Goal: Entertainment & Leisure: Consume media (video, audio)

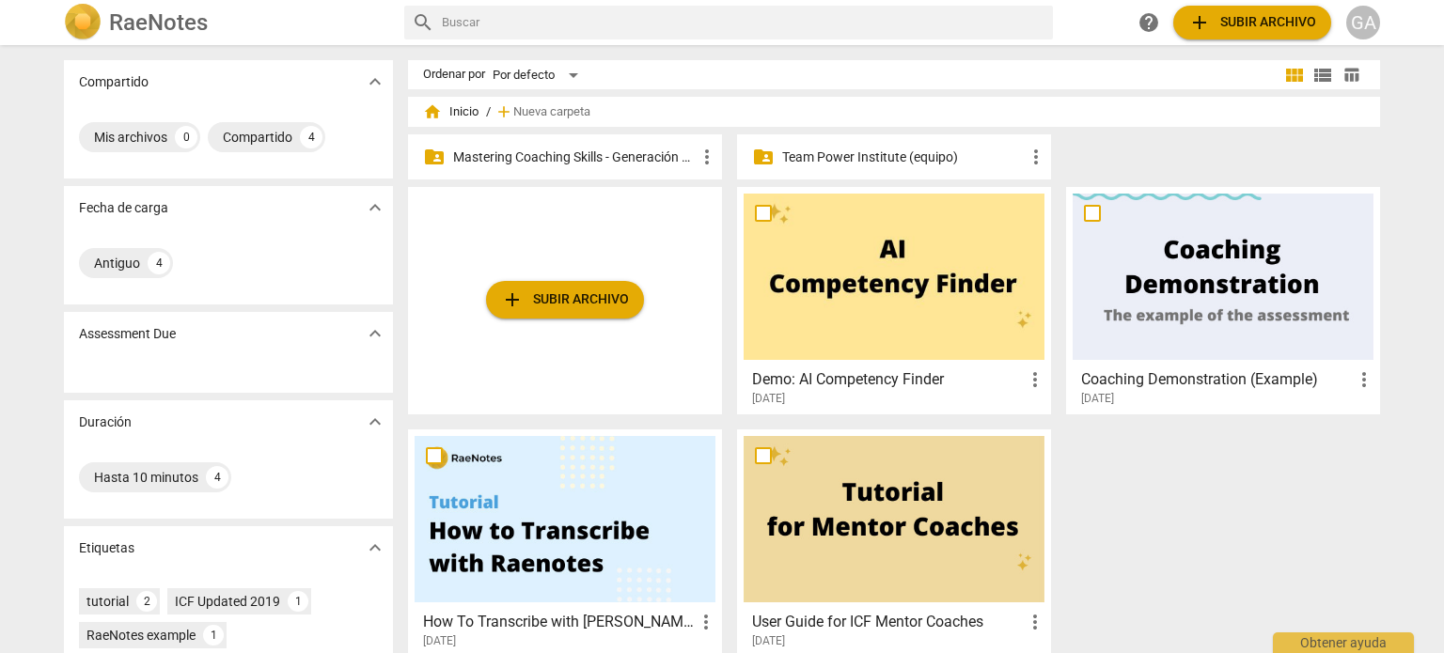
click at [590, 159] on p "Mastering Coaching Skills - Generación 31" at bounding box center [574, 158] width 242 height 20
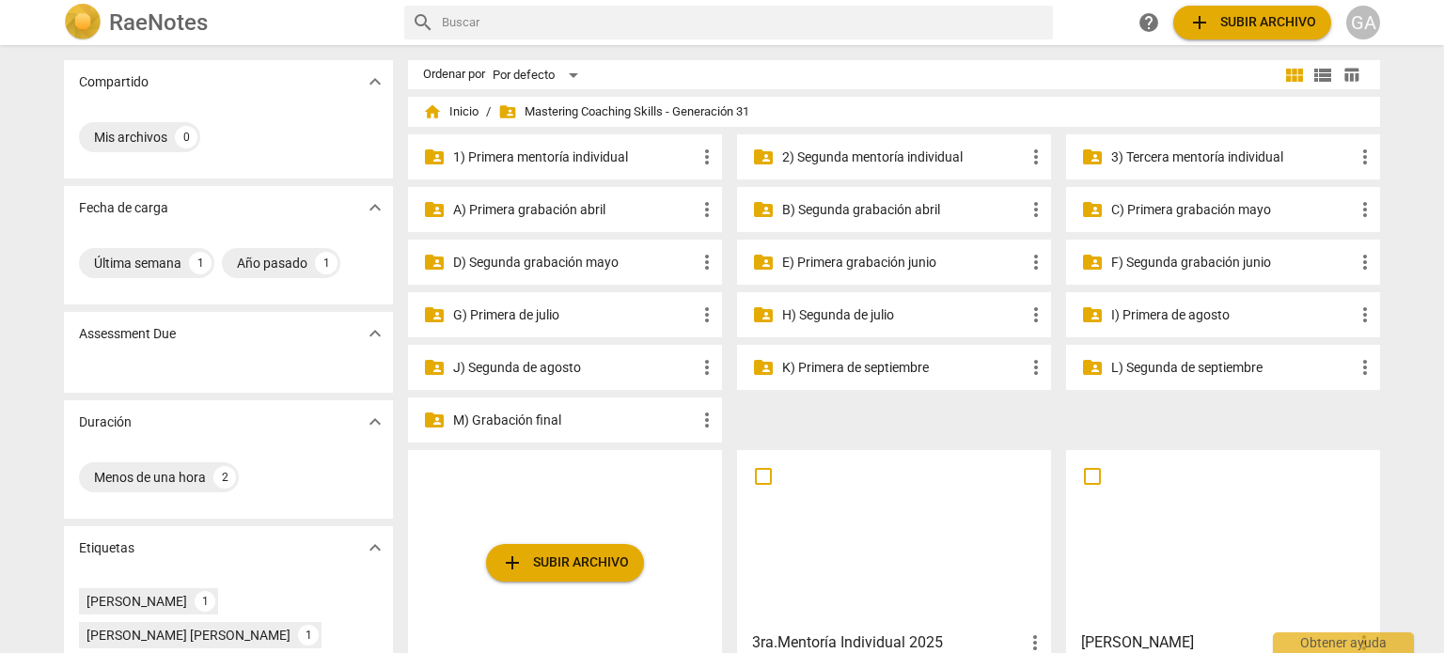
click at [1207, 153] on p "3) Tercera mentoría individual" at bounding box center [1232, 158] width 242 height 20
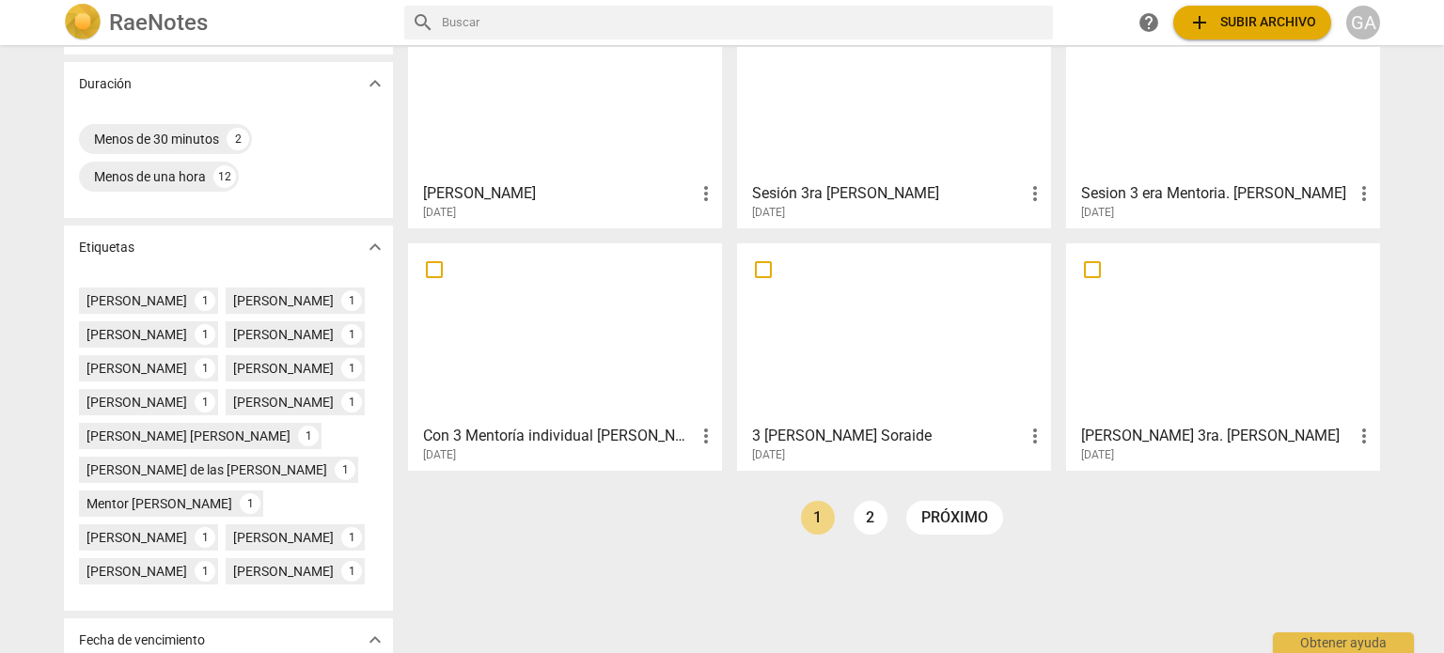
scroll to position [470, 0]
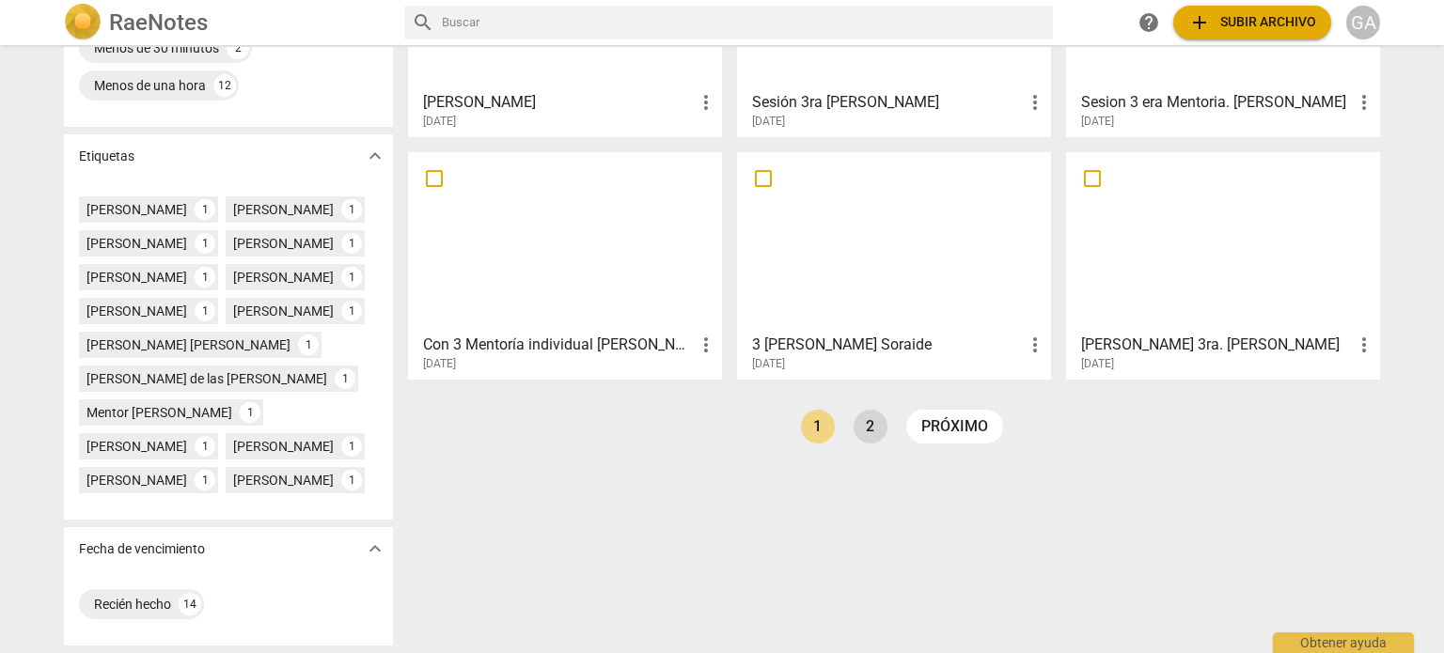
click at [867, 420] on link "2" at bounding box center [870, 427] width 34 height 34
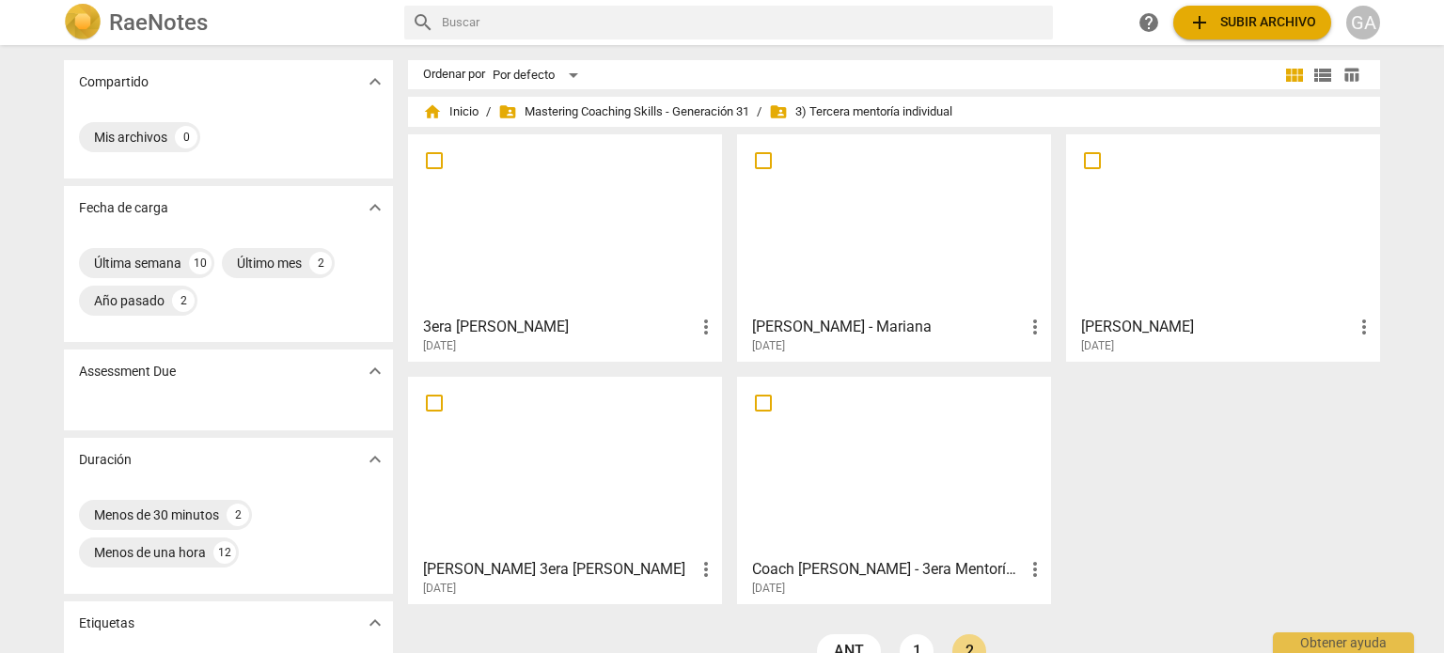
click at [897, 262] on div at bounding box center [893, 224] width 301 height 166
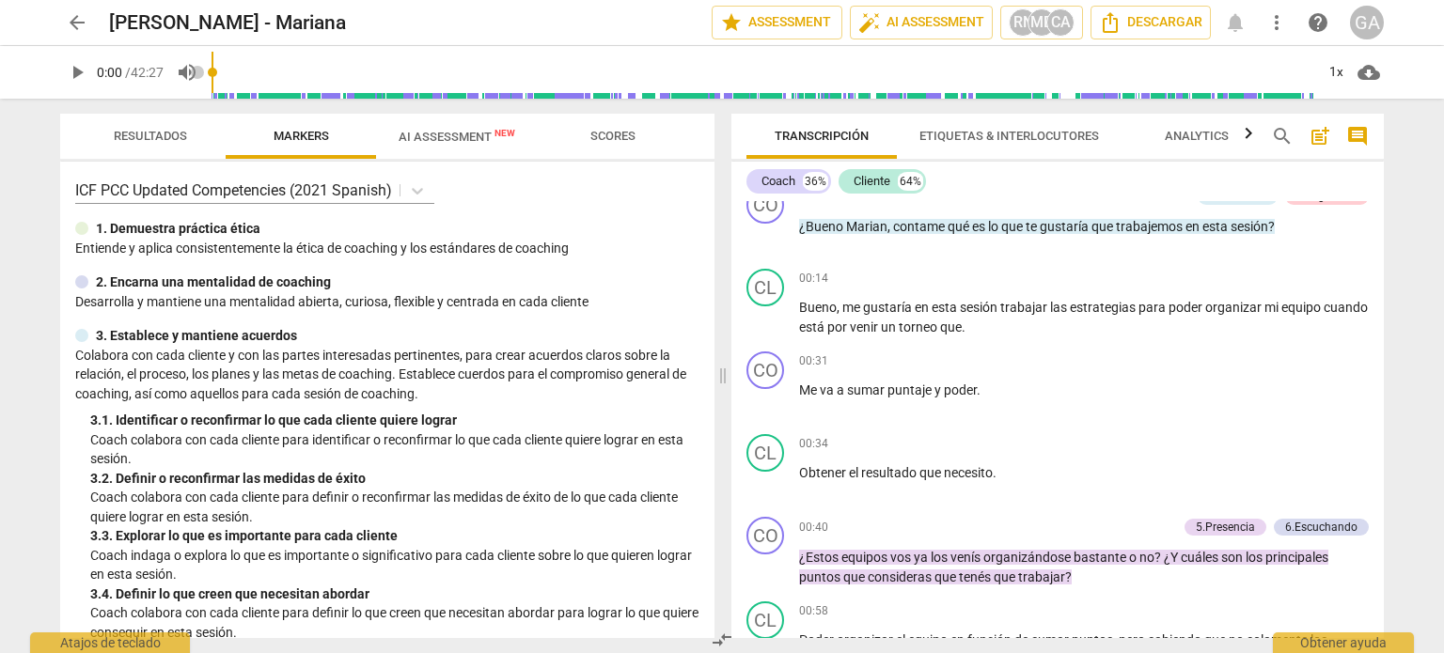
scroll to position [376, 0]
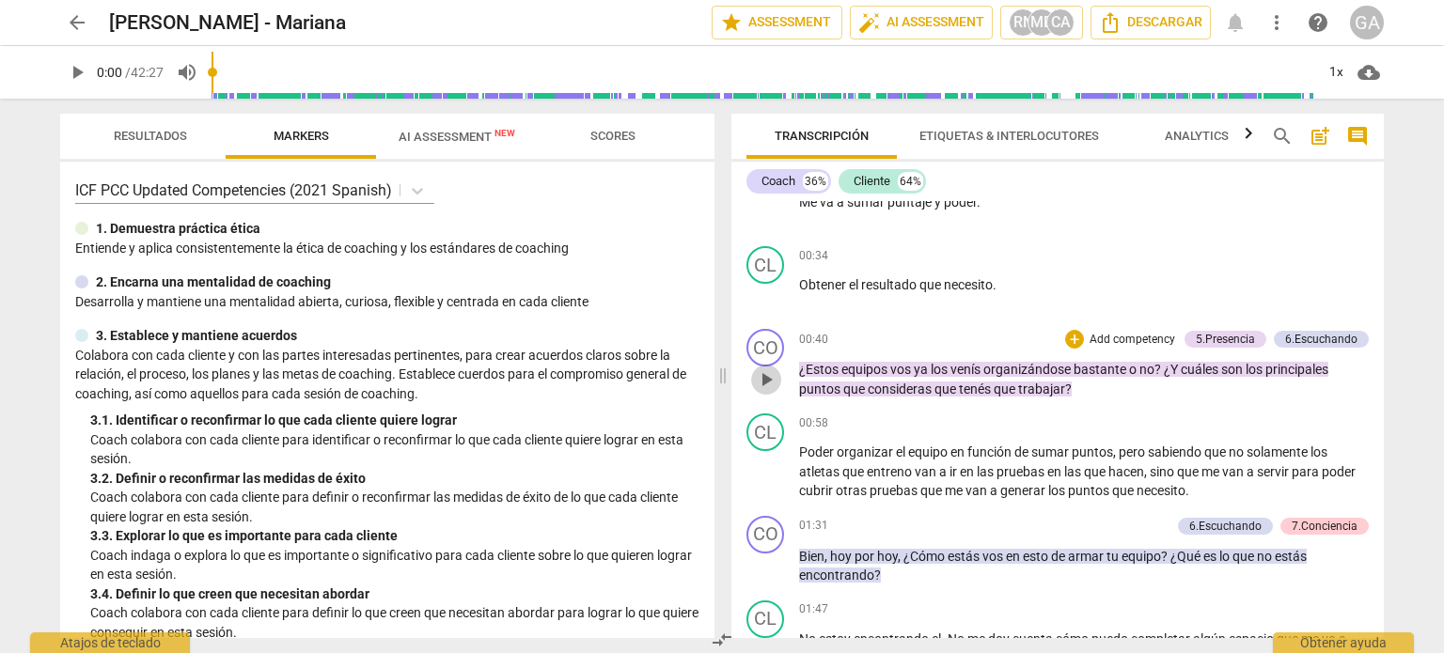
click at [773, 375] on span "play_arrow" at bounding box center [766, 379] width 23 height 23
click at [773, 375] on span "pause" at bounding box center [766, 379] width 23 height 23
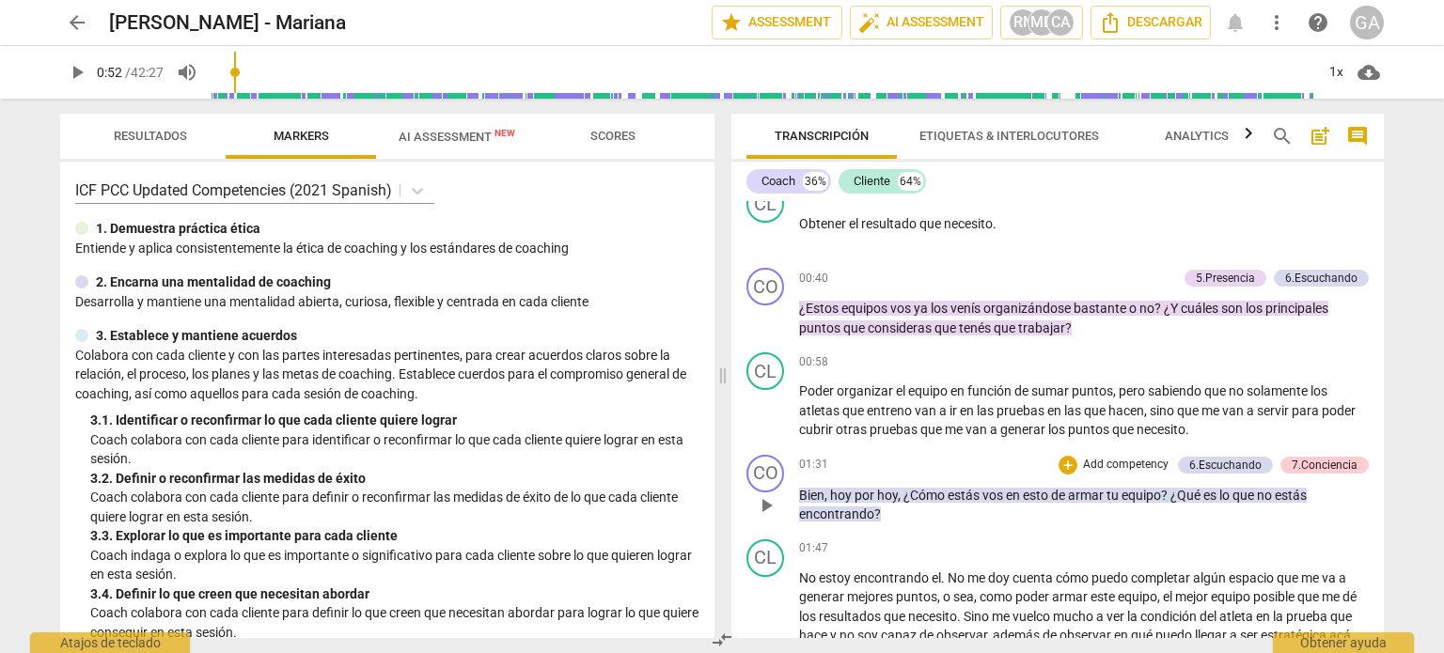
scroll to position [470, 0]
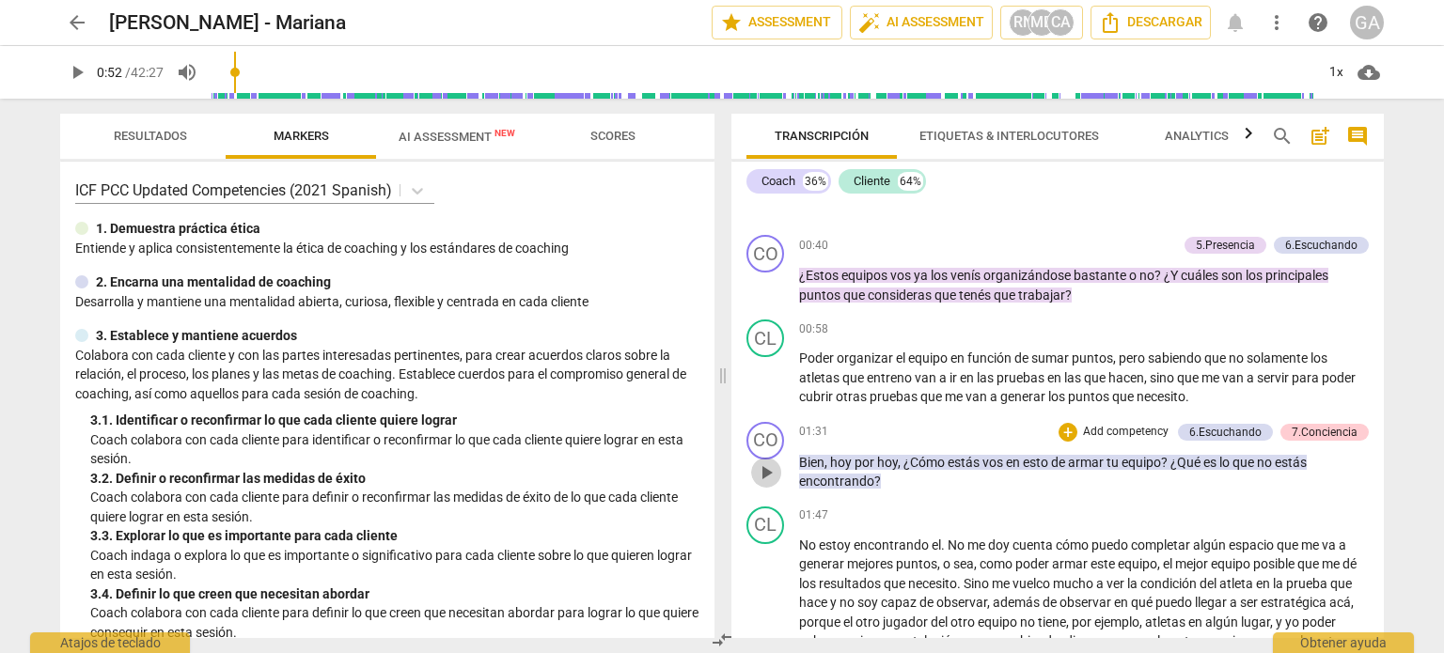
click at [774, 465] on span "play_arrow" at bounding box center [766, 472] width 23 height 23
click at [766, 468] on span "pause" at bounding box center [766, 472] width 23 height 23
click at [767, 611] on span "play_arrow" at bounding box center [766, 613] width 23 height 23
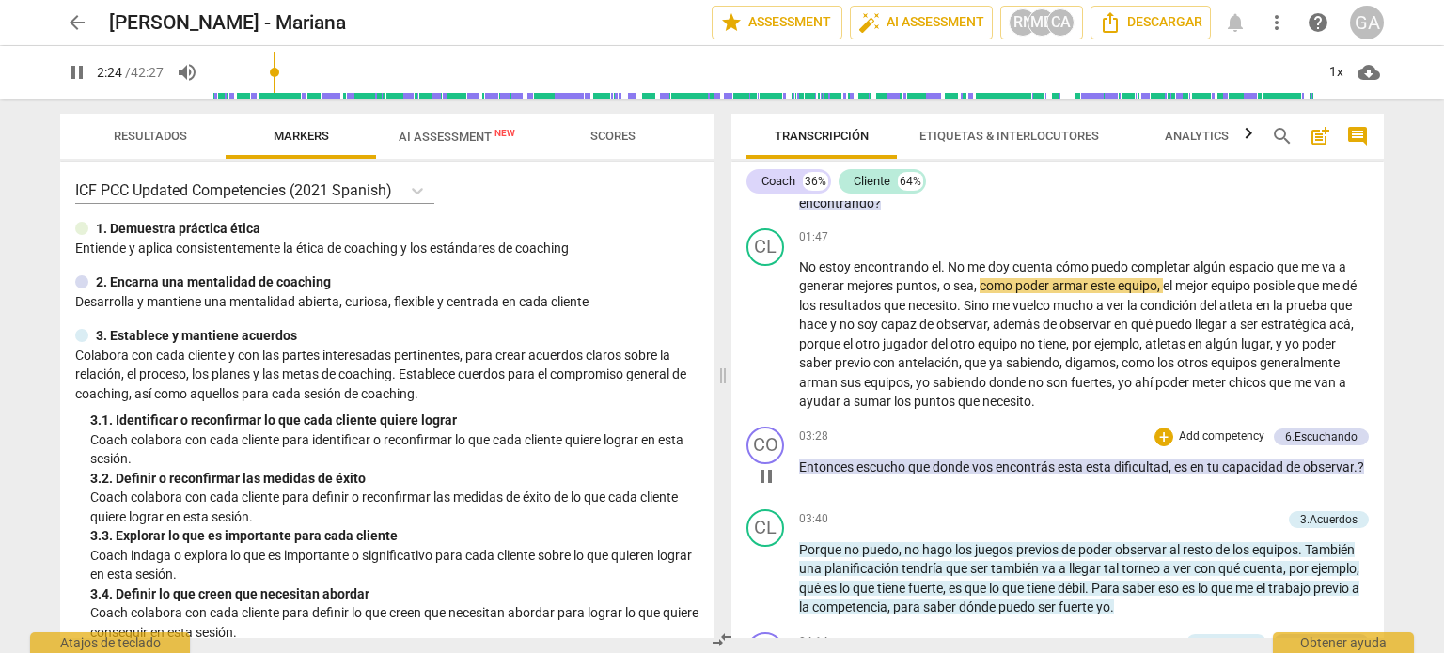
scroll to position [752, 0]
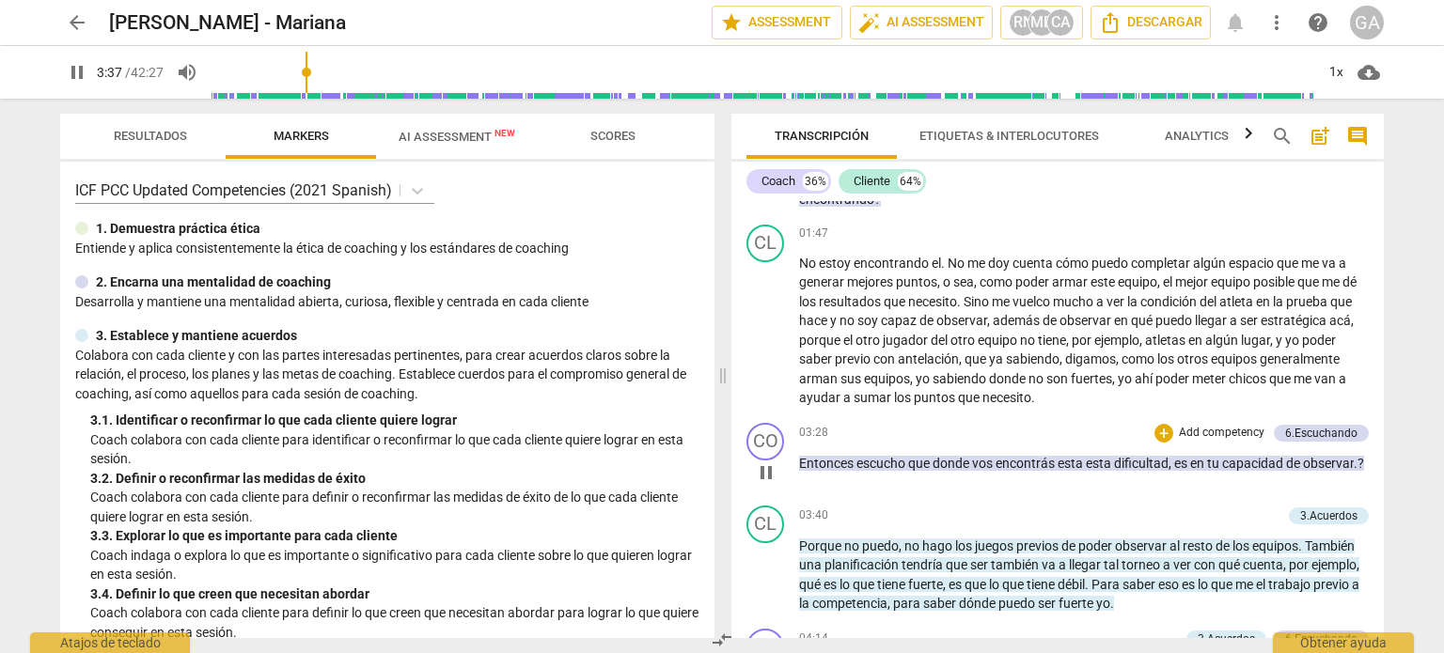
click at [758, 461] on span "pause" at bounding box center [766, 472] width 23 height 23
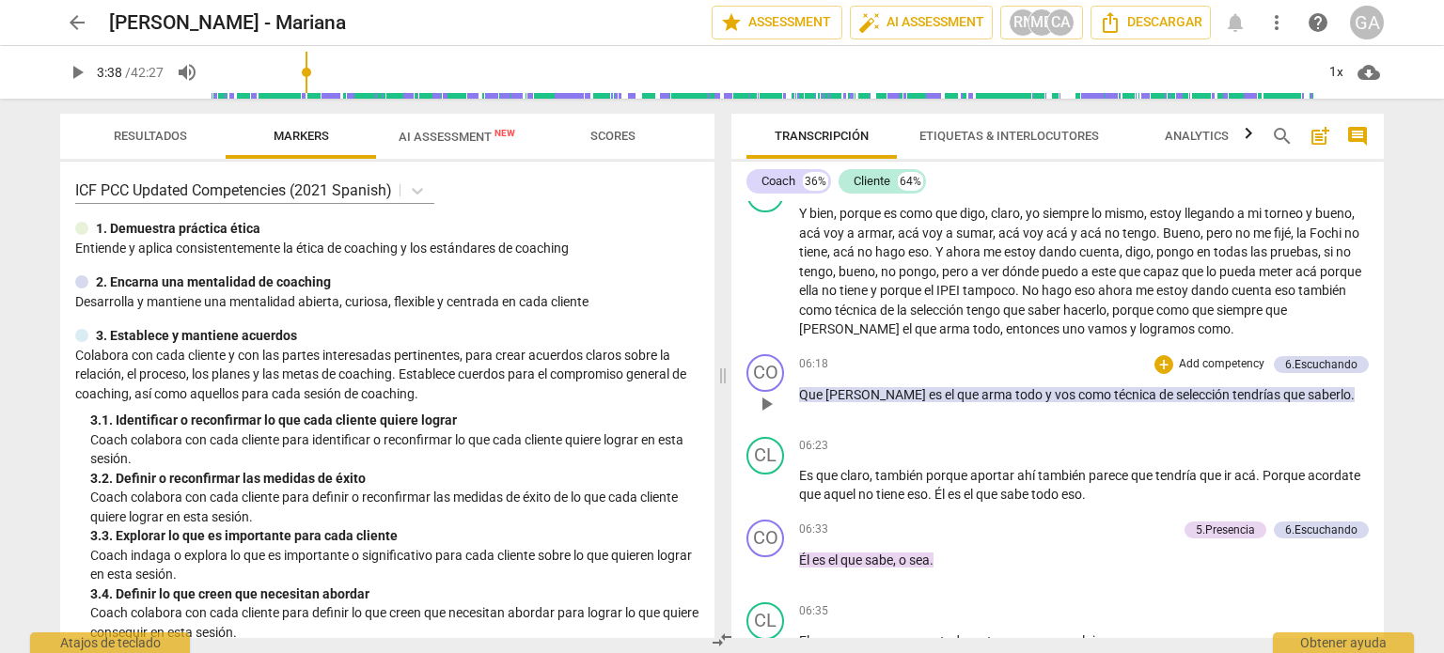
scroll to position [1598, 0]
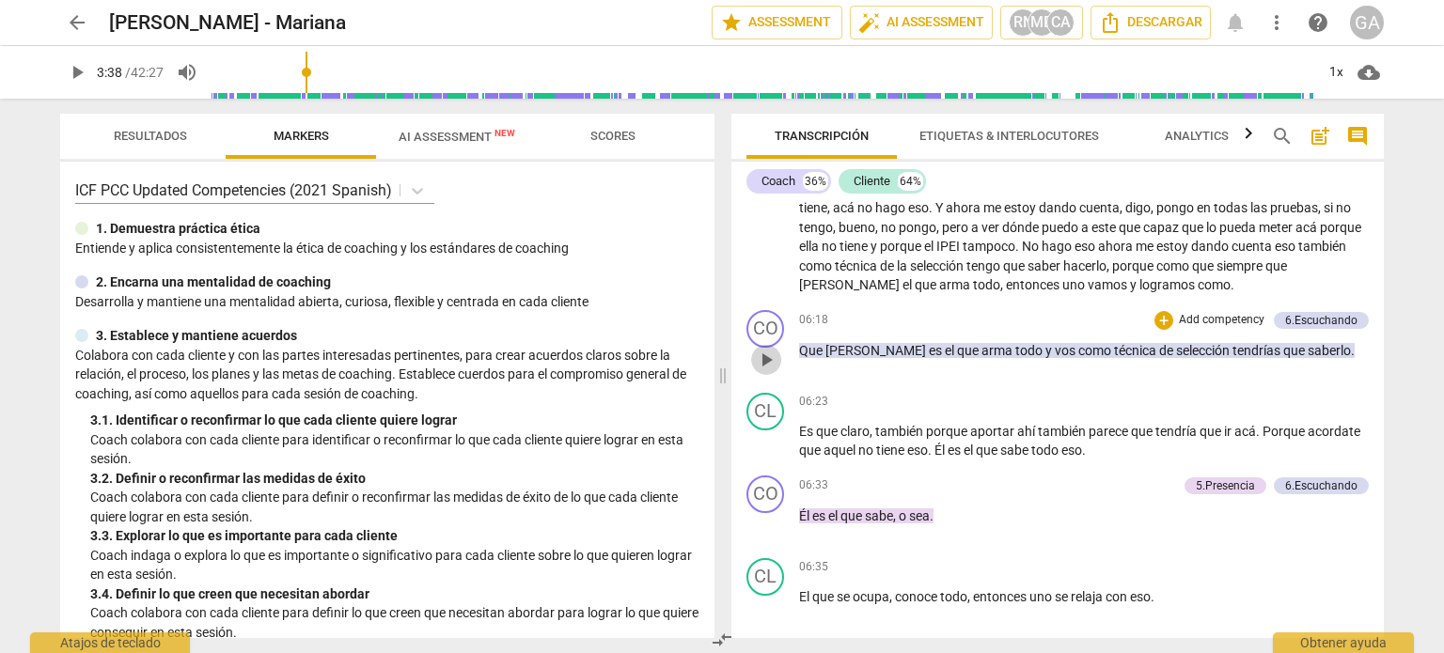
click at [775, 356] on span "play_arrow" at bounding box center [766, 360] width 23 height 23
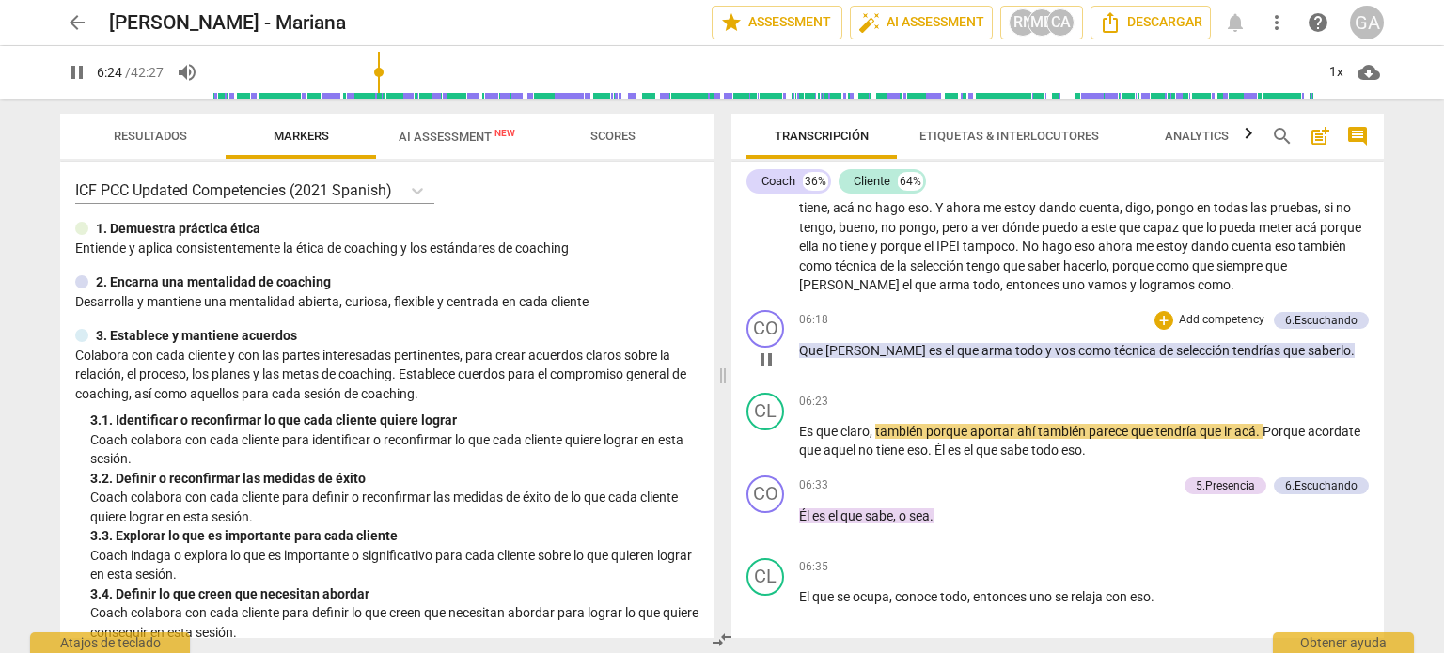
click at [775, 355] on span "pause" at bounding box center [766, 360] width 23 height 23
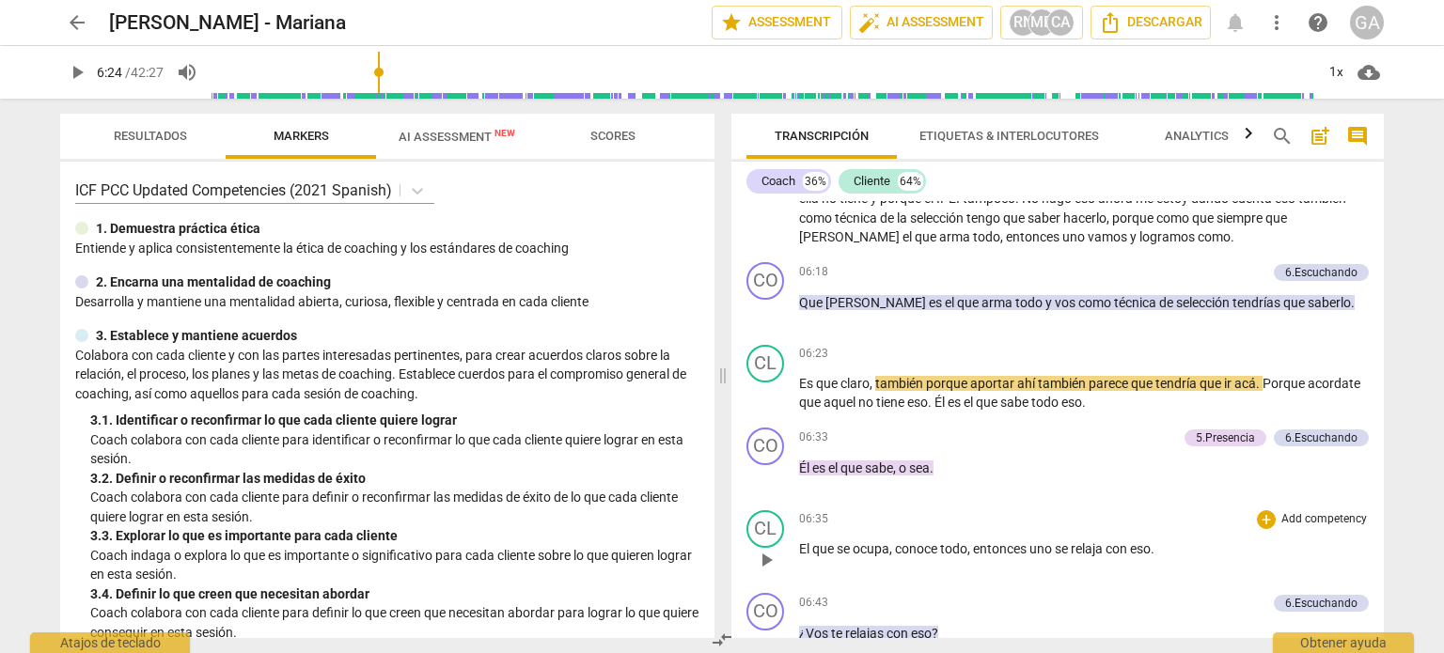
scroll to position [1692, 0]
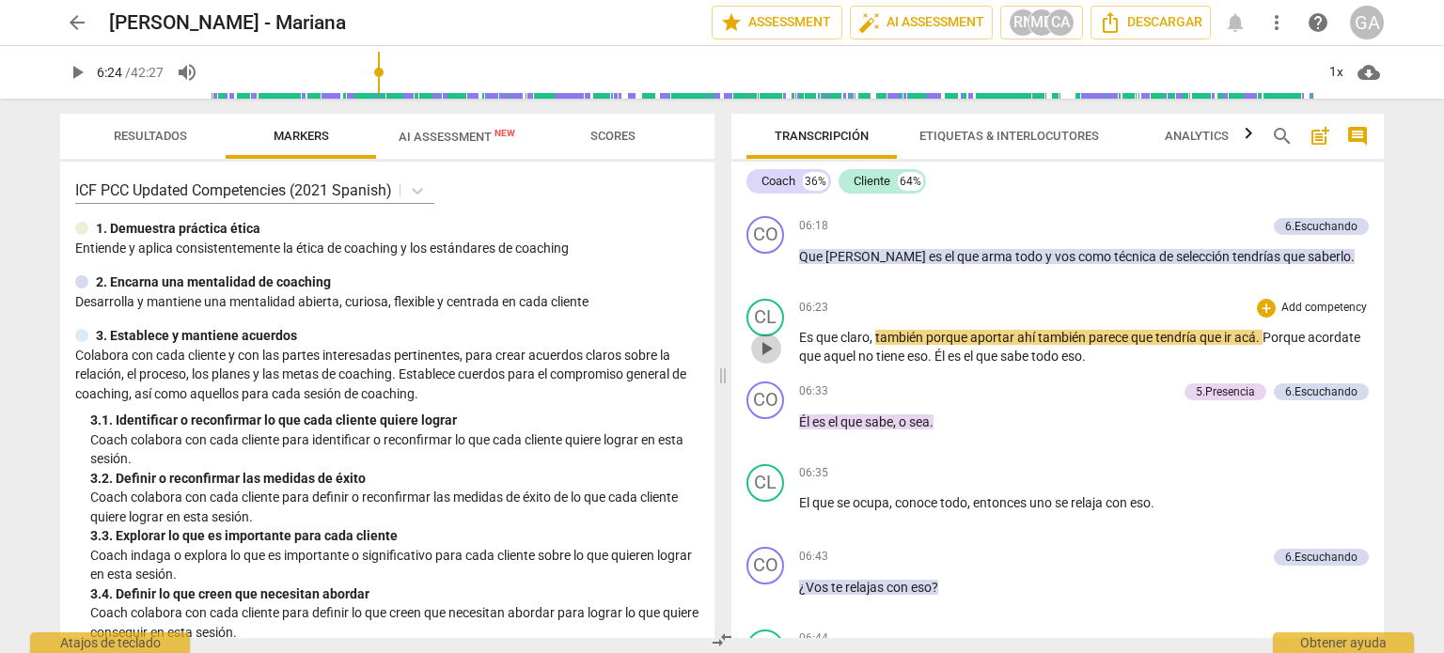
click at [772, 340] on span "play_arrow" at bounding box center [766, 348] width 23 height 23
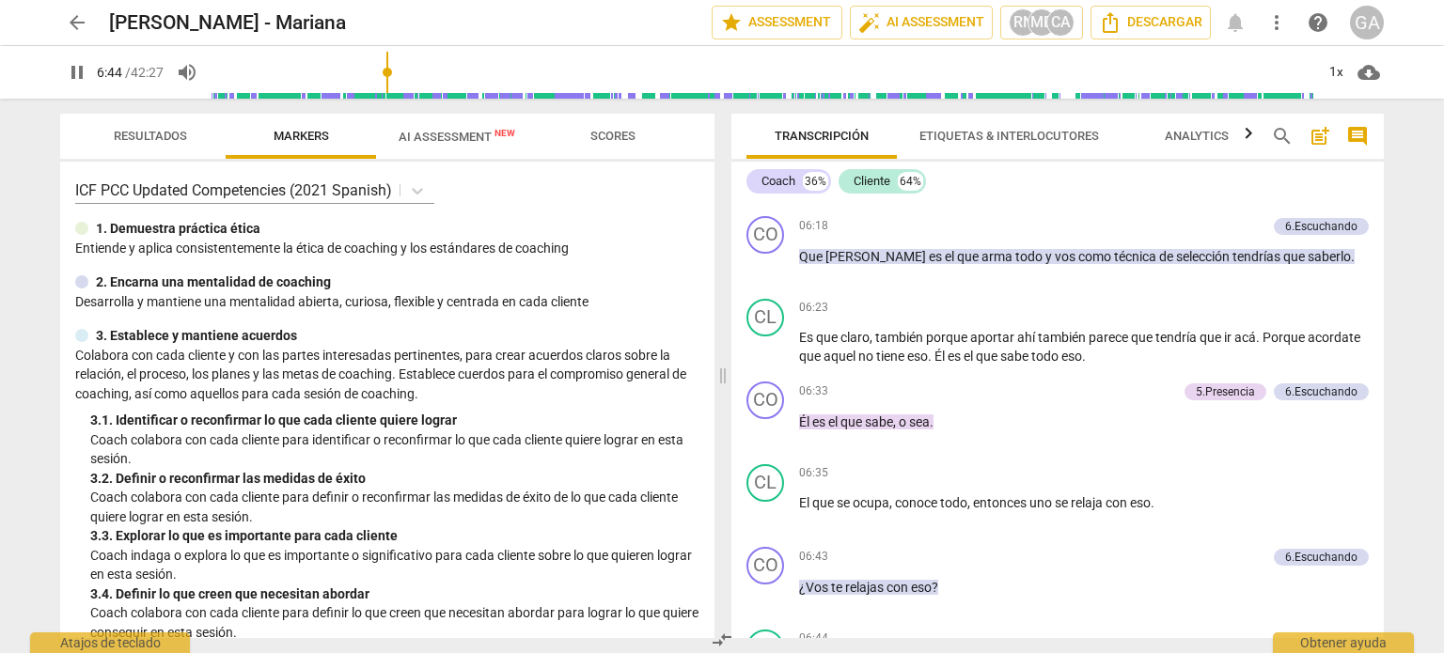
scroll to position [2145, 0]
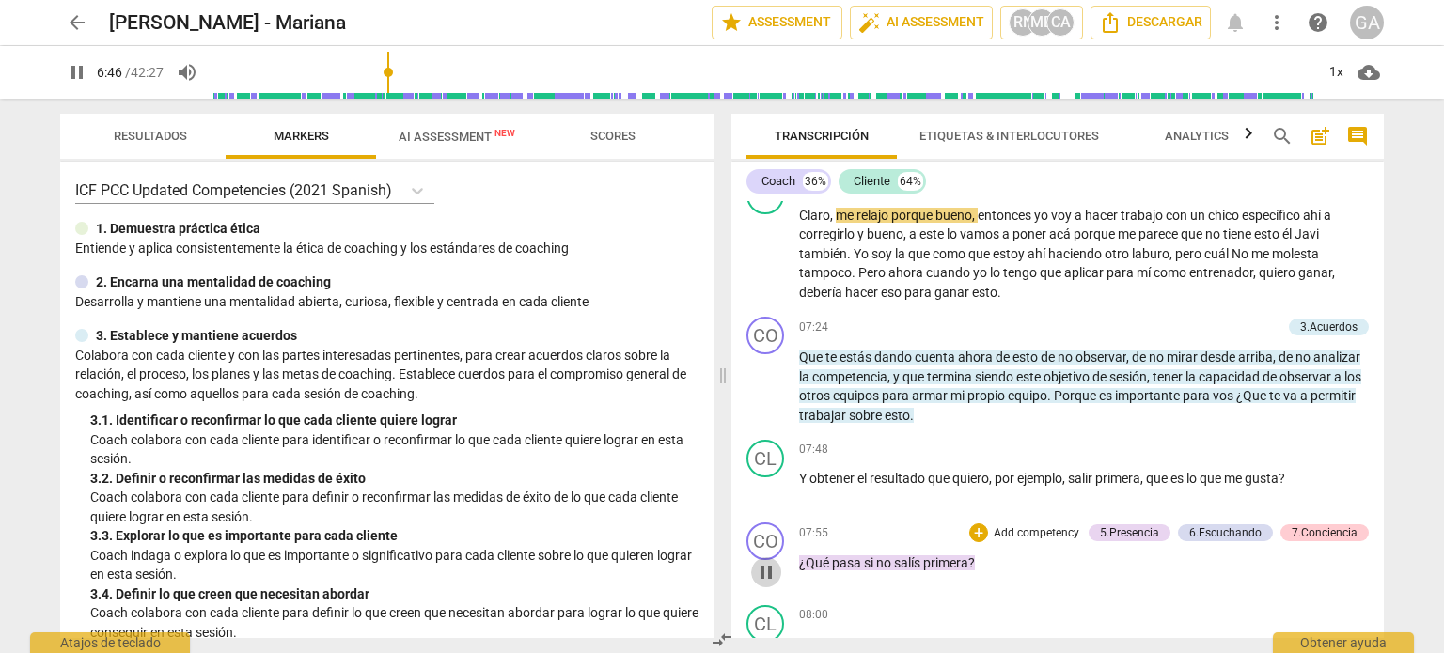
click at [760, 564] on span "pause" at bounding box center [766, 572] width 23 height 23
type input "407"
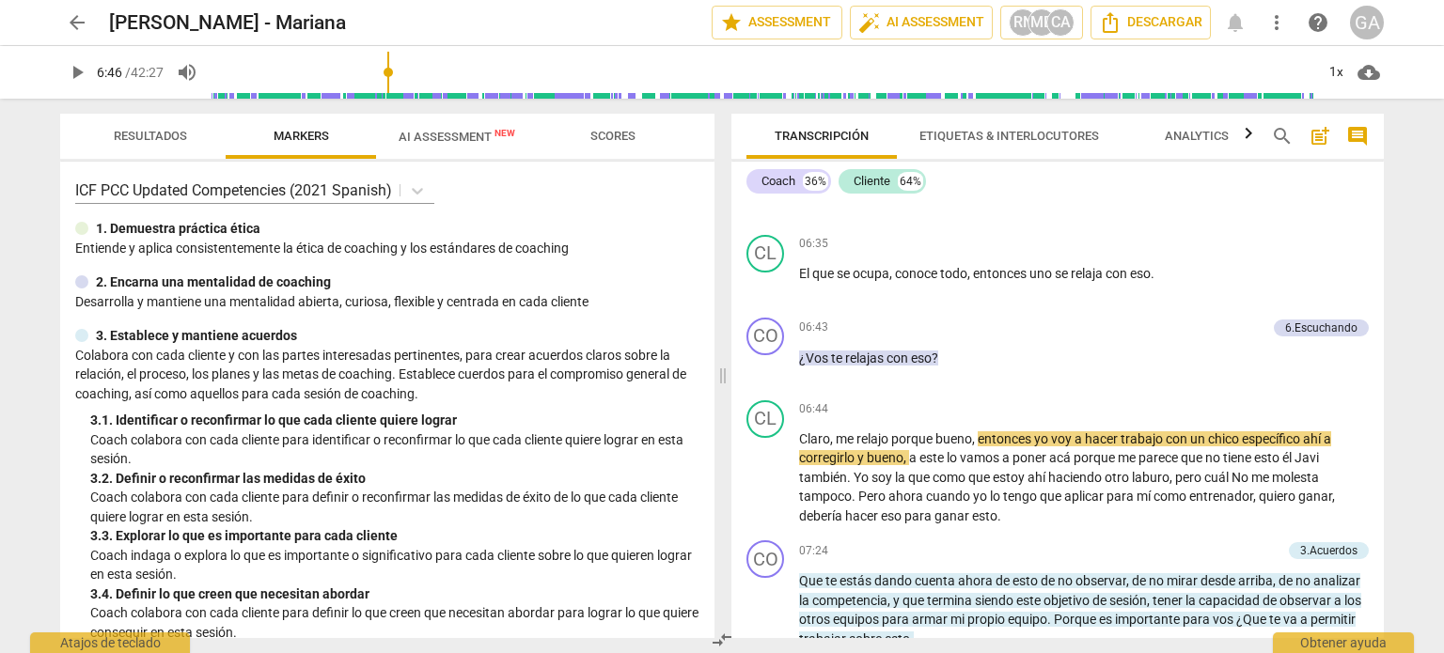
scroll to position [1863, 0]
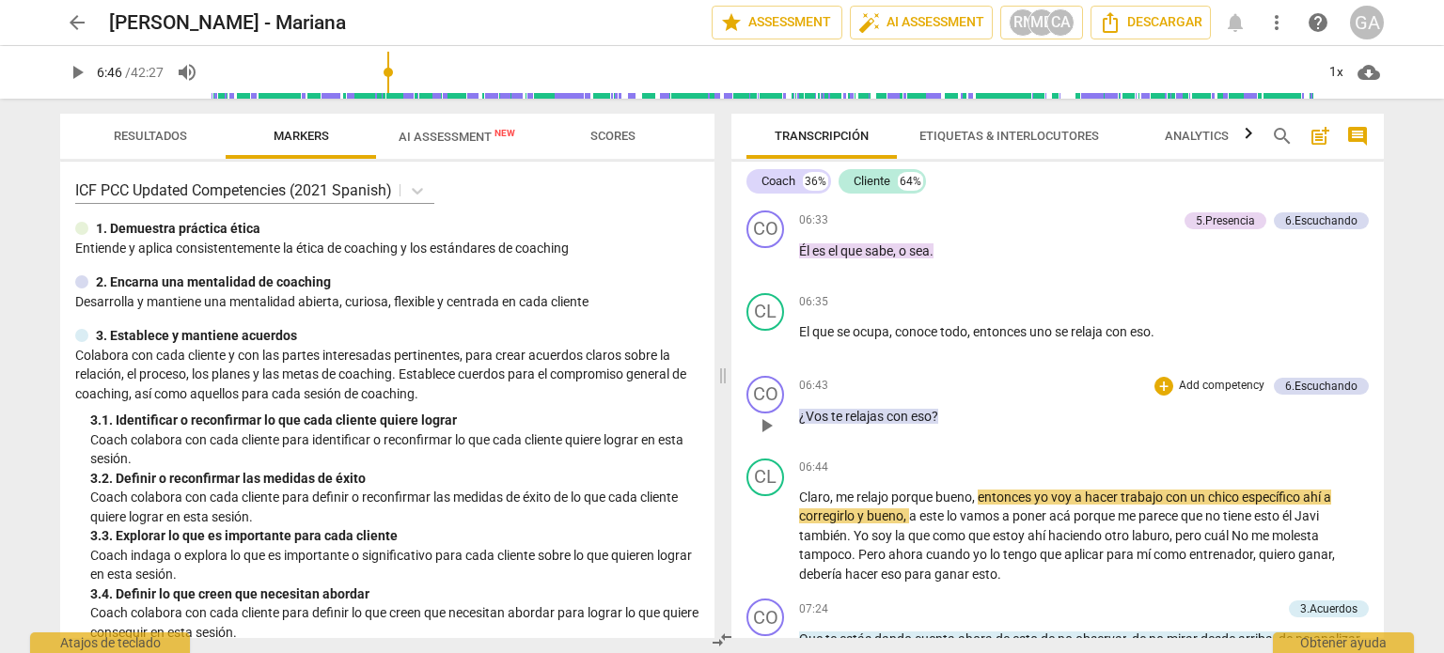
click at [953, 407] on p "¿Vos te relajas con eso ?" at bounding box center [1084, 417] width 570 height 20
click at [970, 407] on p "¿Vos te relajas con eso ? 5.1" at bounding box center [1084, 417] width 570 height 20
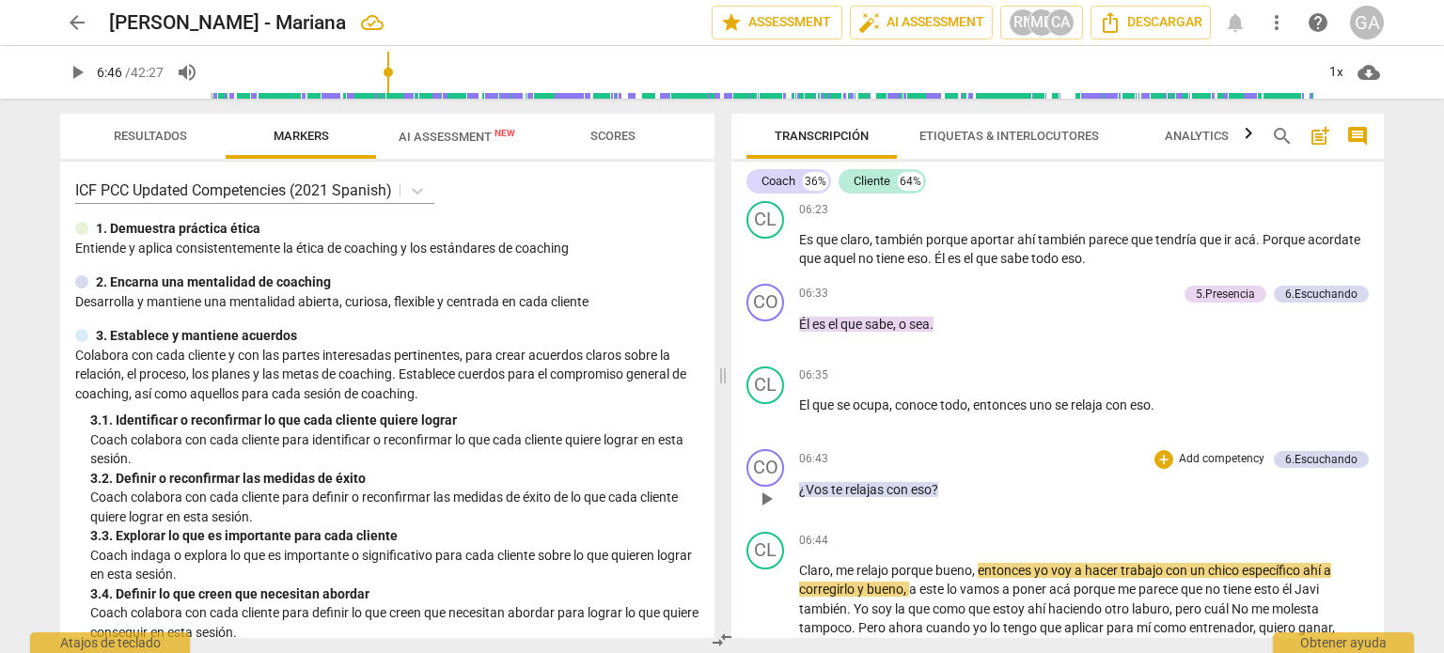
scroll to position [1769, 0]
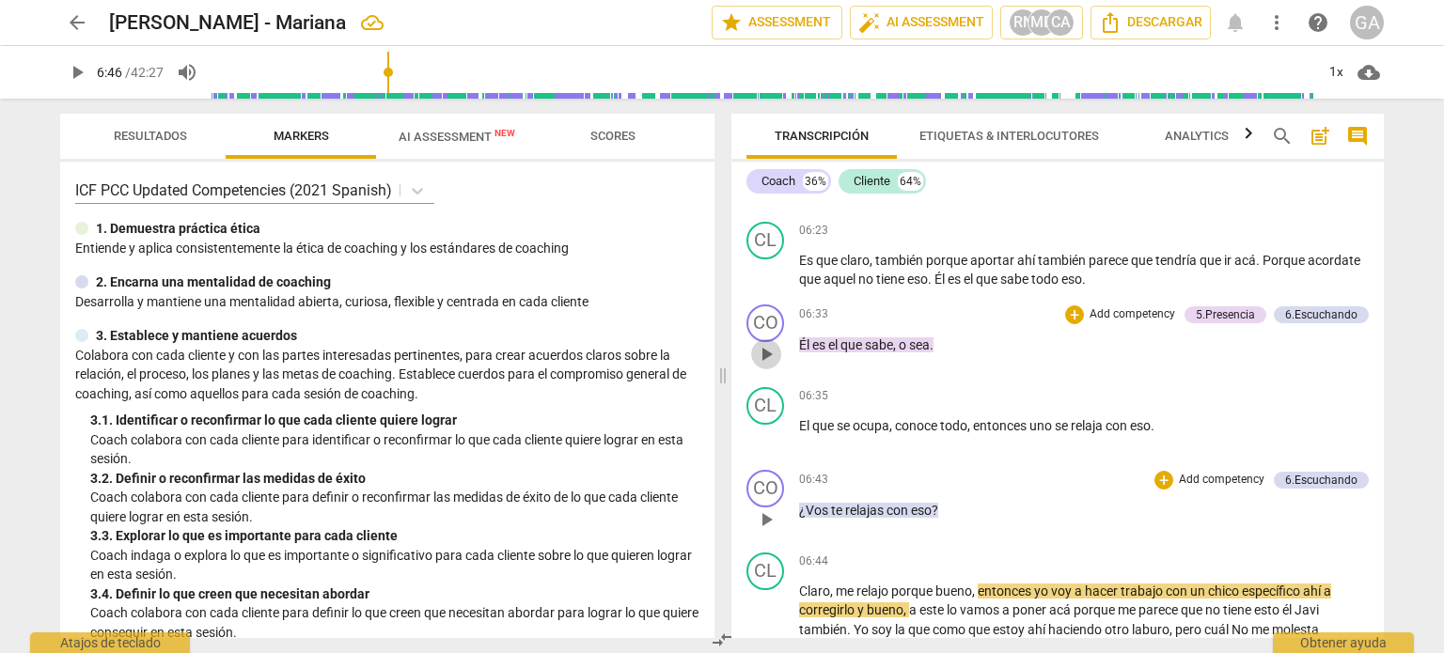
click at [765, 346] on span "play_arrow" at bounding box center [766, 354] width 23 height 23
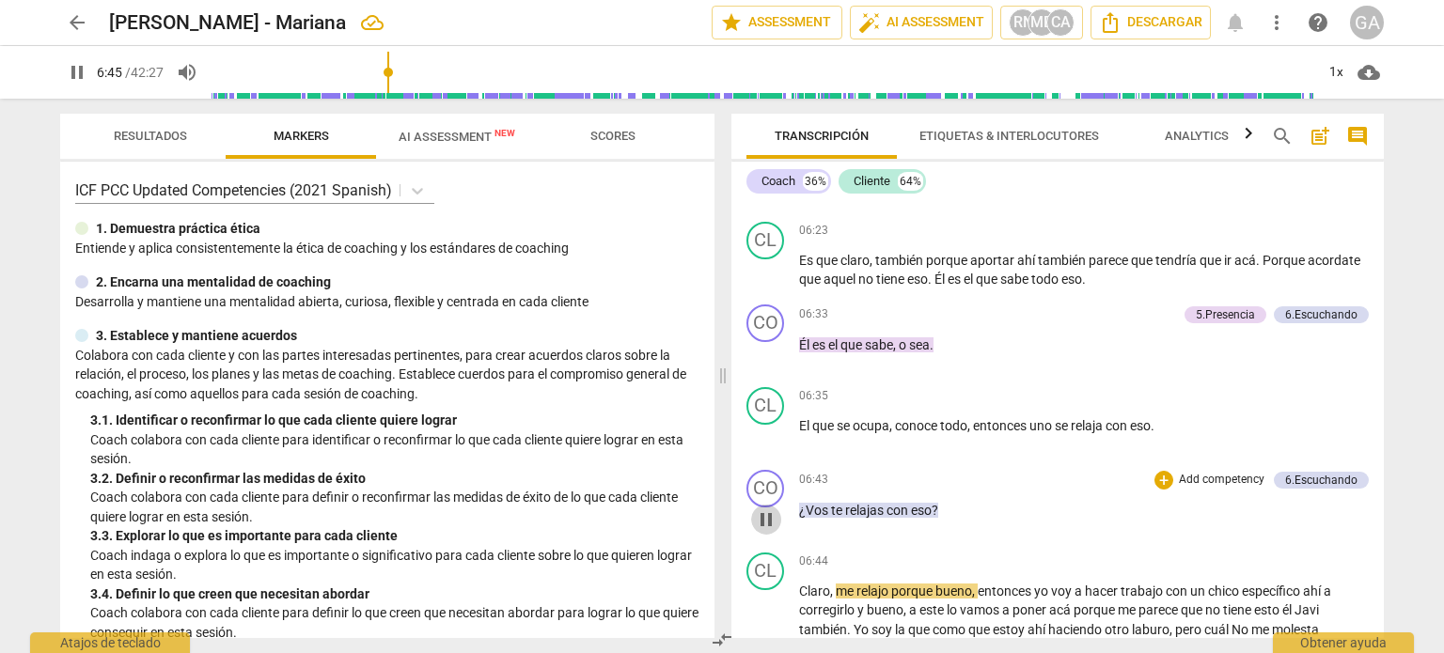
click at [773, 514] on span "pause" at bounding box center [766, 519] width 23 height 23
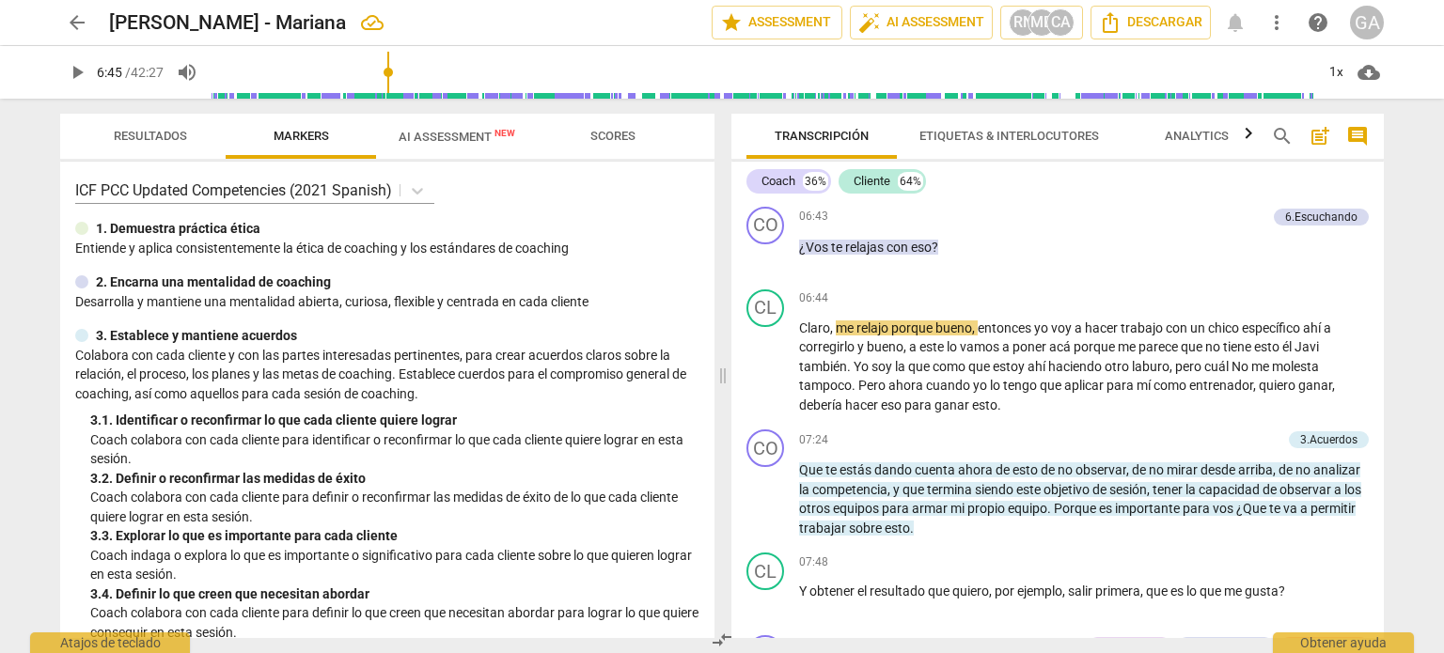
scroll to position [2051, 0]
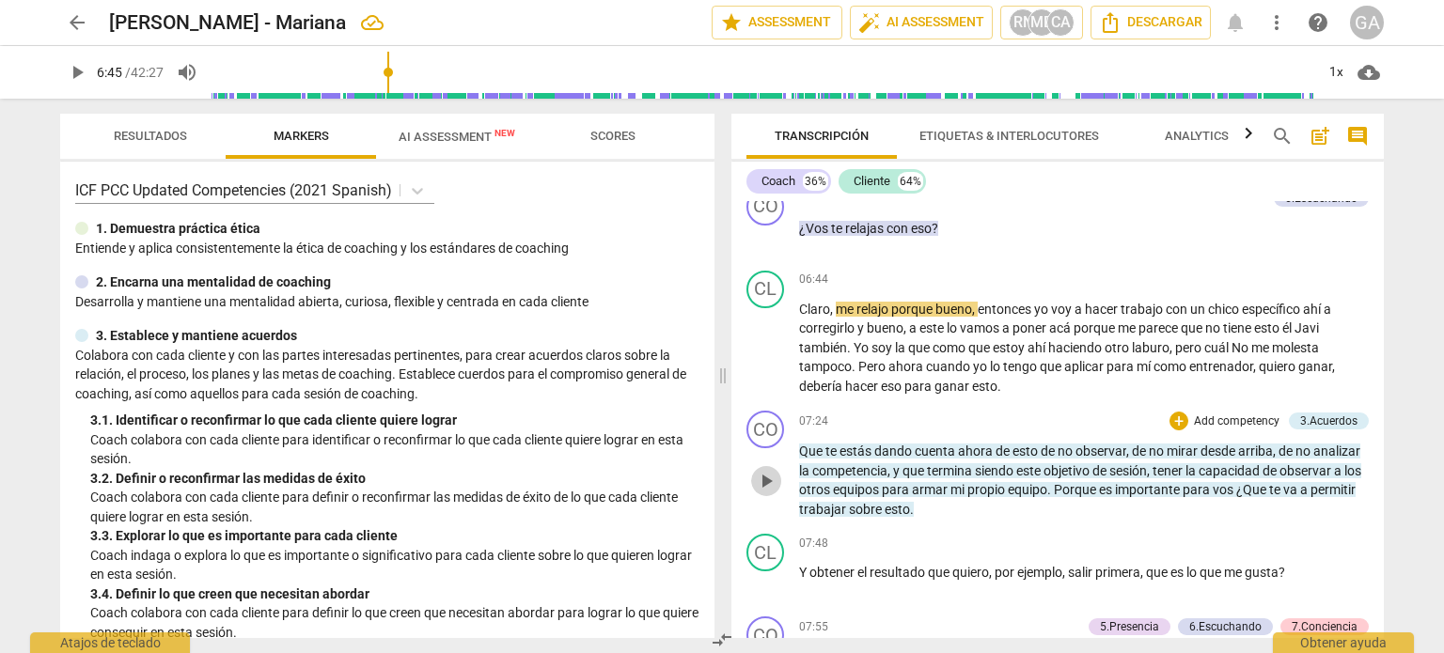
click at [771, 476] on span "play_arrow" at bounding box center [766, 481] width 23 height 23
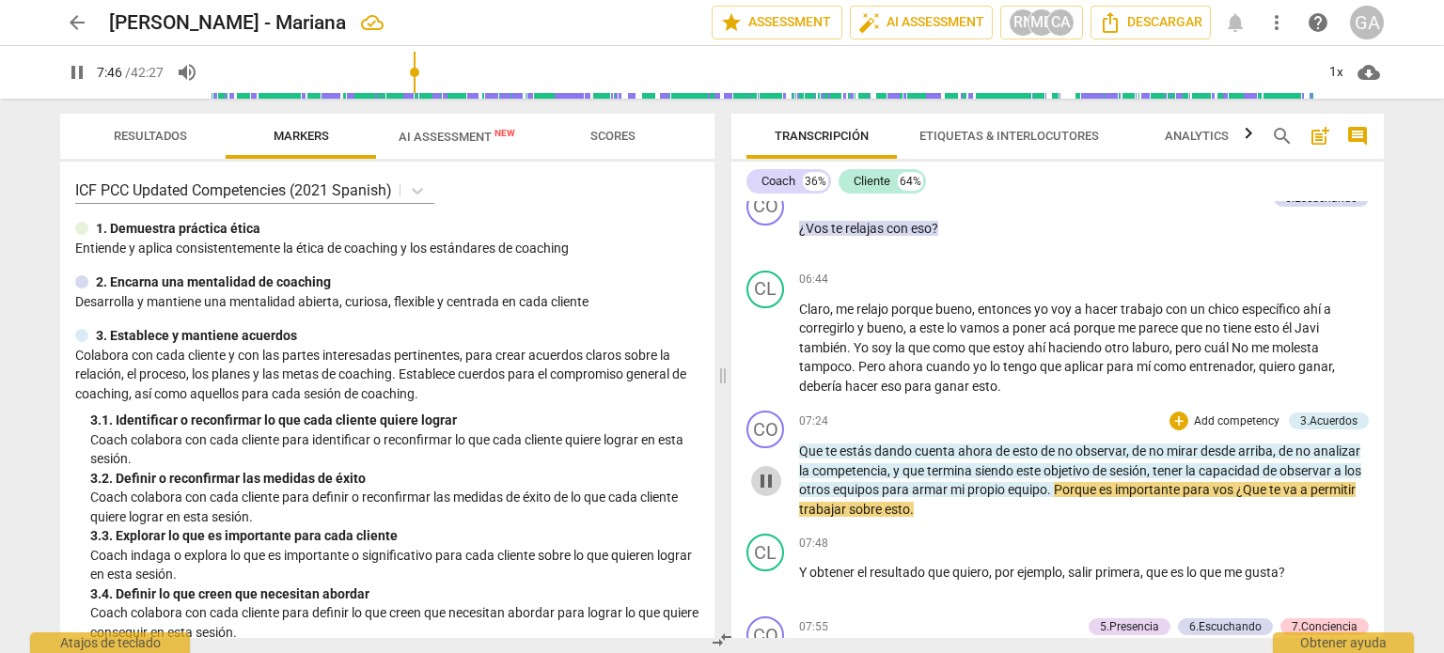
click at [765, 472] on span "pause" at bounding box center [766, 481] width 23 height 23
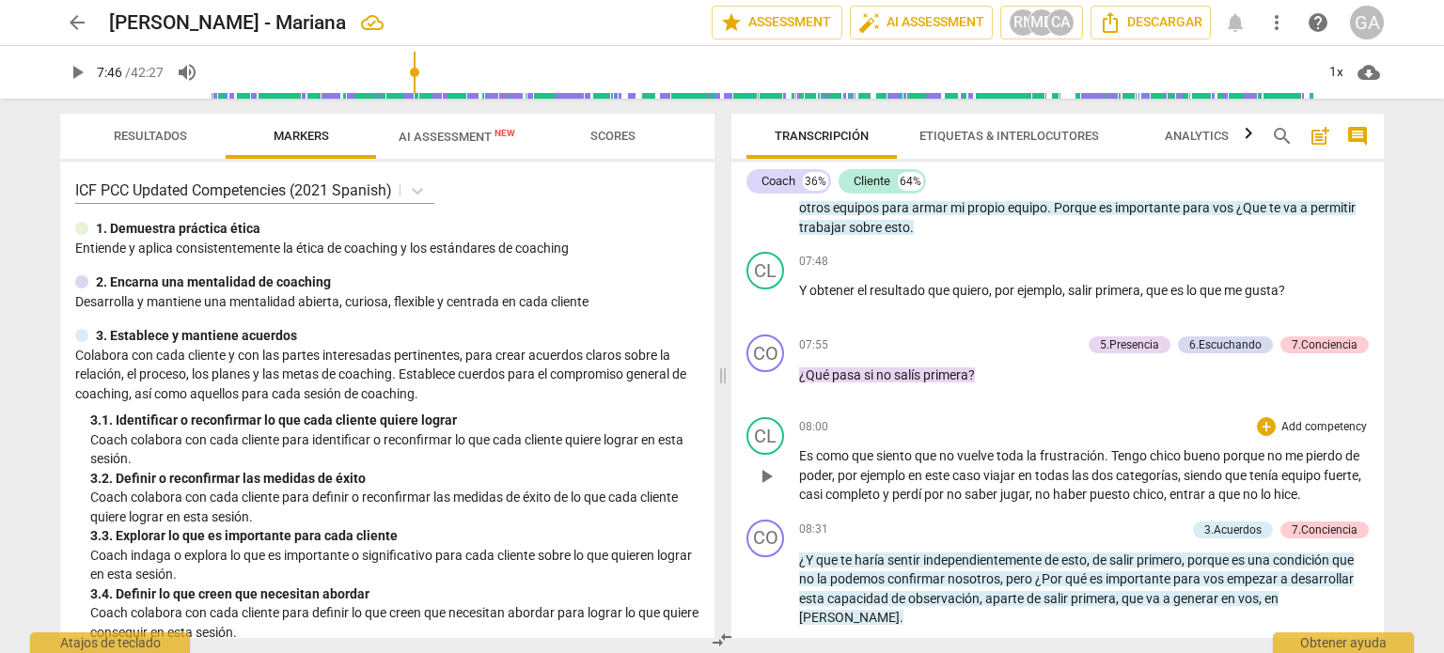
scroll to position [2427, 0]
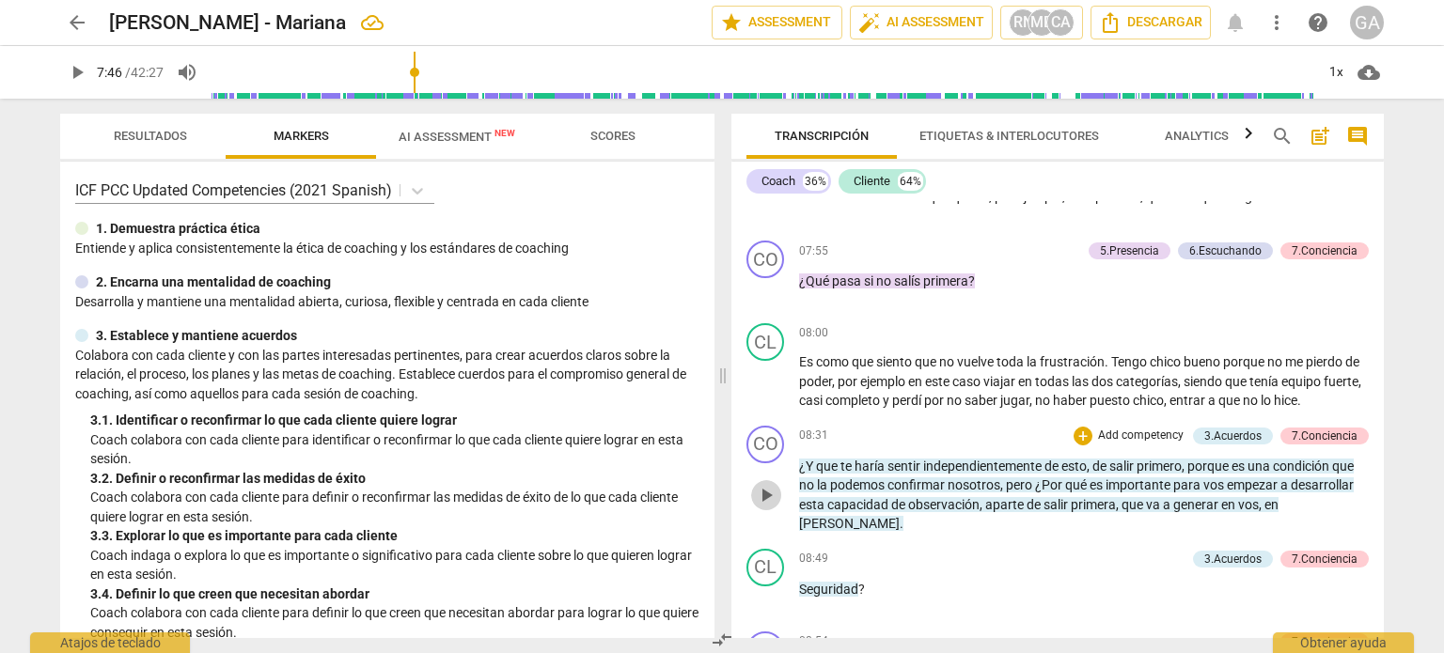
click at [774, 484] on span "play_arrow" at bounding box center [766, 495] width 23 height 23
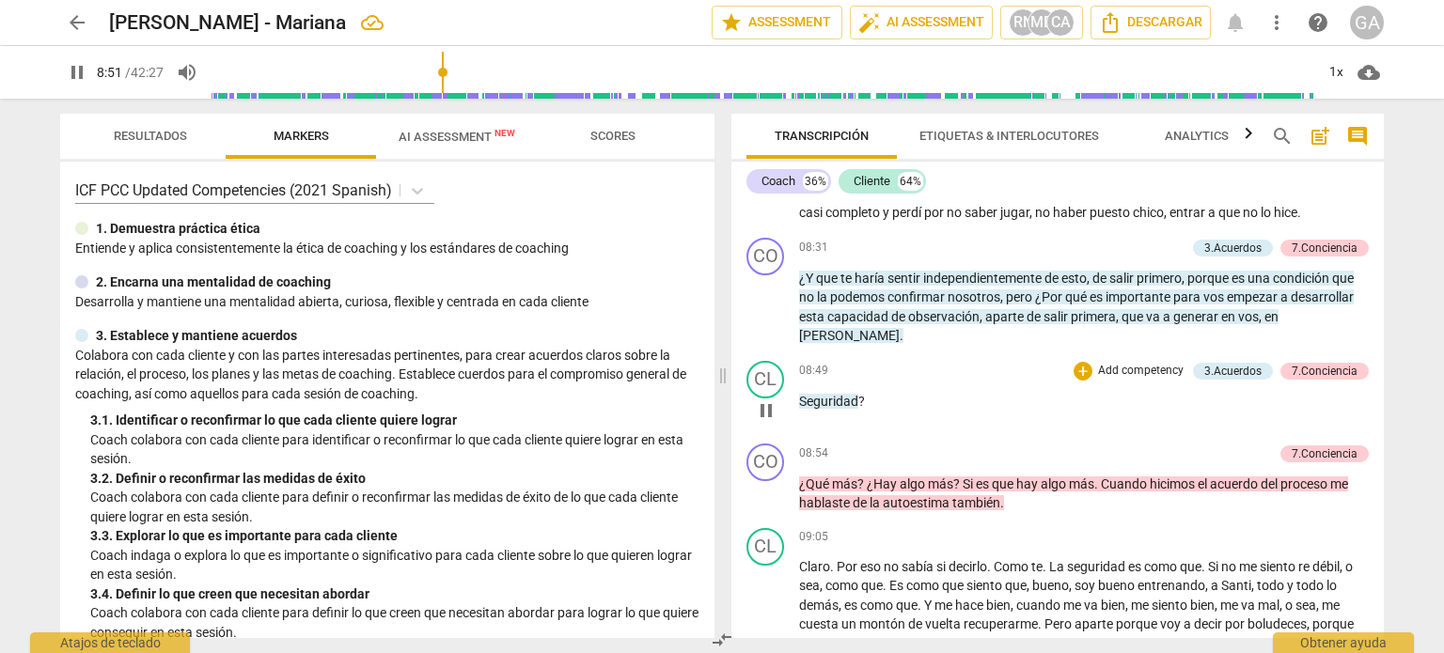
scroll to position [2803, 0]
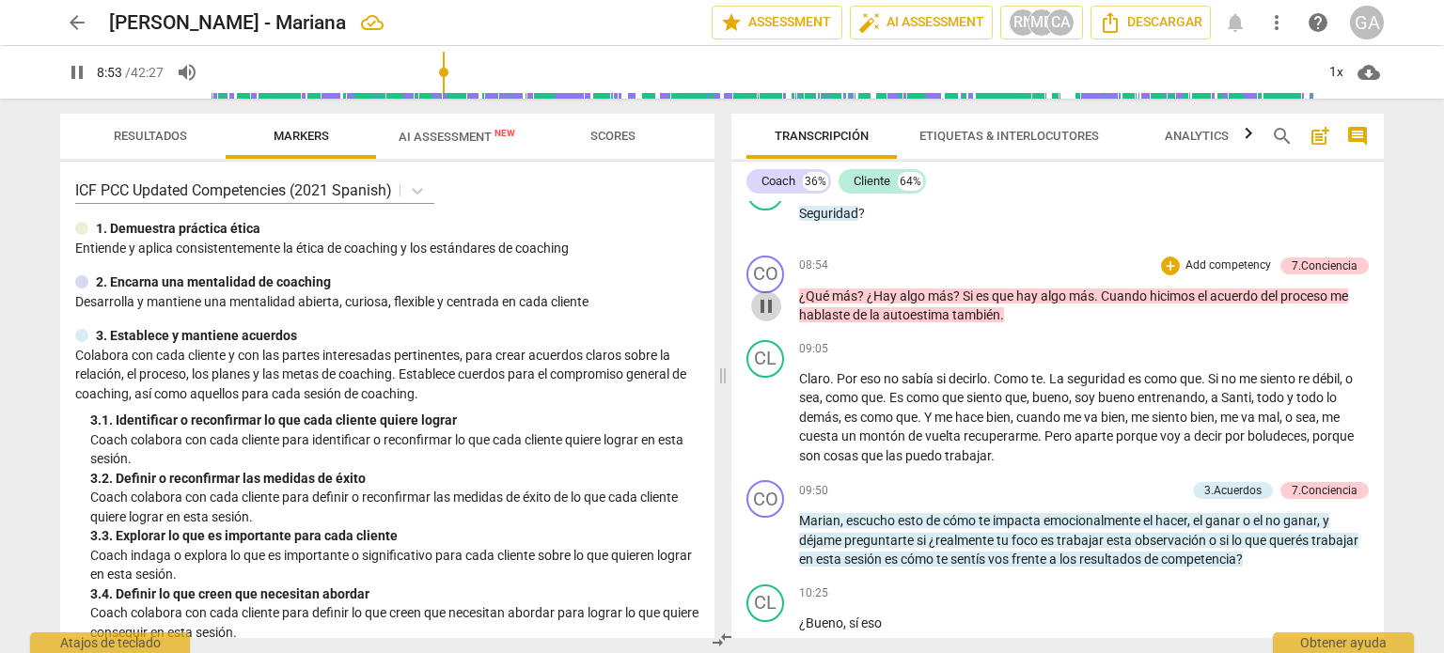
click at [774, 295] on span "pause" at bounding box center [766, 306] width 23 height 23
click at [766, 295] on span "play_arrow" at bounding box center [766, 306] width 23 height 23
click at [764, 295] on span "pause" at bounding box center [766, 306] width 23 height 23
click at [772, 529] on span "play_arrow" at bounding box center [766, 540] width 23 height 23
click at [760, 529] on span "pause" at bounding box center [766, 540] width 23 height 23
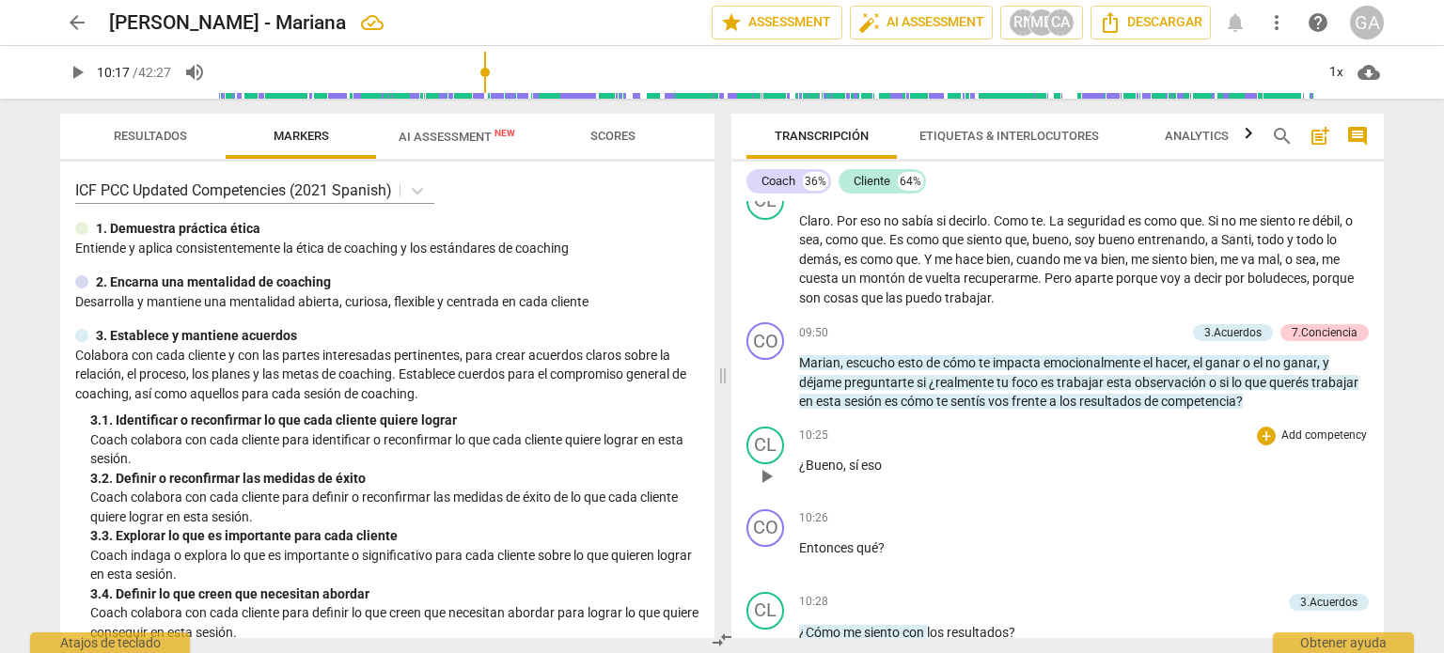
scroll to position [2991, 0]
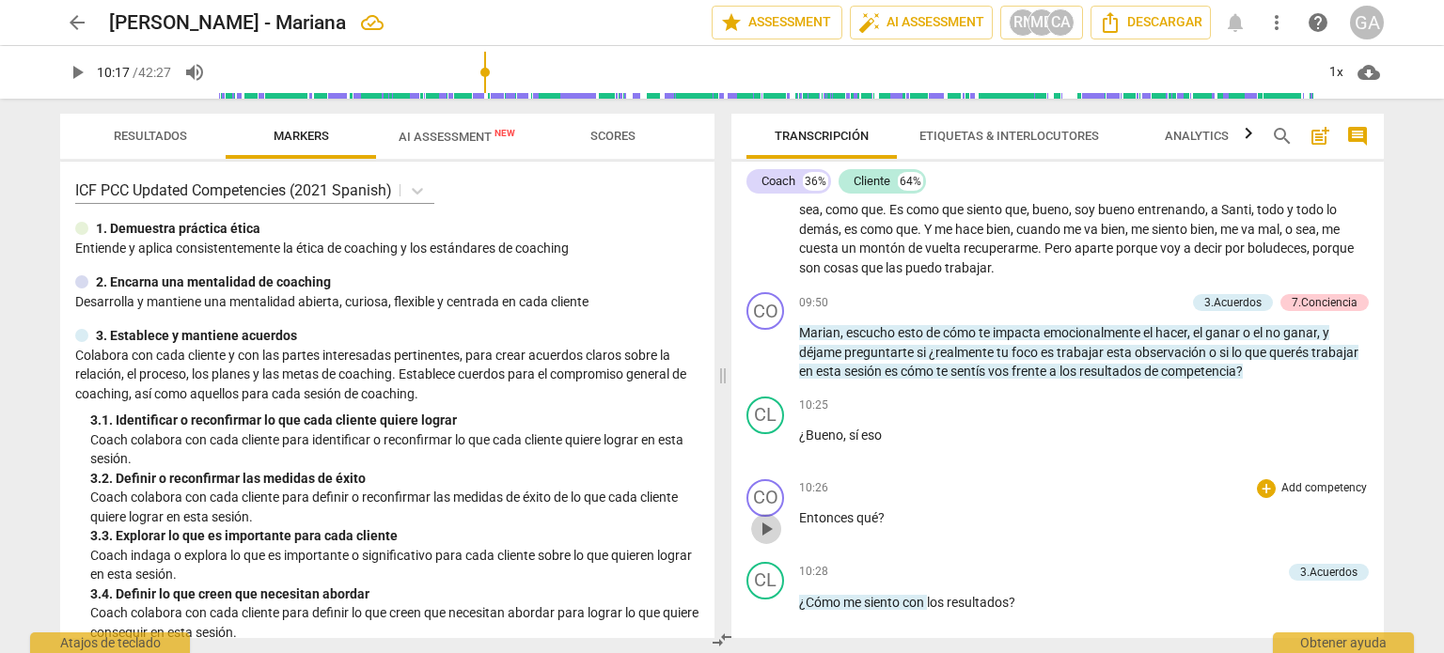
click at [773, 518] on span "play_arrow" at bounding box center [766, 529] width 23 height 23
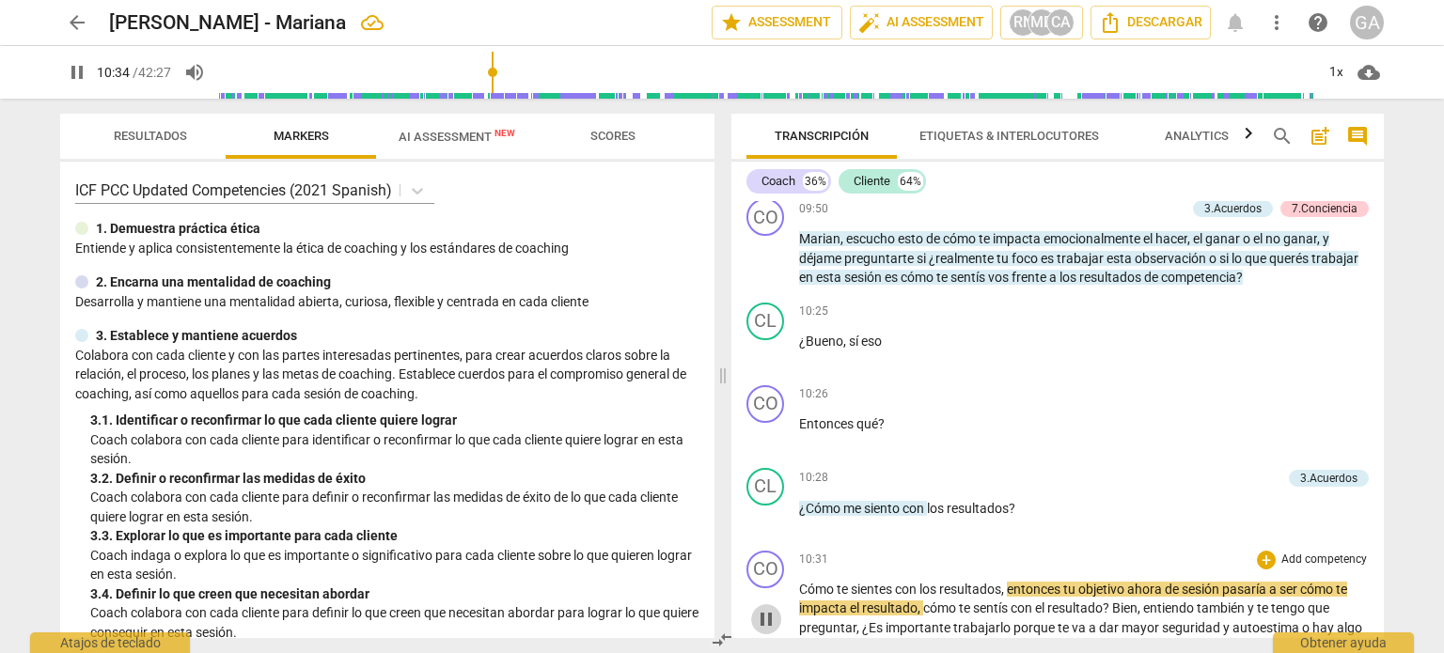
click at [767, 608] on span "pause" at bounding box center [766, 619] width 23 height 23
click at [770, 608] on span "play_arrow" at bounding box center [766, 619] width 23 height 23
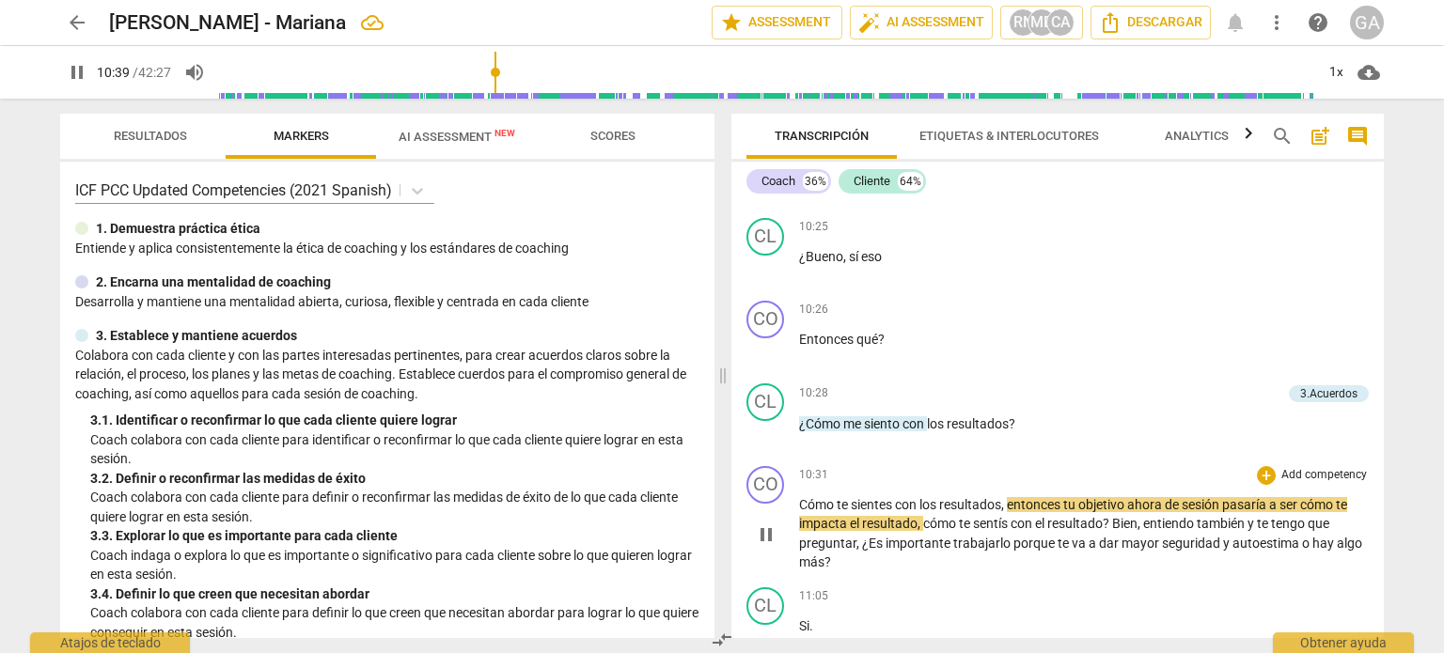
scroll to position [3179, 0]
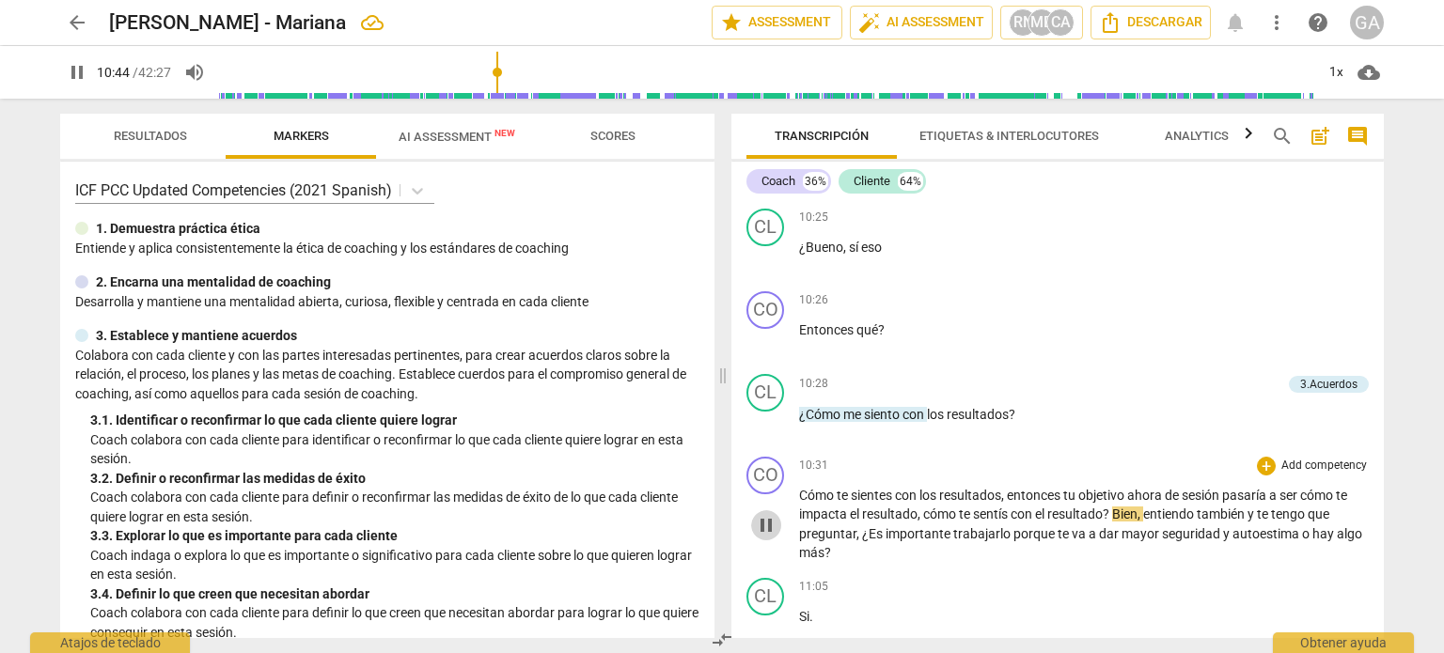
click at [766, 514] on span "pause" at bounding box center [766, 525] width 23 height 23
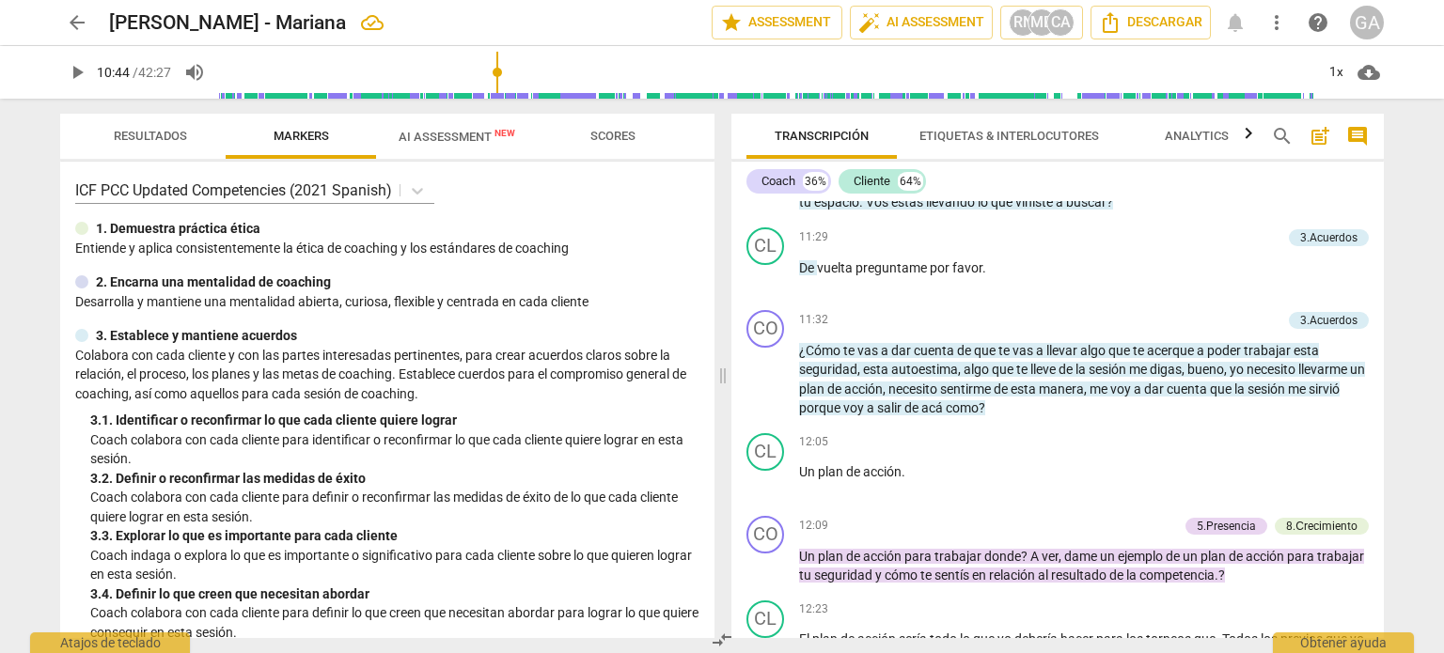
scroll to position [3743, 0]
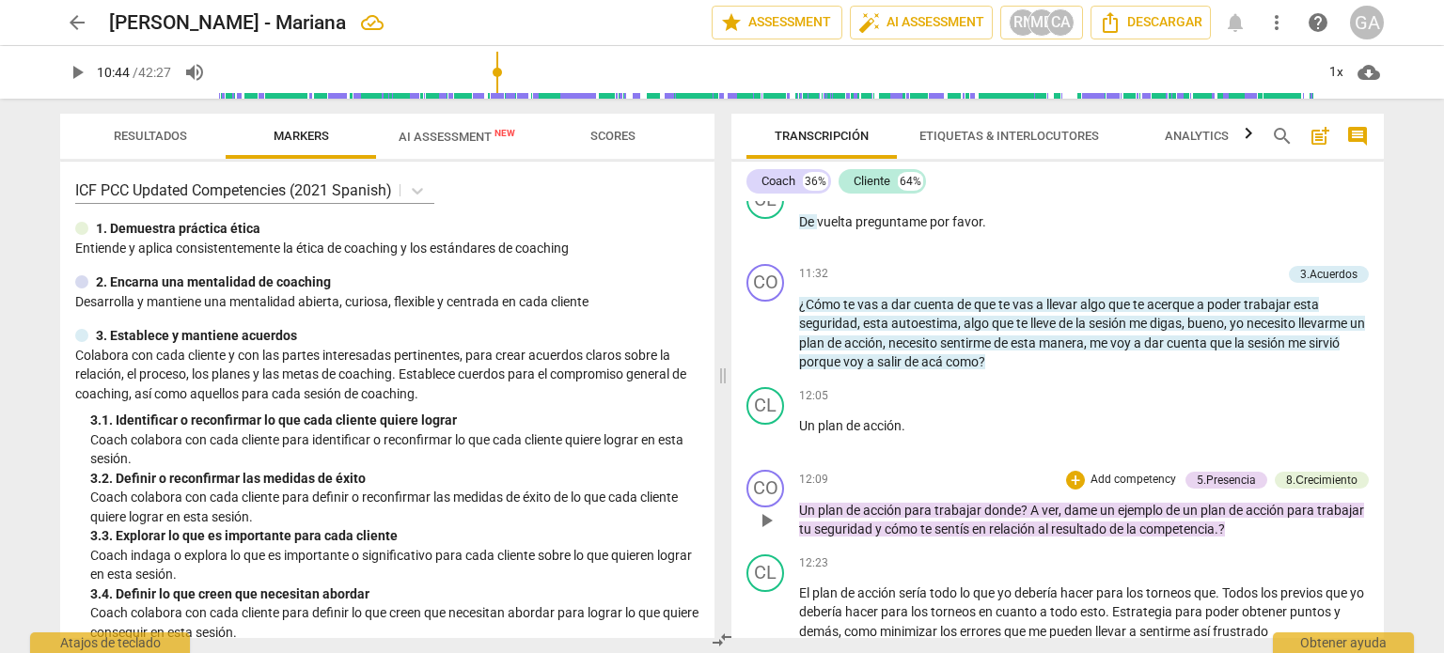
click at [766, 509] on span "play_arrow" at bounding box center [766, 520] width 23 height 23
click at [766, 509] on span "pause" at bounding box center [766, 520] width 23 height 23
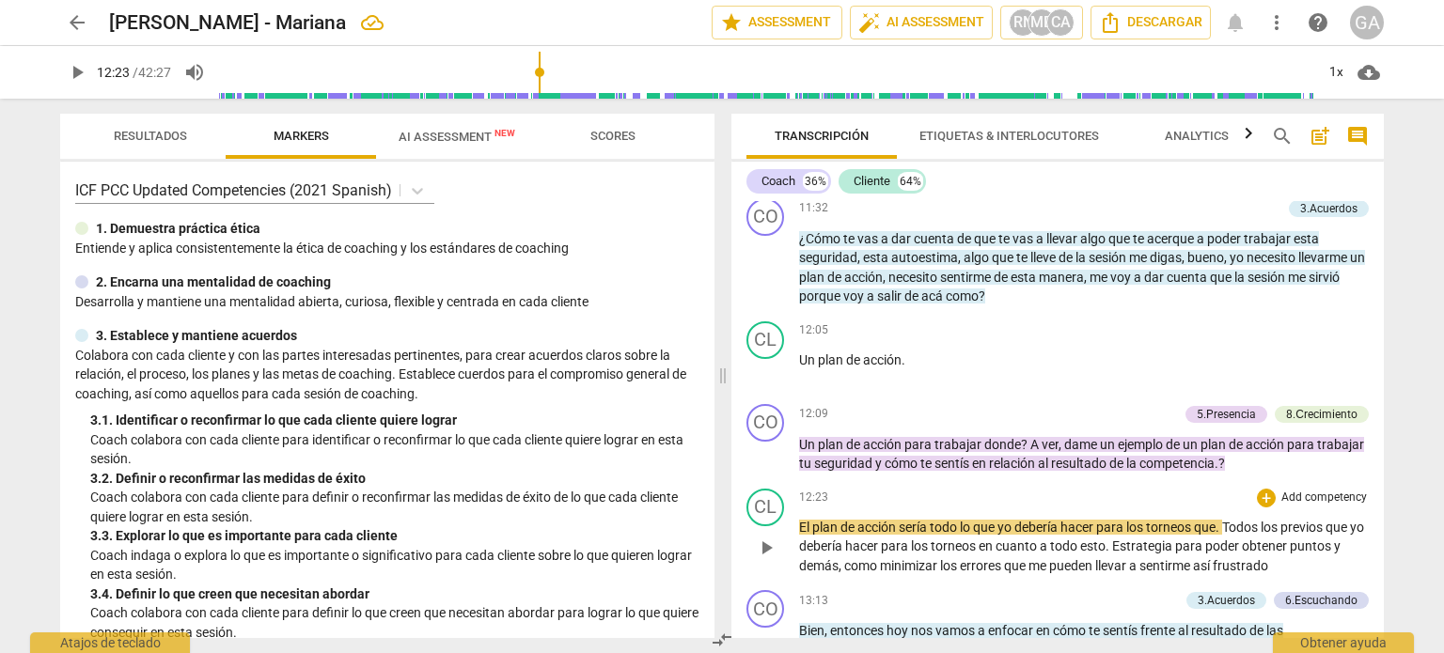
scroll to position [3931, 0]
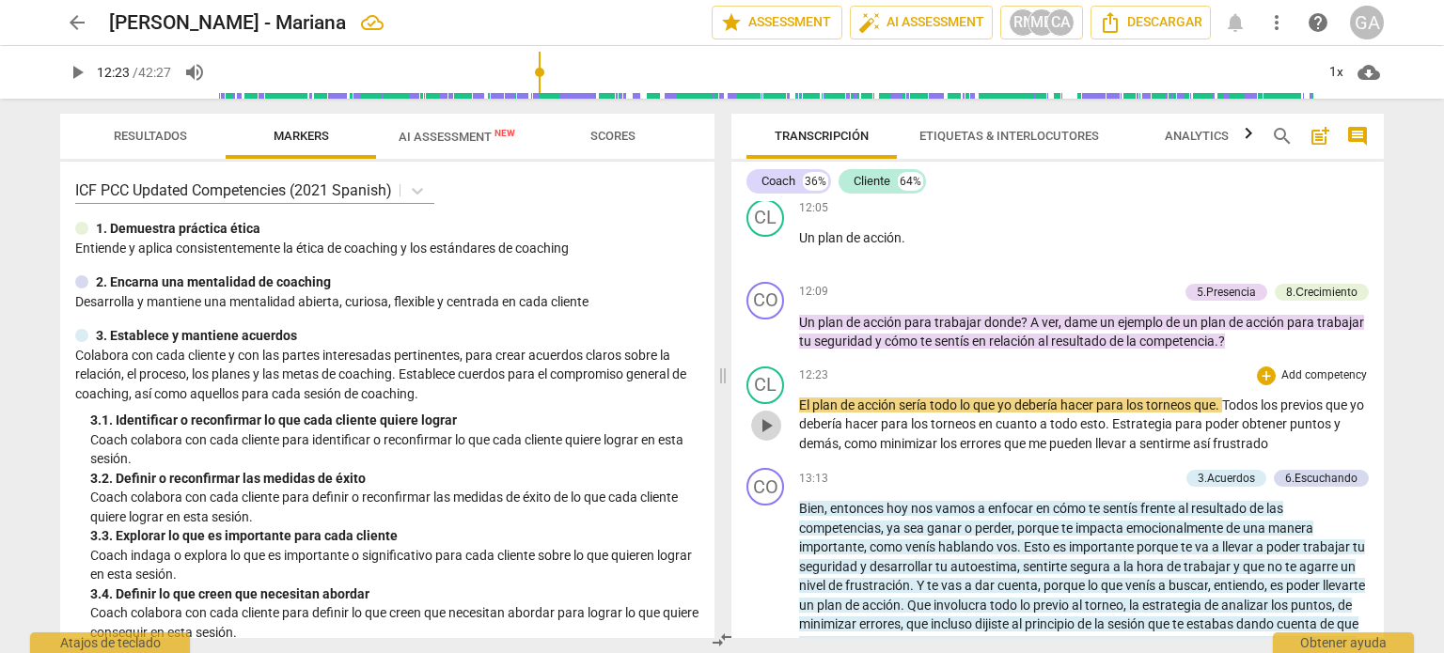
click at [765, 415] on span "play_arrow" at bounding box center [766, 426] width 23 height 23
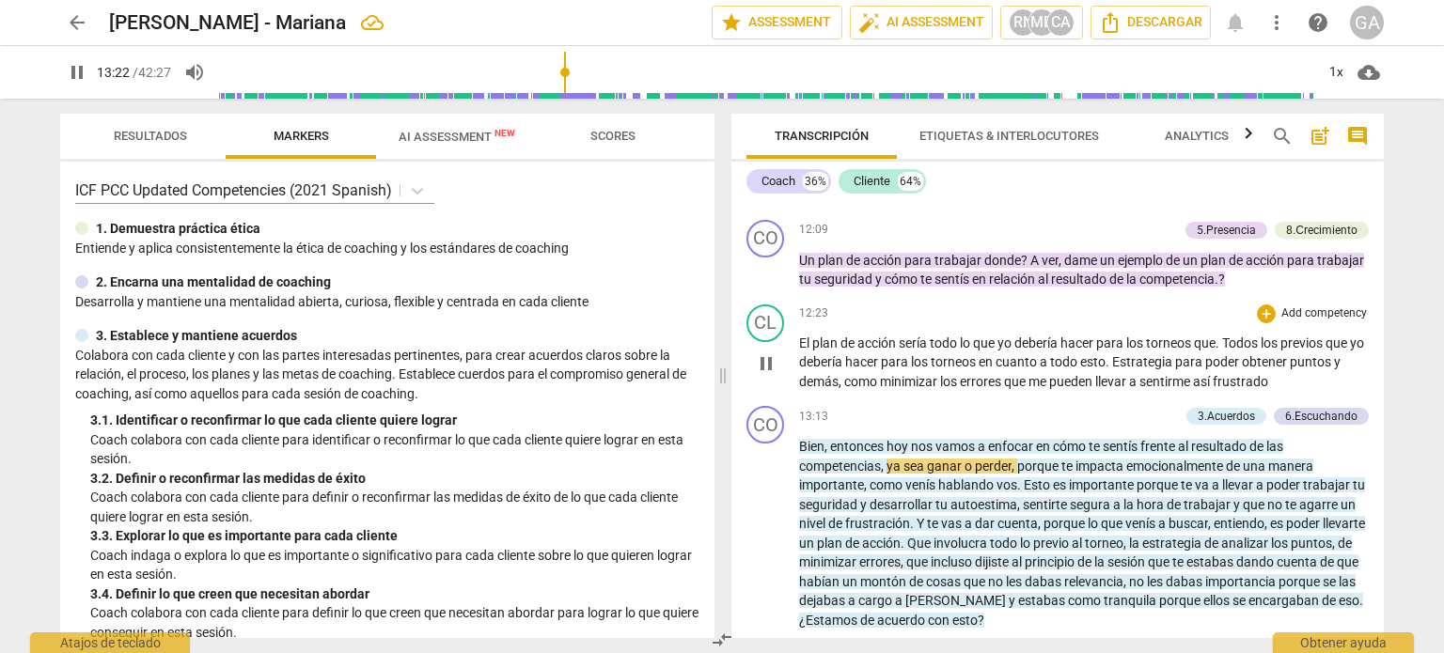
scroll to position [4025, 0]
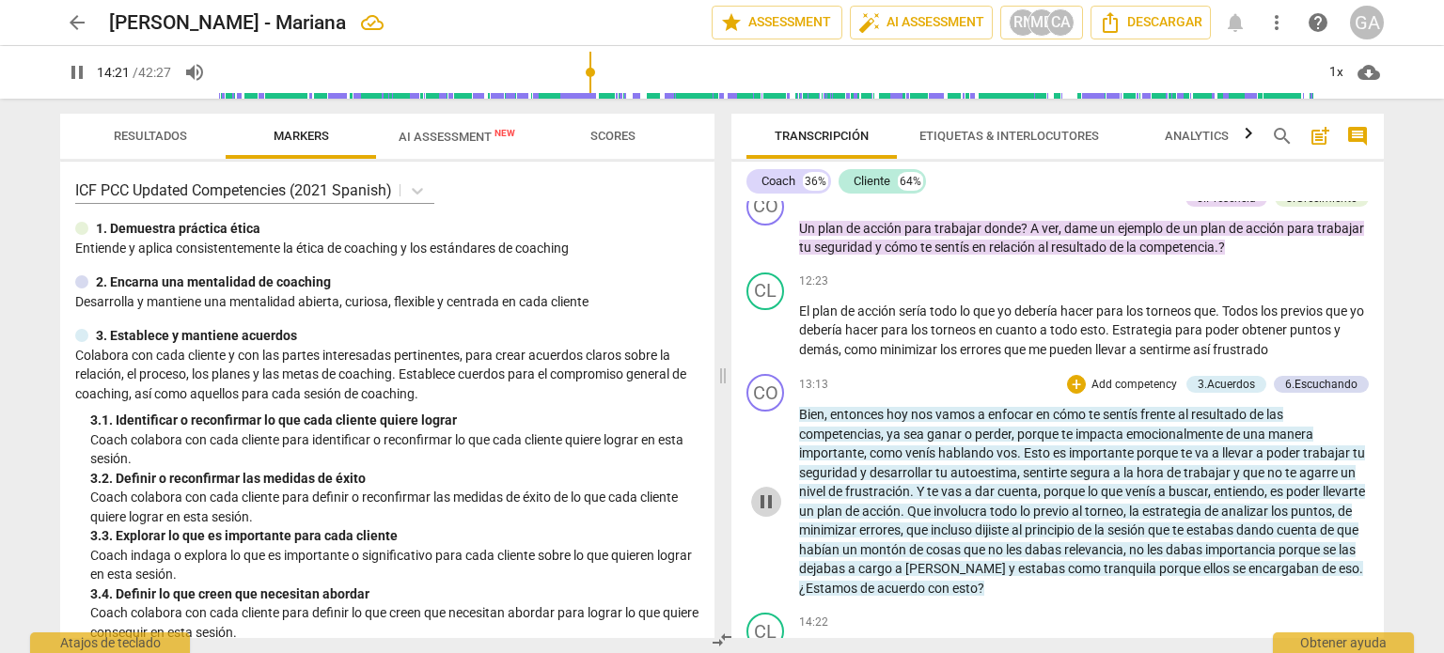
click at [770, 491] on span "pause" at bounding box center [766, 502] width 23 height 23
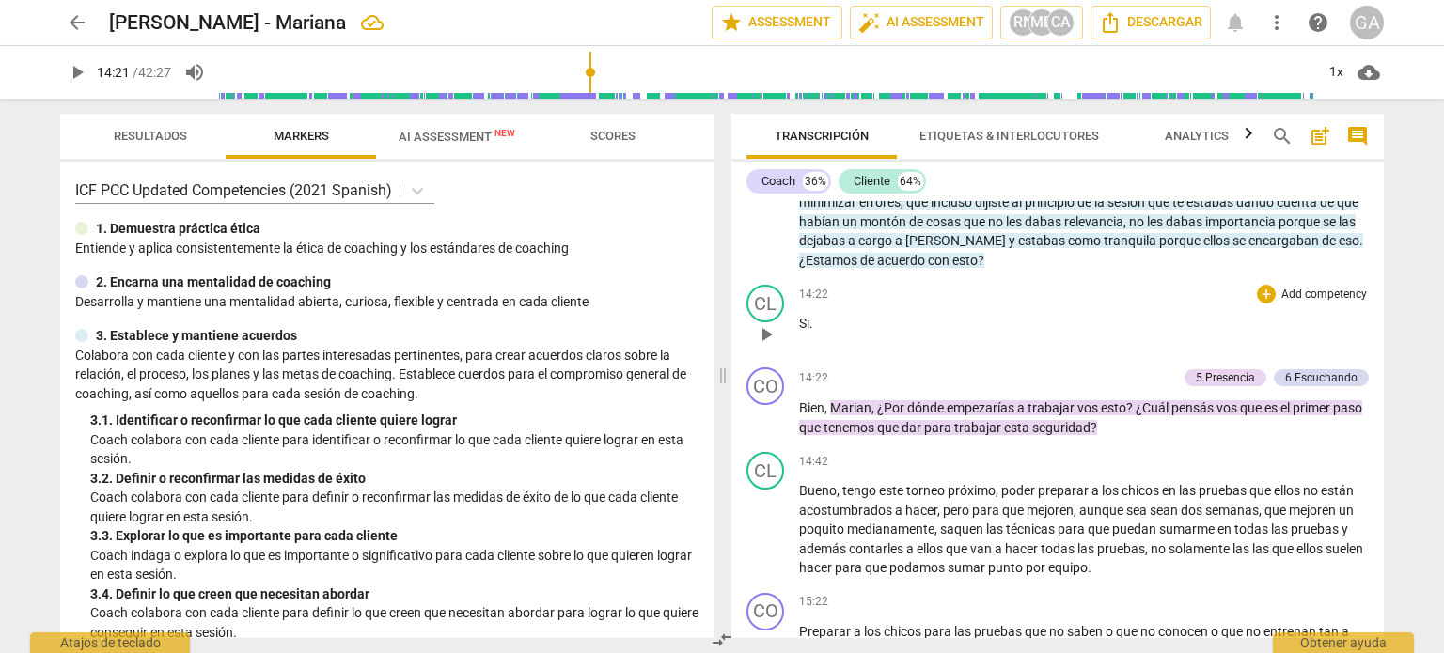
scroll to position [4401, 0]
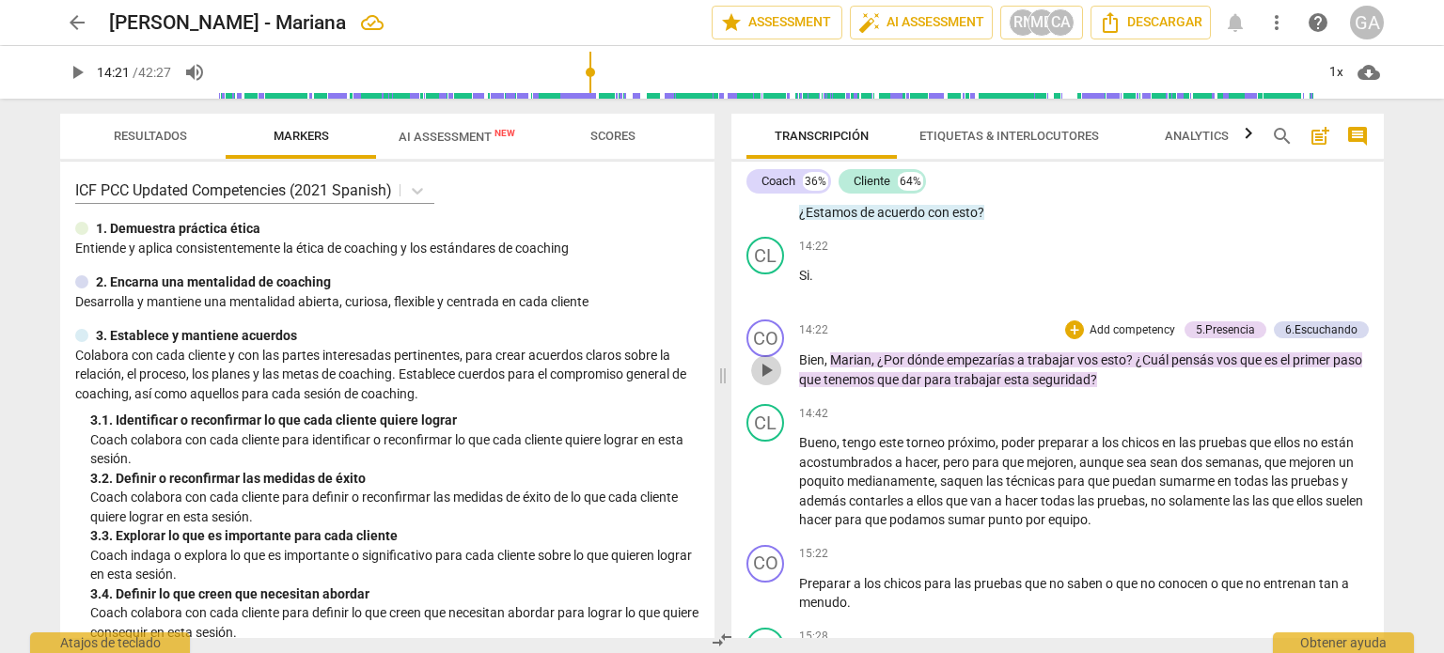
click at [765, 359] on span "play_arrow" at bounding box center [766, 370] width 23 height 23
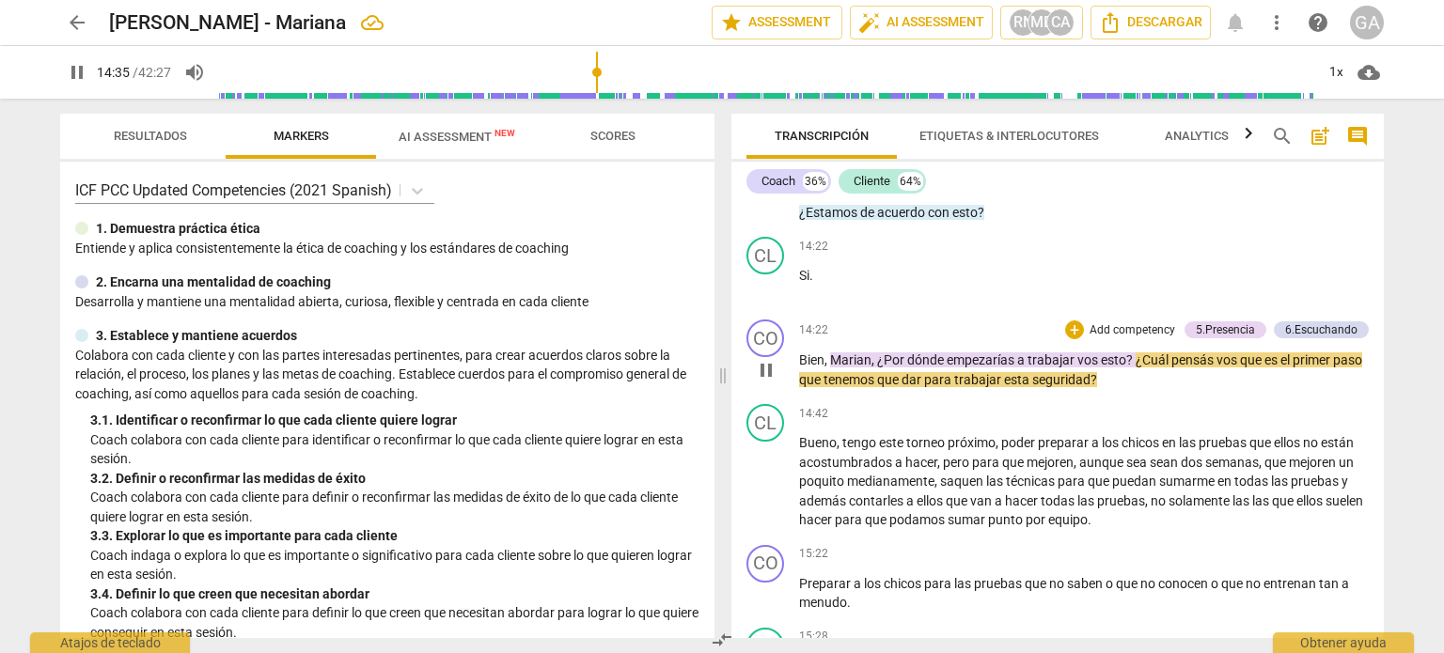
click at [765, 359] on span "pause" at bounding box center [766, 370] width 23 height 23
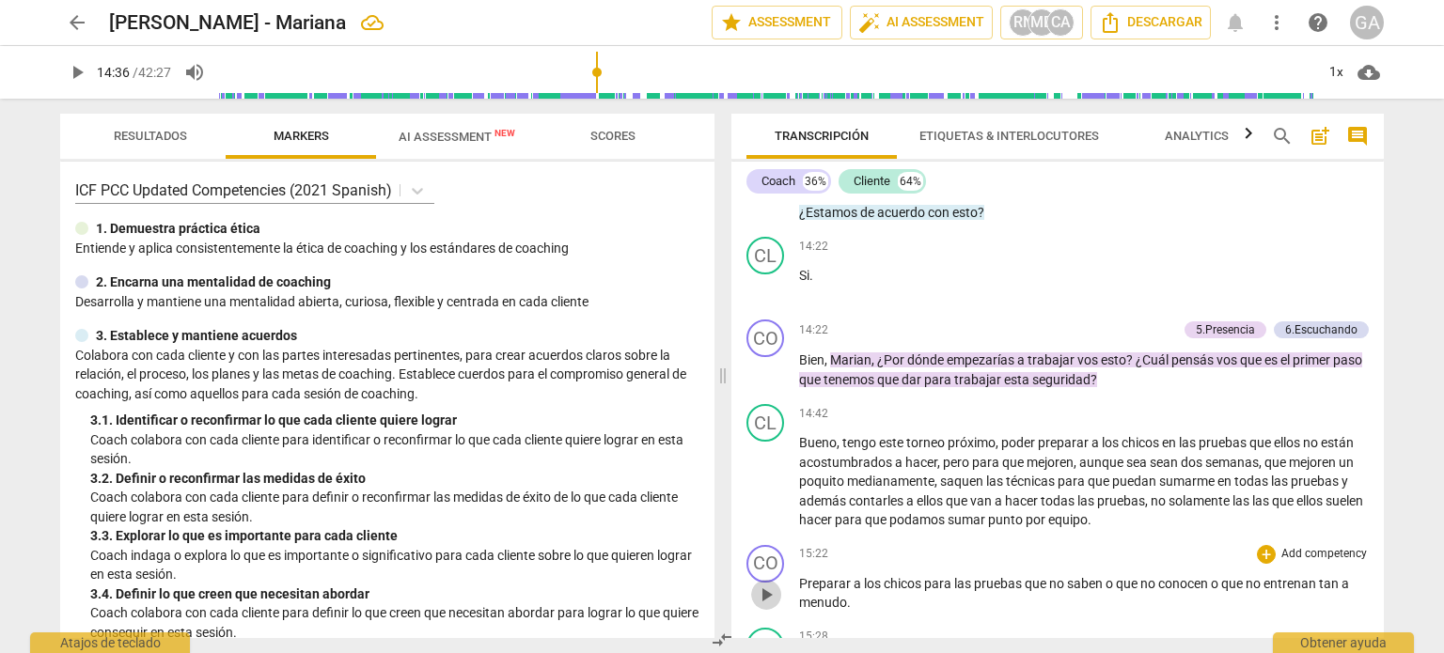
click at [770, 584] on span "play_arrow" at bounding box center [766, 595] width 23 height 23
click at [770, 584] on span "pause" at bounding box center [766, 595] width 23 height 23
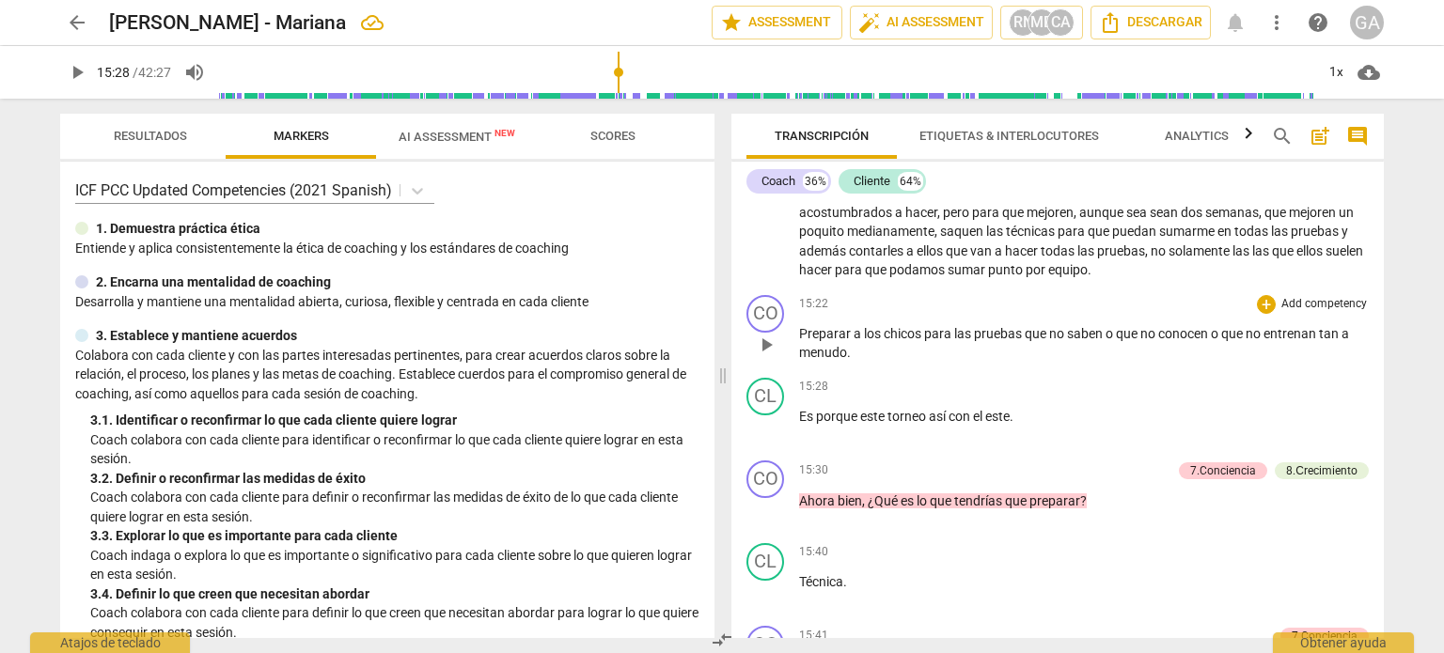
scroll to position [4683, 0]
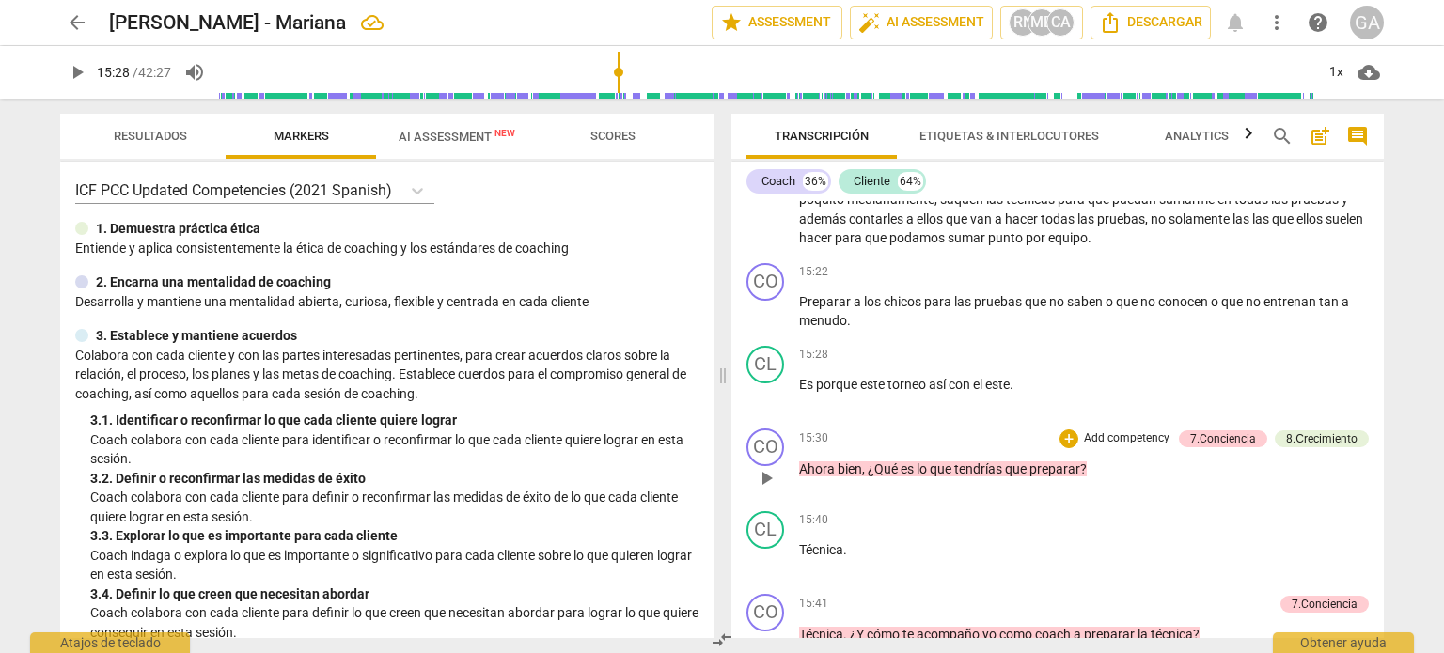
click at [772, 467] on span "play_arrow" at bounding box center [766, 478] width 23 height 23
click at [772, 467] on span "pause" at bounding box center [766, 478] width 23 height 23
click at [771, 633] on span "play_arrow" at bounding box center [766, 644] width 23 height 23
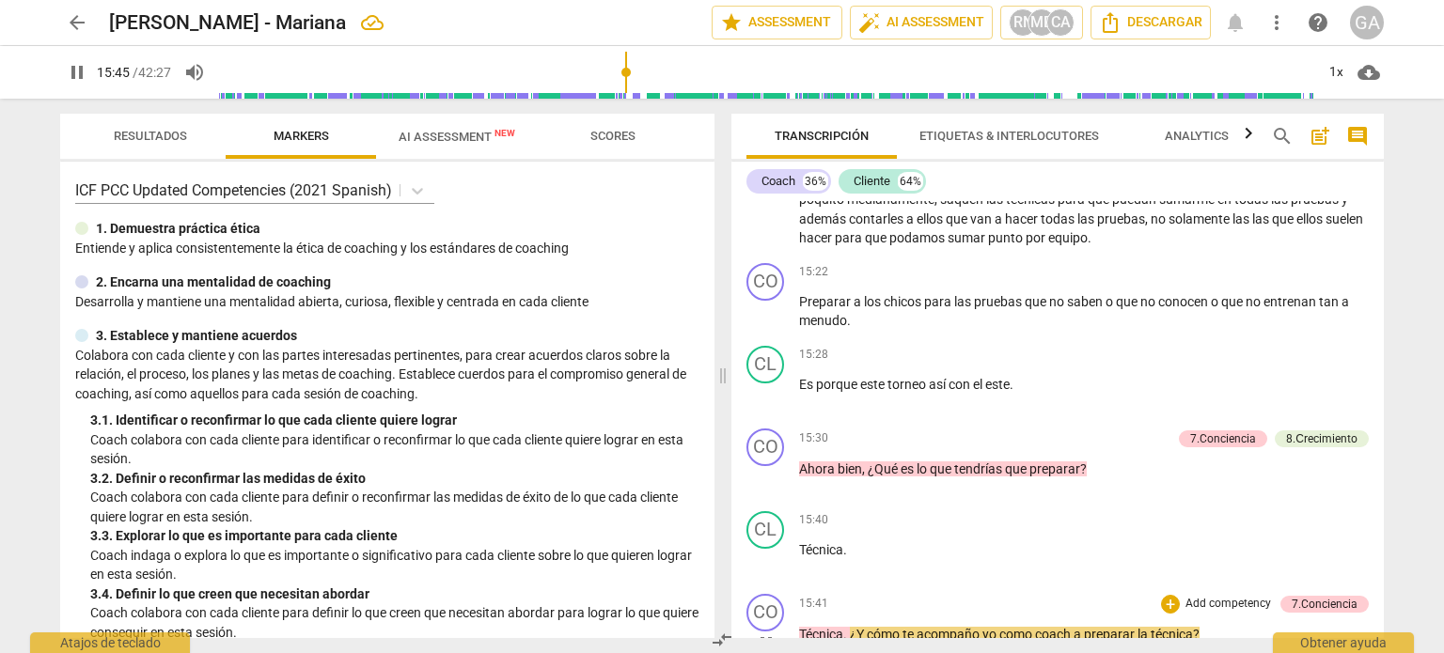
click at [771, 633] on span "pause" at bounding box center [766, 644] width 23 height 23
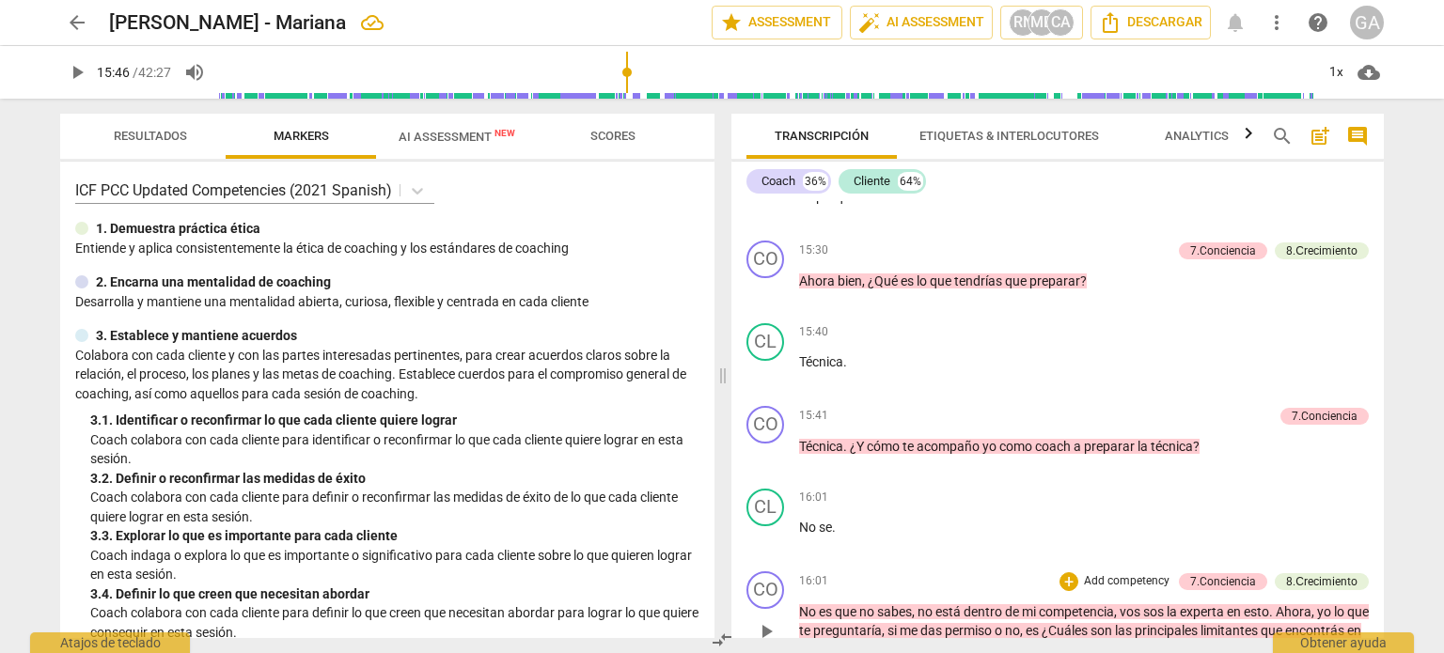
scroll to position [4965, 0]
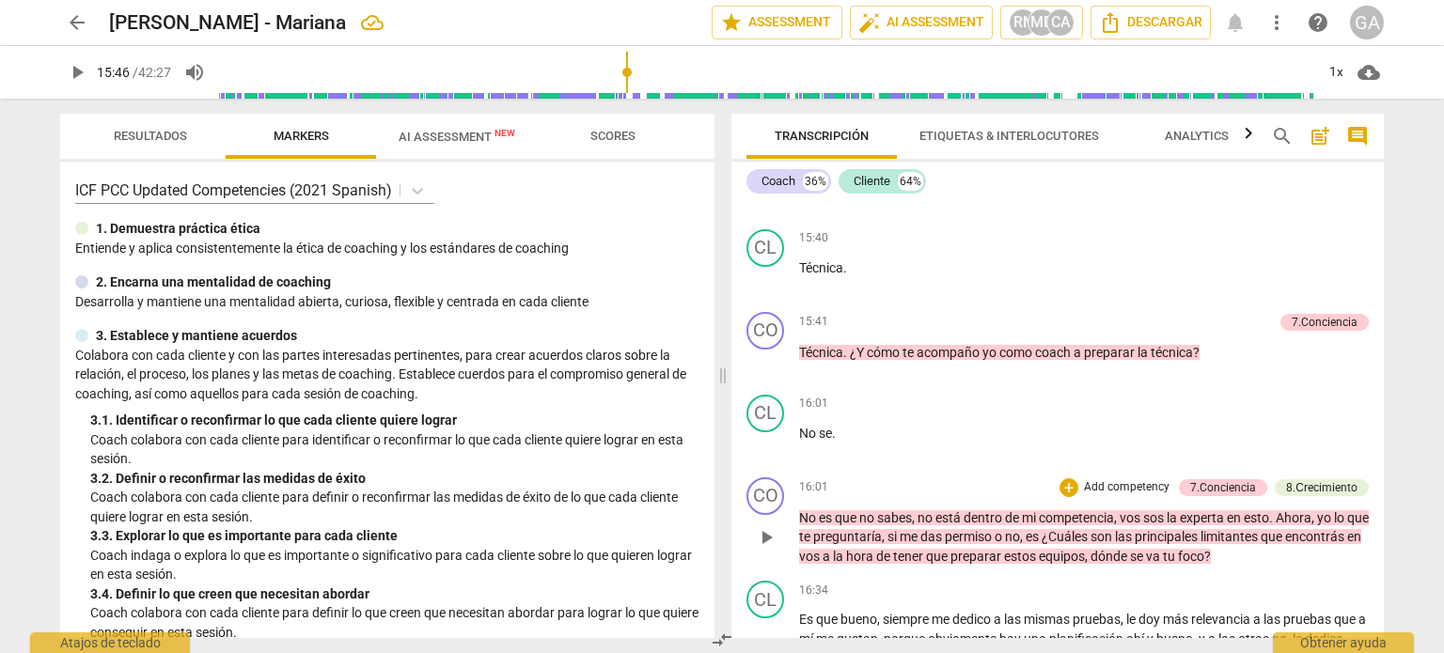
click at [771, 526] on span "play_arrow" at bounding box center [766, 537] width 23 height 23
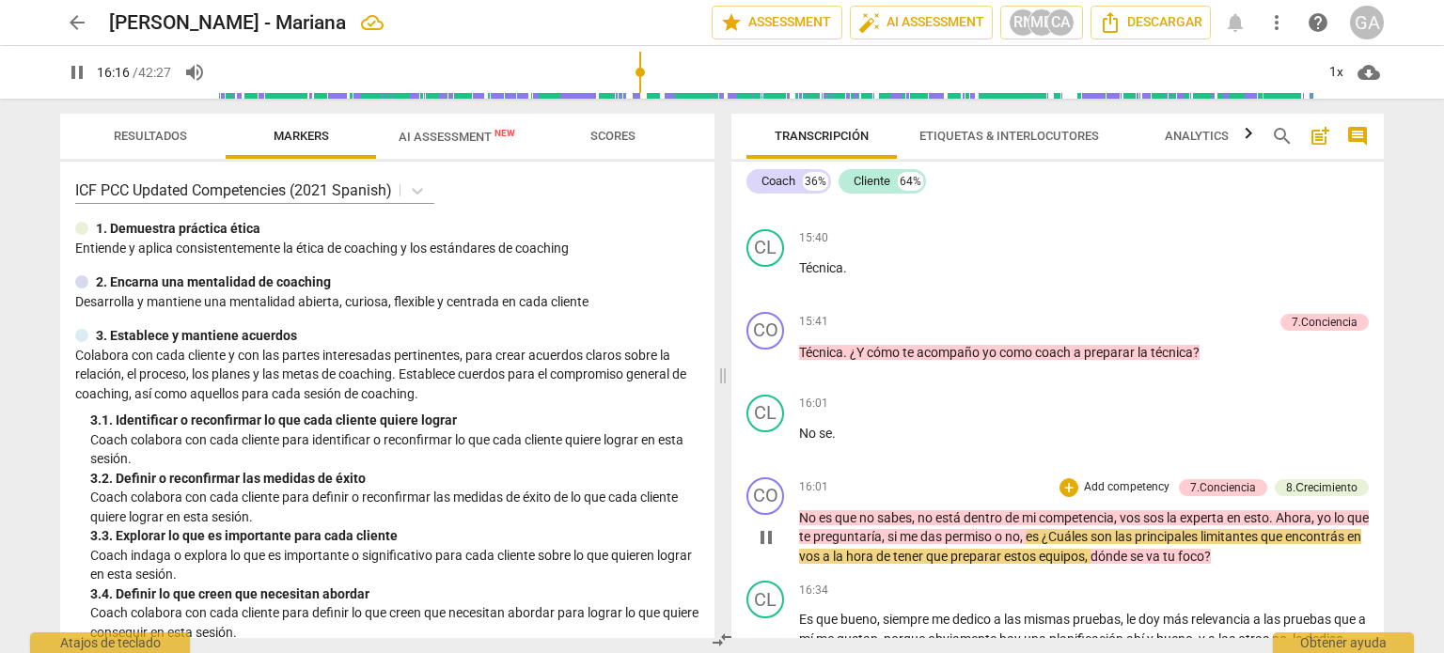
click at [764, 526] on span "pause" at bounding box center [766, 537] width 23 height 23
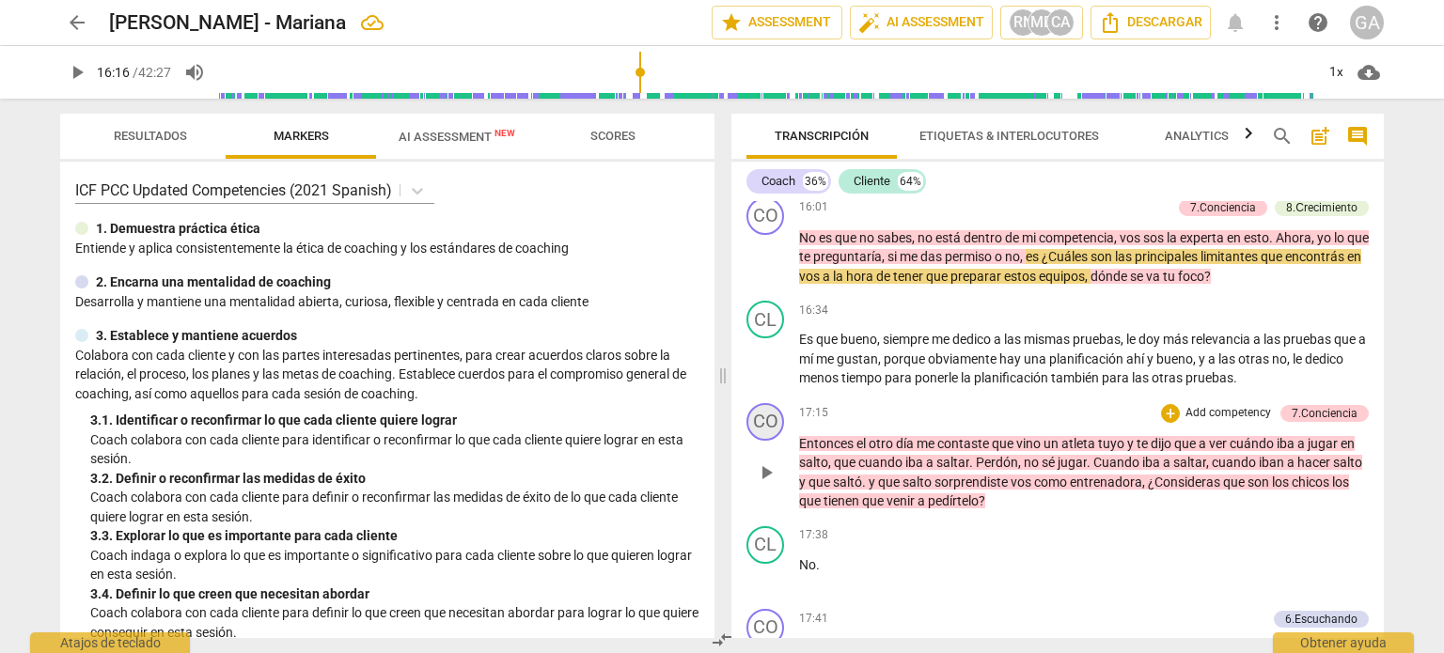
scroll to position [5247, 0]
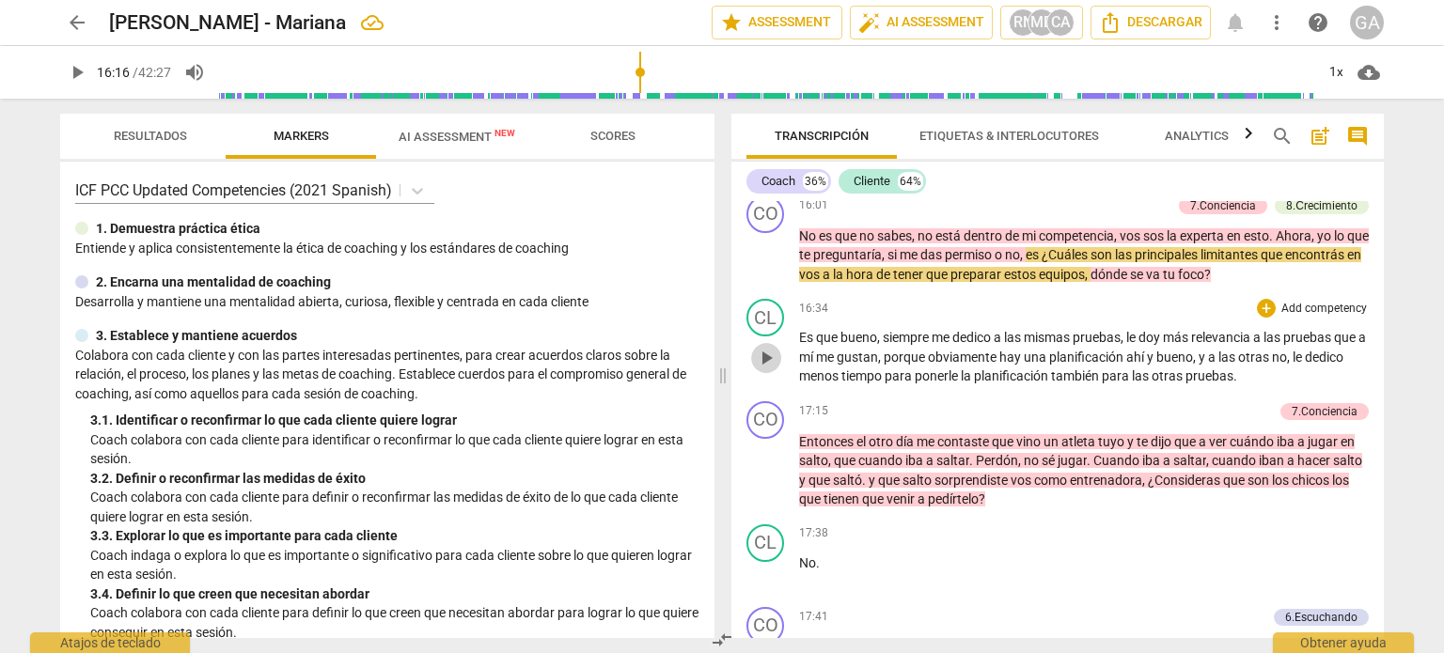
click at [764, 347] on span "play_arrow" at bounding box center [766, 358] width 23 height 23
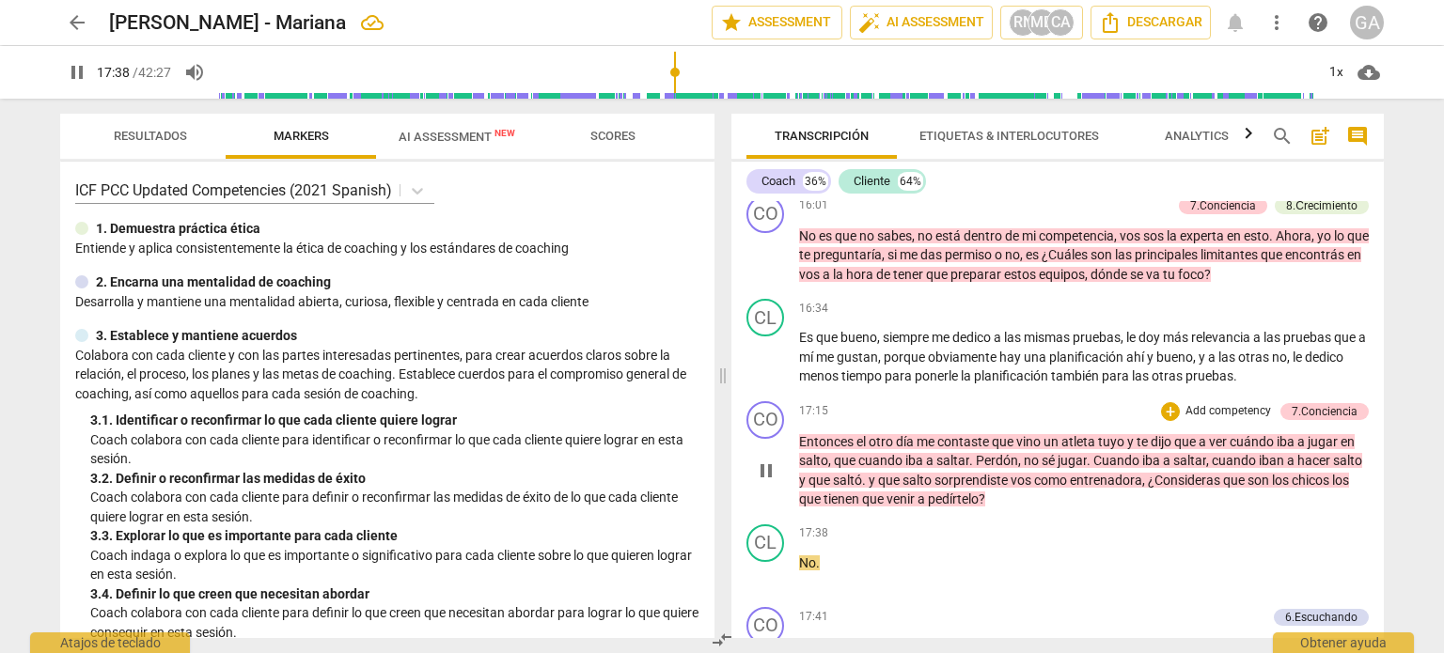
click at [771, 460] on span "pause" at bounding box center [766, 471] width 23 height 23
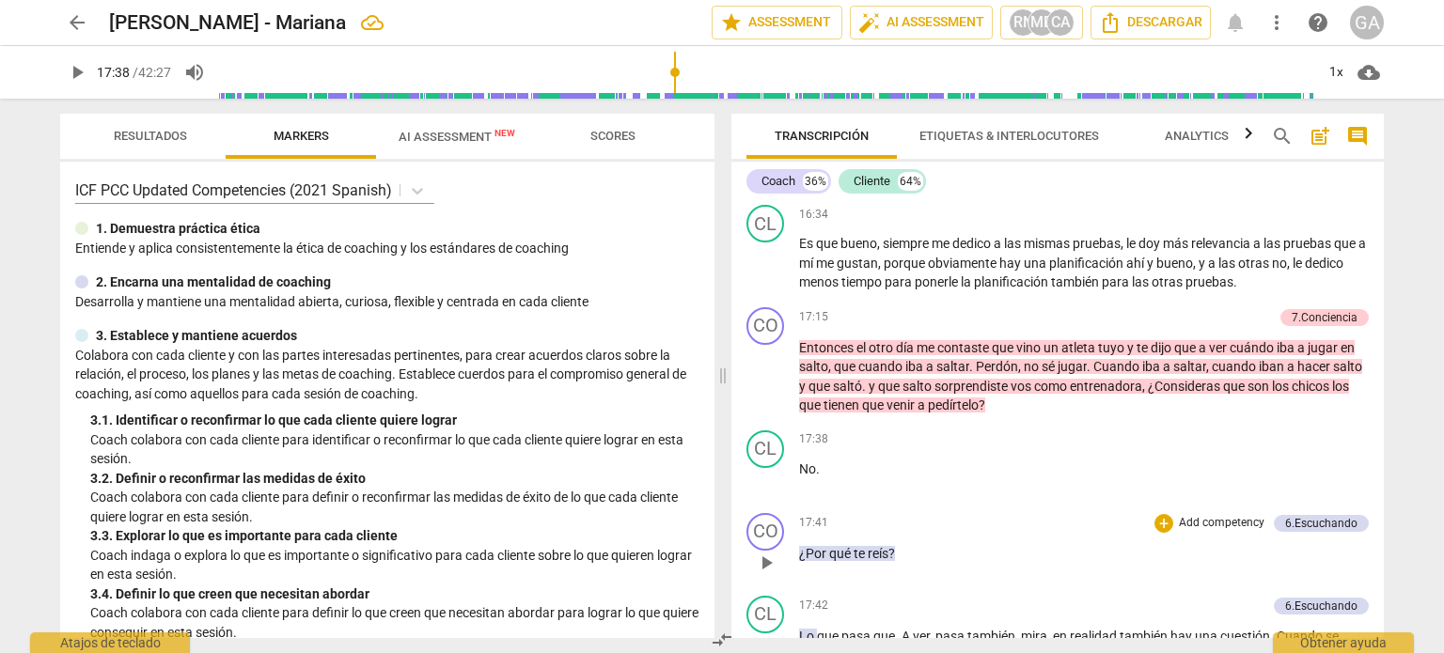
click at [773, 552] on span "play_arrow" at bounding box center [766, 563] width 23 height 23
click at [773, 552] on span "pause" at bounding box center [766, 563] width 23 height 23
click at [765, 469] on span "play_arrow" at bounding box center [766, 480] width 23 height 23
click at [770, 552] on span "pause" at bounding box center [766, 563] width 23 height 23
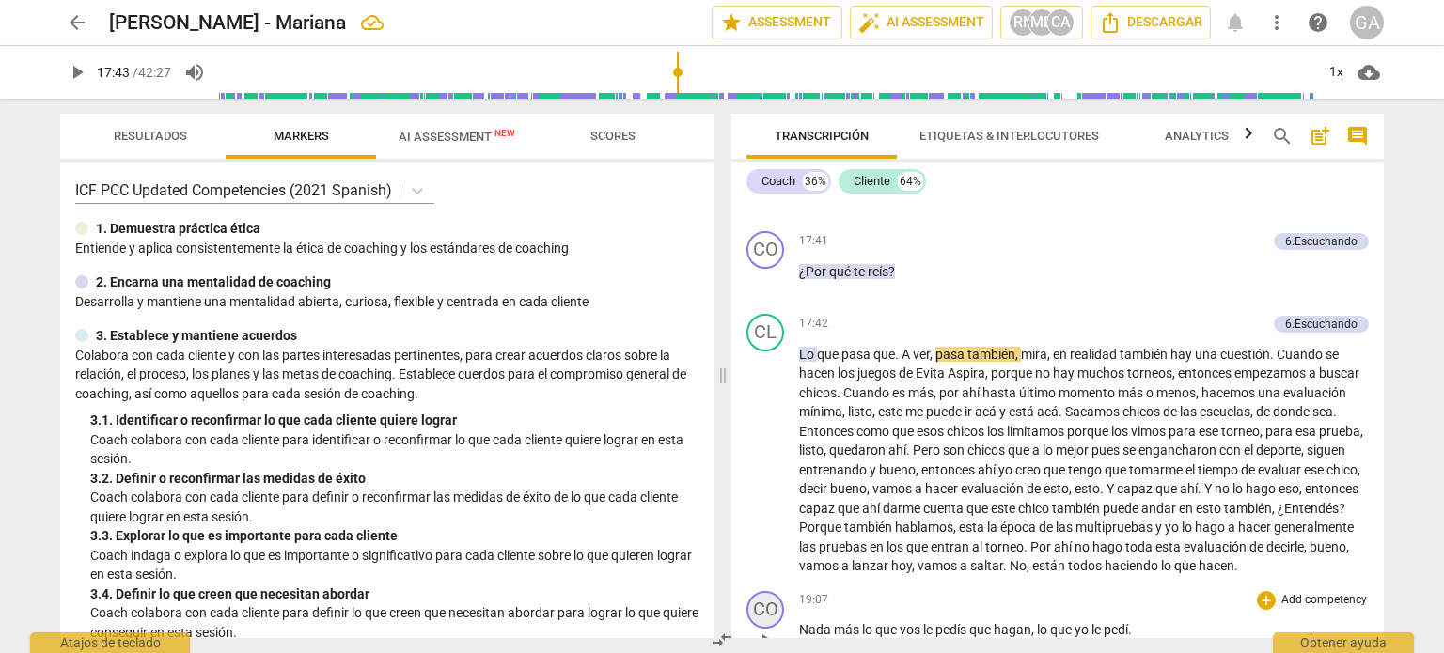
scroll to position [5717, 0]
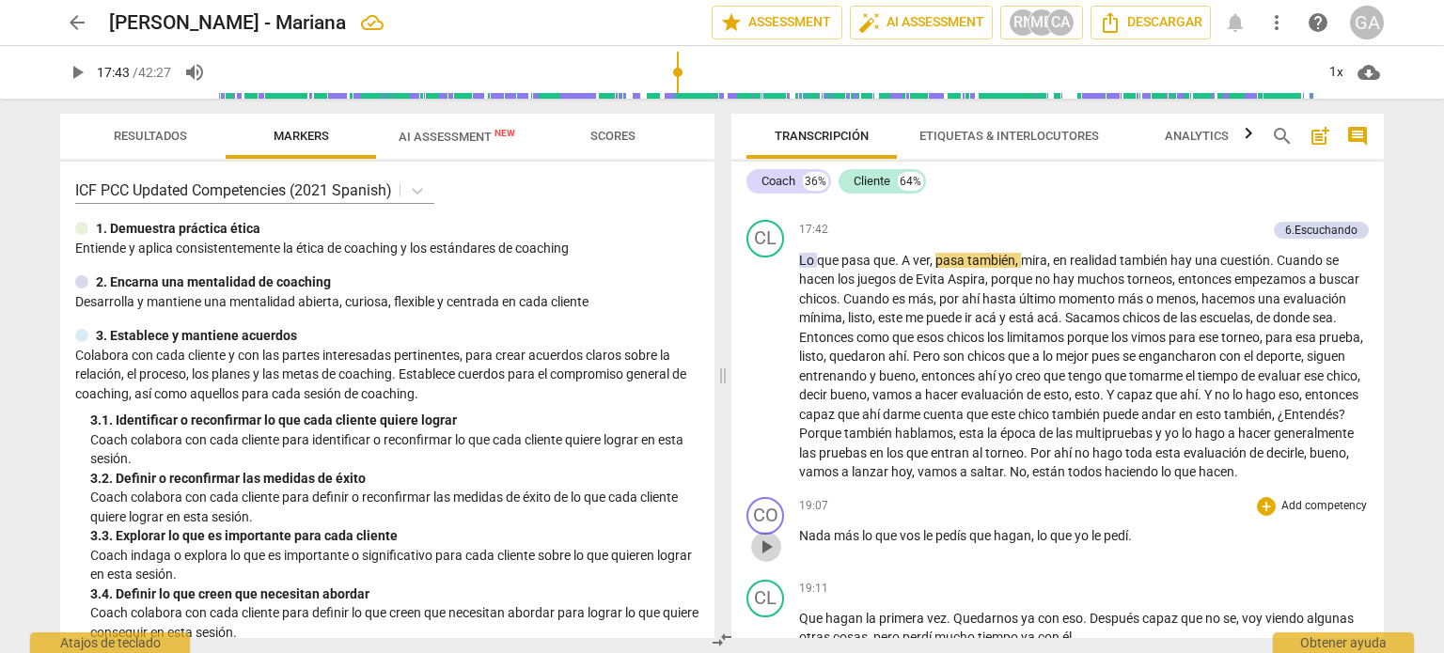
click at [766, 536] on span "play_arrow" at bounding box center [766, 547] width 23 height 23
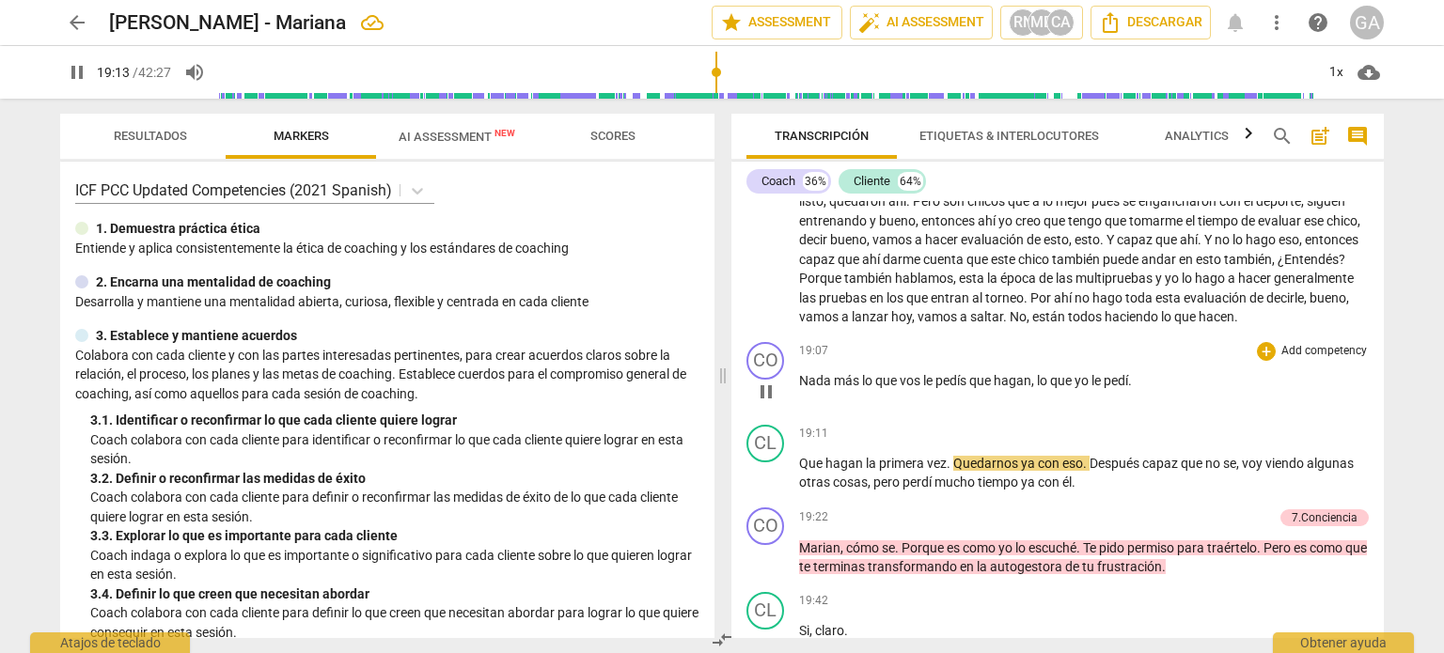
scroll to position [5905, 0]
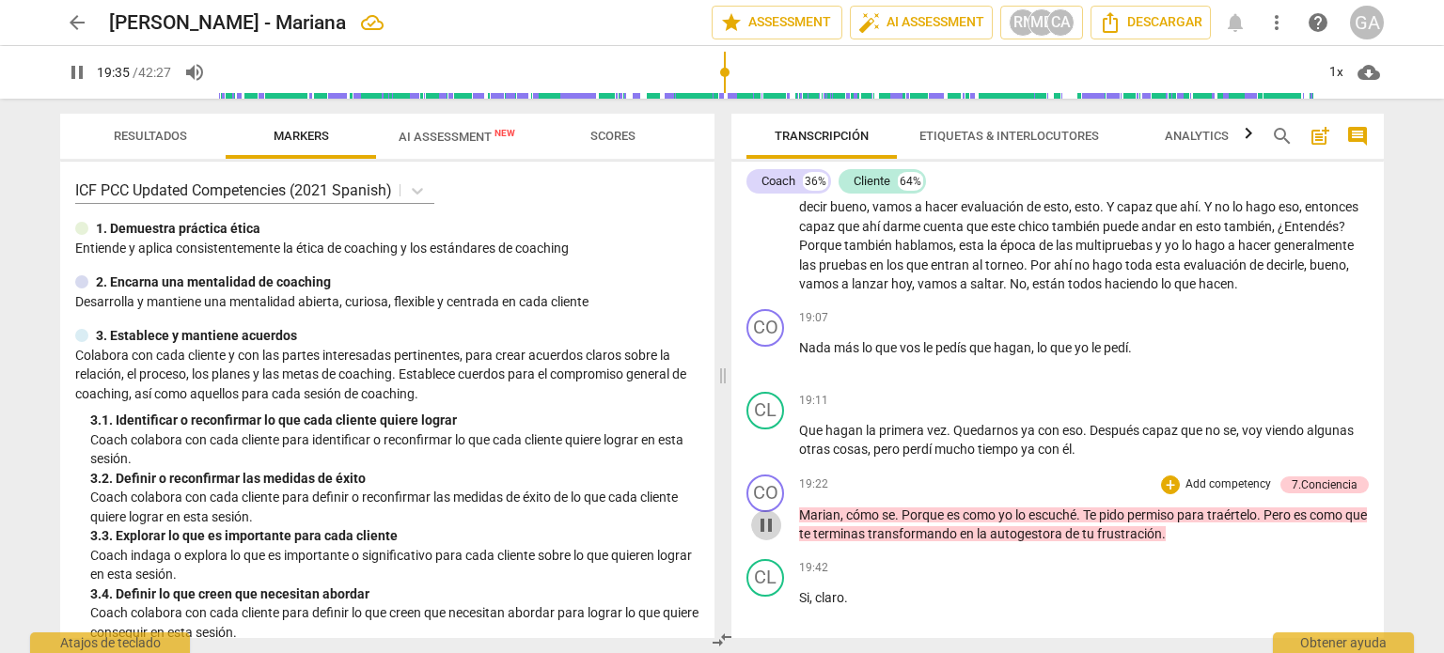
click at [767, 515] on span "pause" at bounding box center [766, 525] width 23 height 23
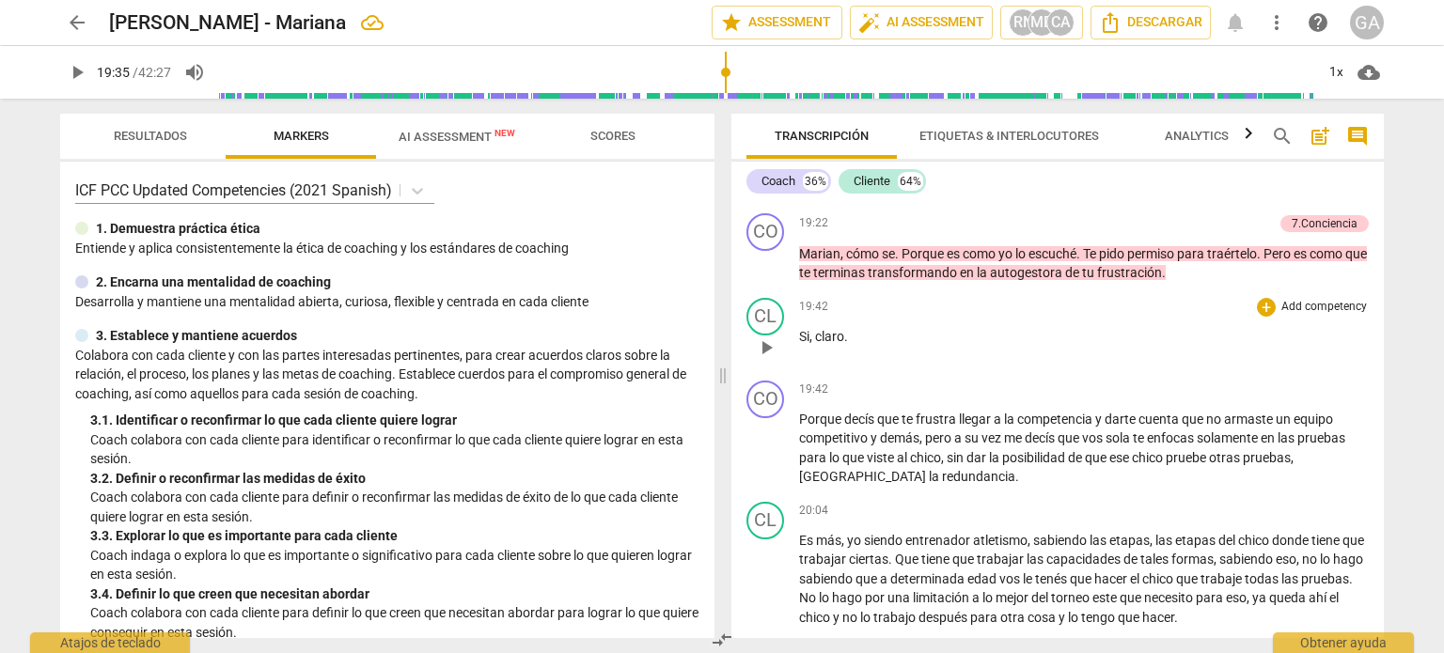
scroll to position [6187, 0]
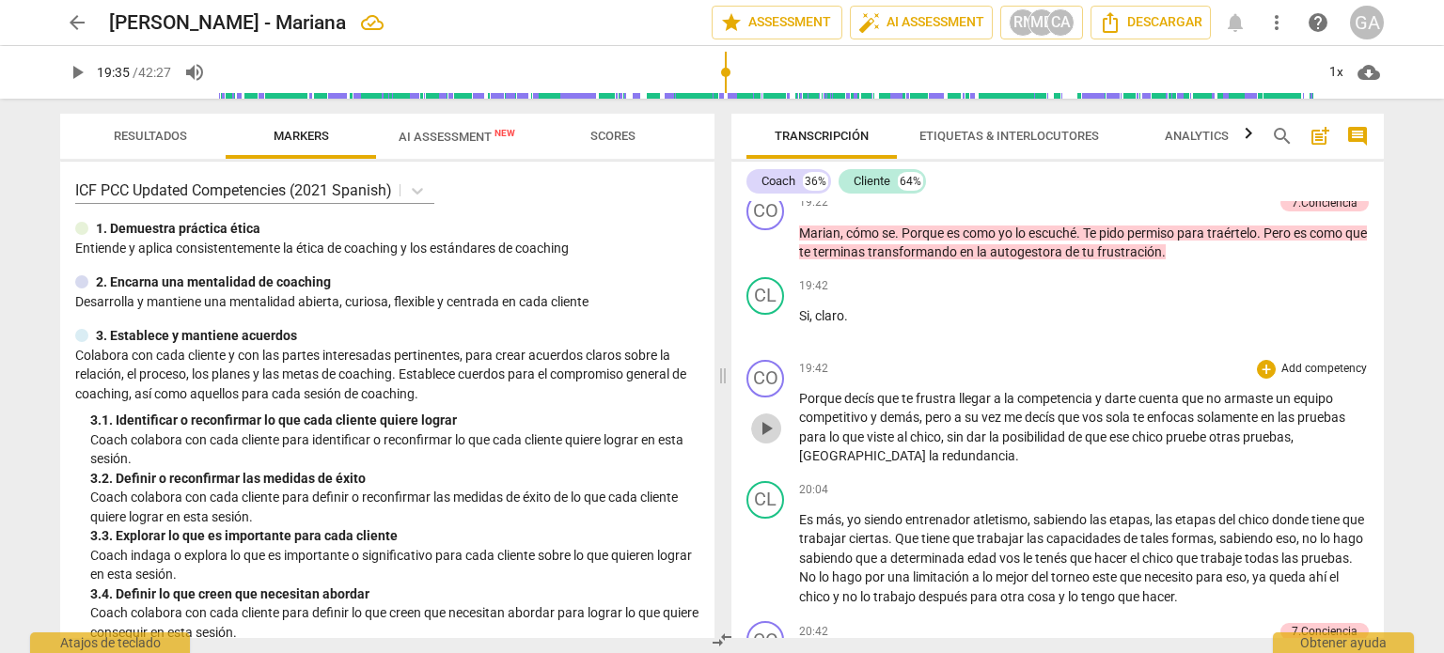
click at [770, 417] on span "play_arrow" at bounding box center [766, 428] width 23 height 23
click at [771, 417] on span "pause" at bounding box center [766, 428] width 23 height 23
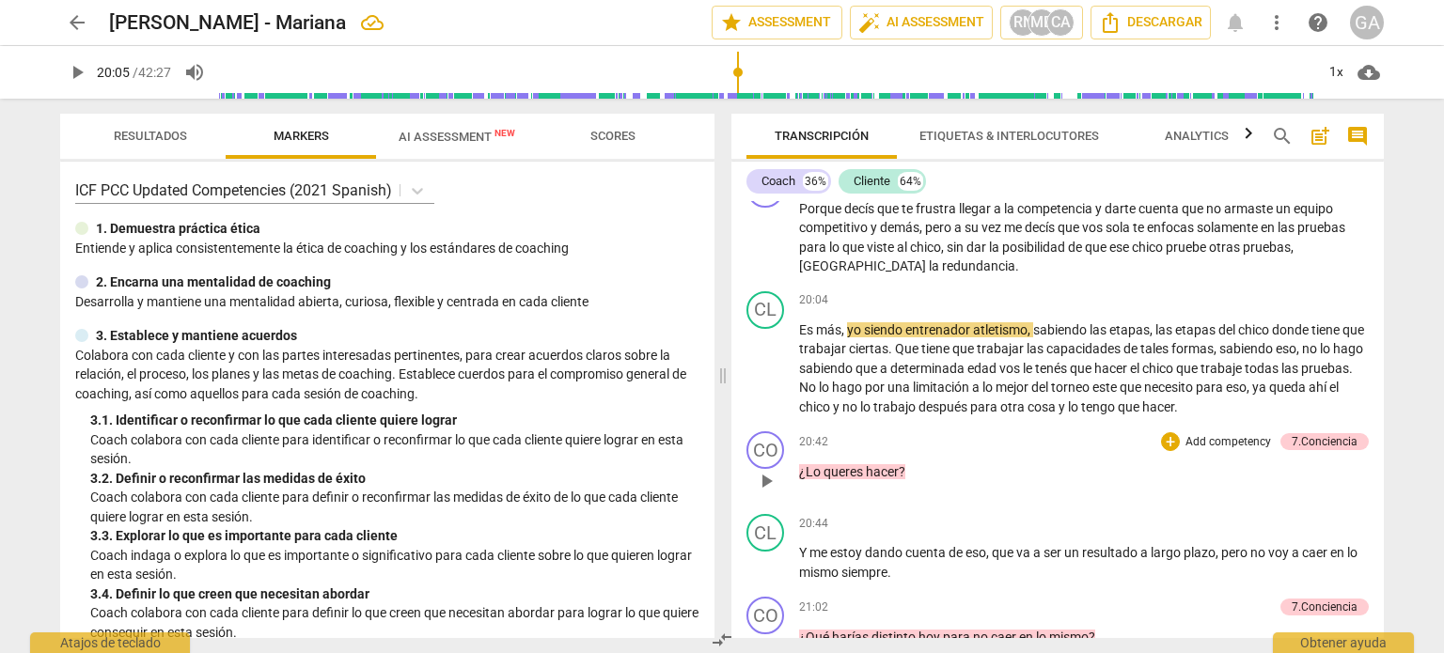
scroll to position [6468, 0]
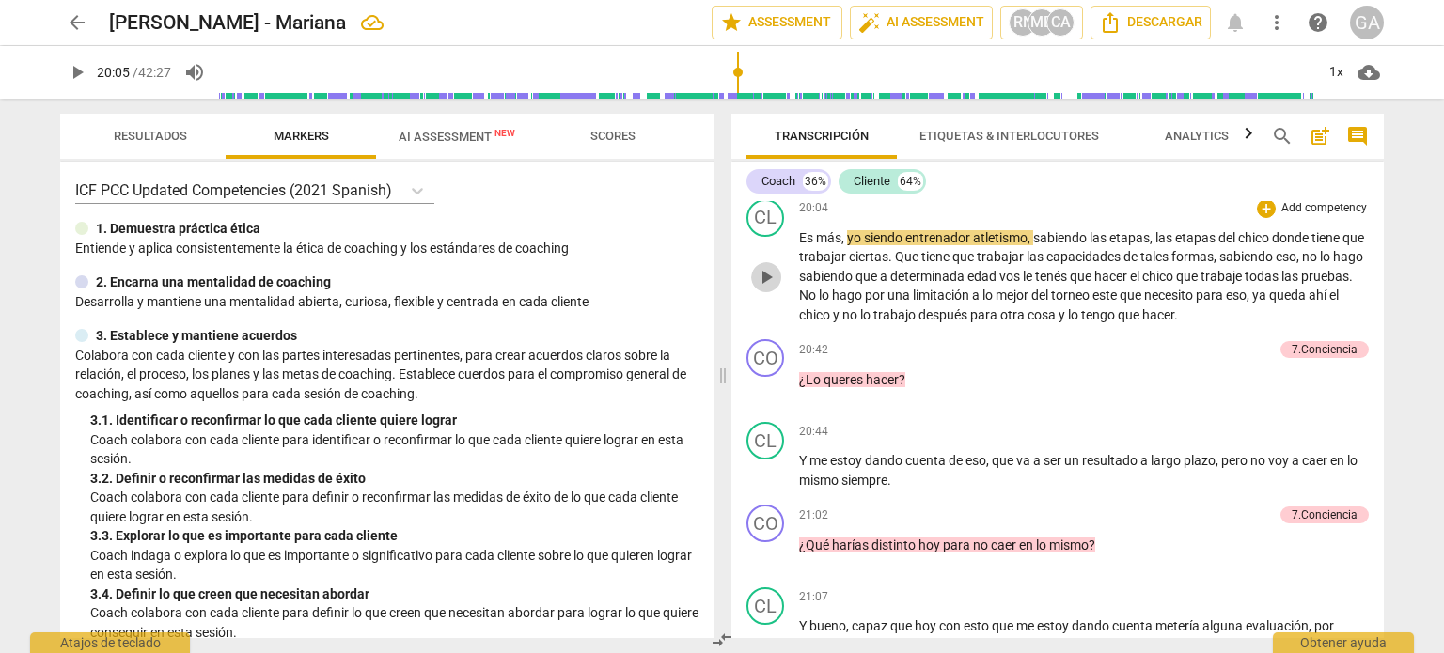
click at [767, 266] on span "play_arrow" at bounding box center [766, 277] width 23 height 23
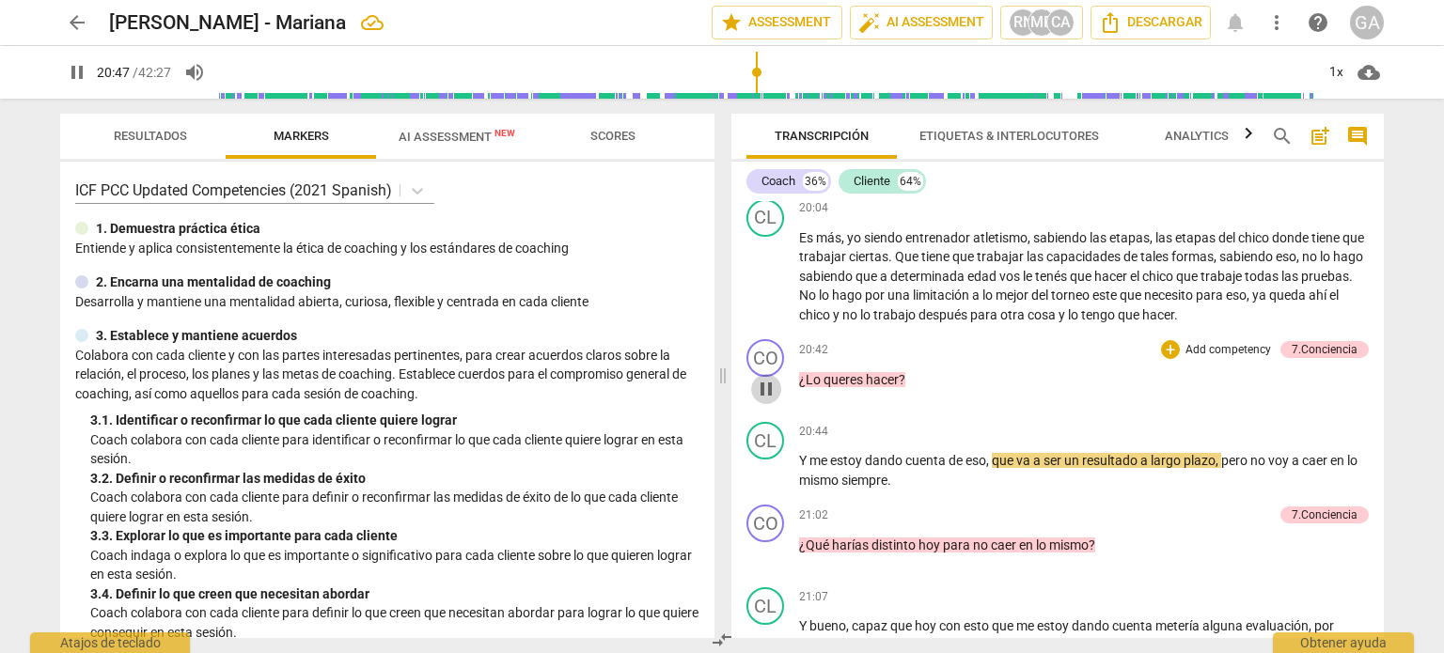
click at [770, 378] on span "pause" at bounding box center [766, 389] width 23 height 23
click at [774, 461] on span "play_arrow" at bounding box center [766, 472] width 23 height 23
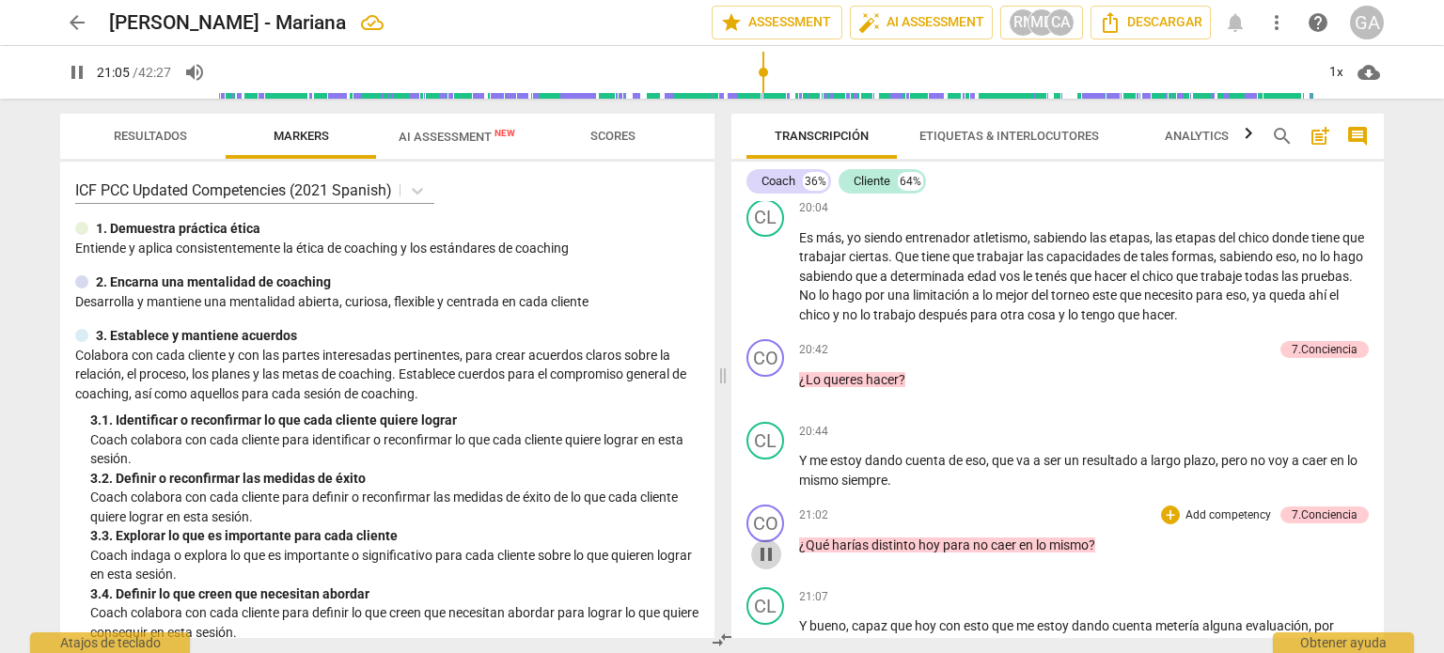
click at [770, 543] on span "pause" at bounding box center [766, 554] width 23 height 23
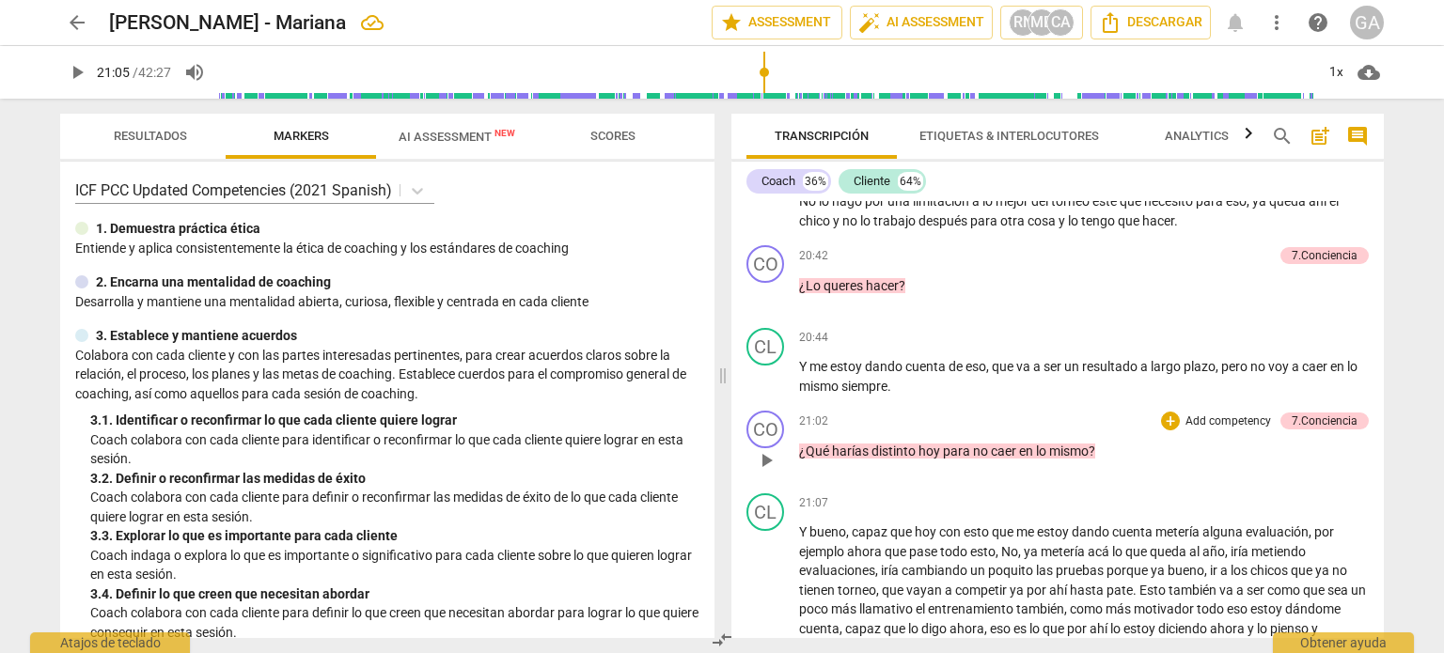
scroll to position [6656, 0]
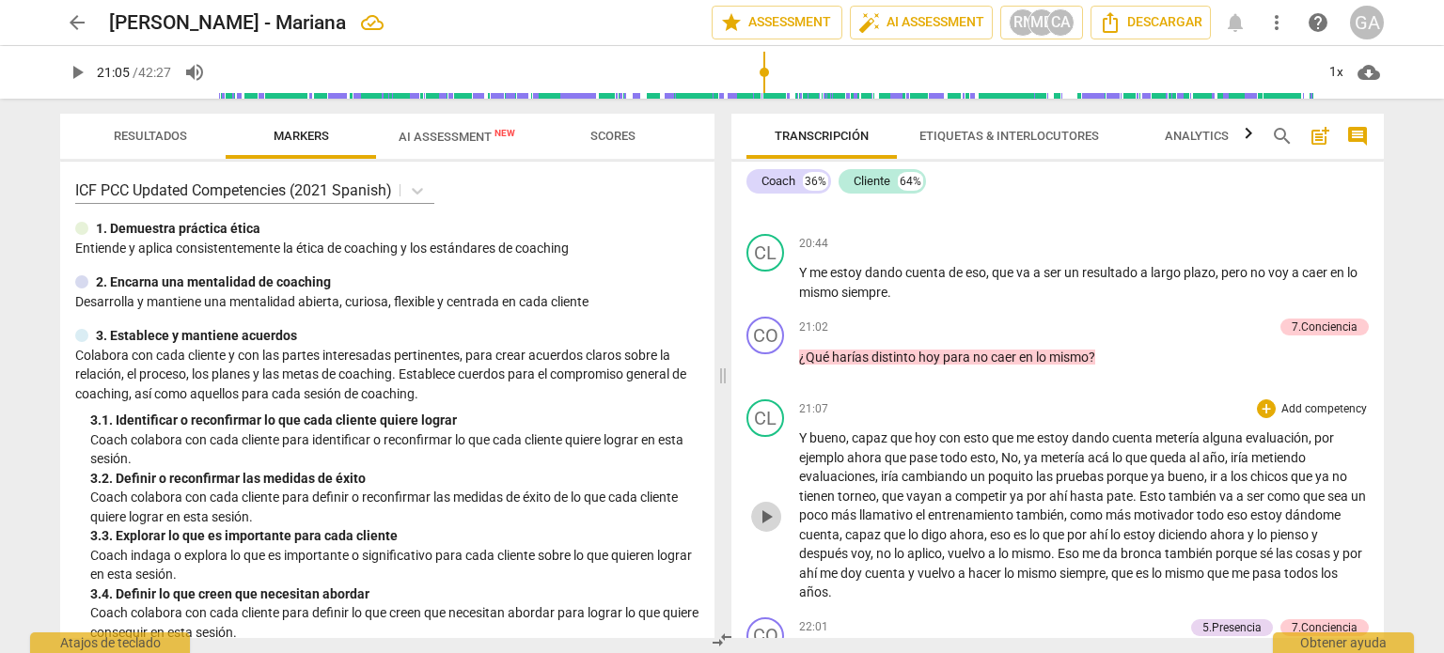
click at [765, 506] on span "play_arrow" at bounding box center [766, 517] width 23 height 23
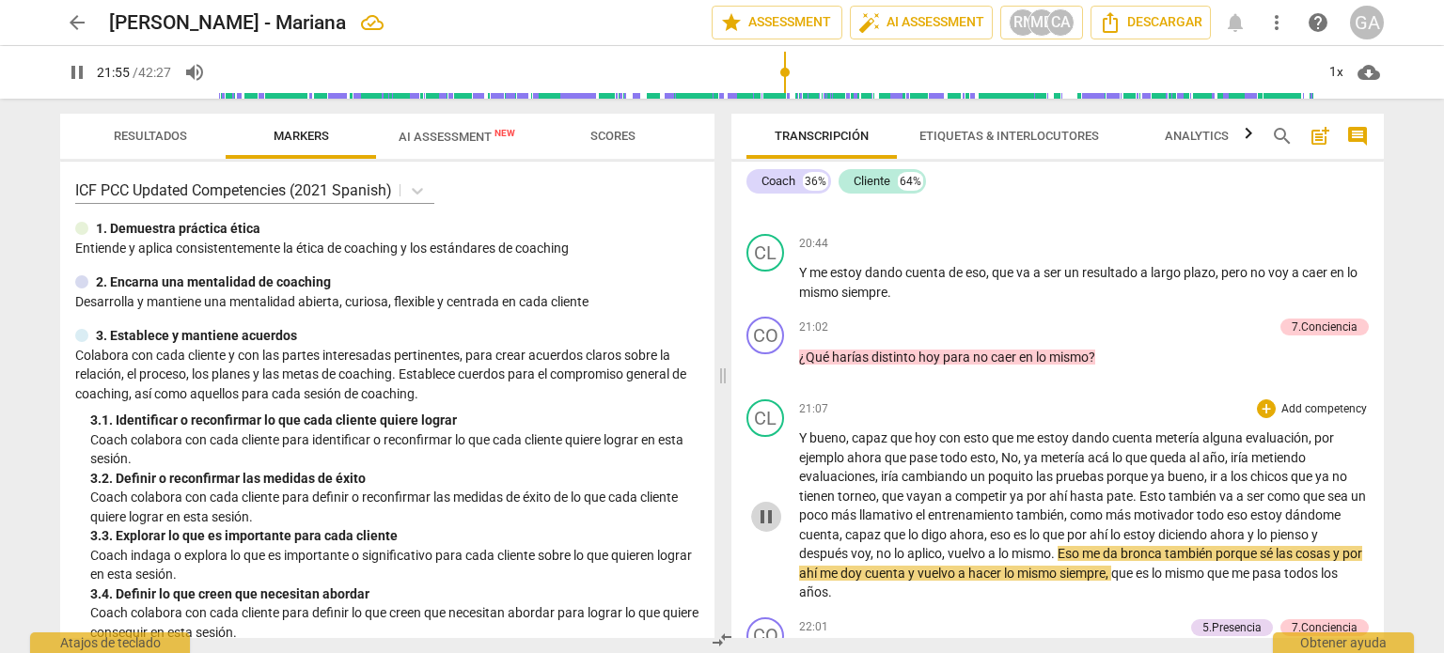
click at [765, 506] on span "pause" at bounding box center [766, 517] width 23 height 23
click at [765, 506] on span "play_arrow" at bounding box center [766, 517] width 23 height 23
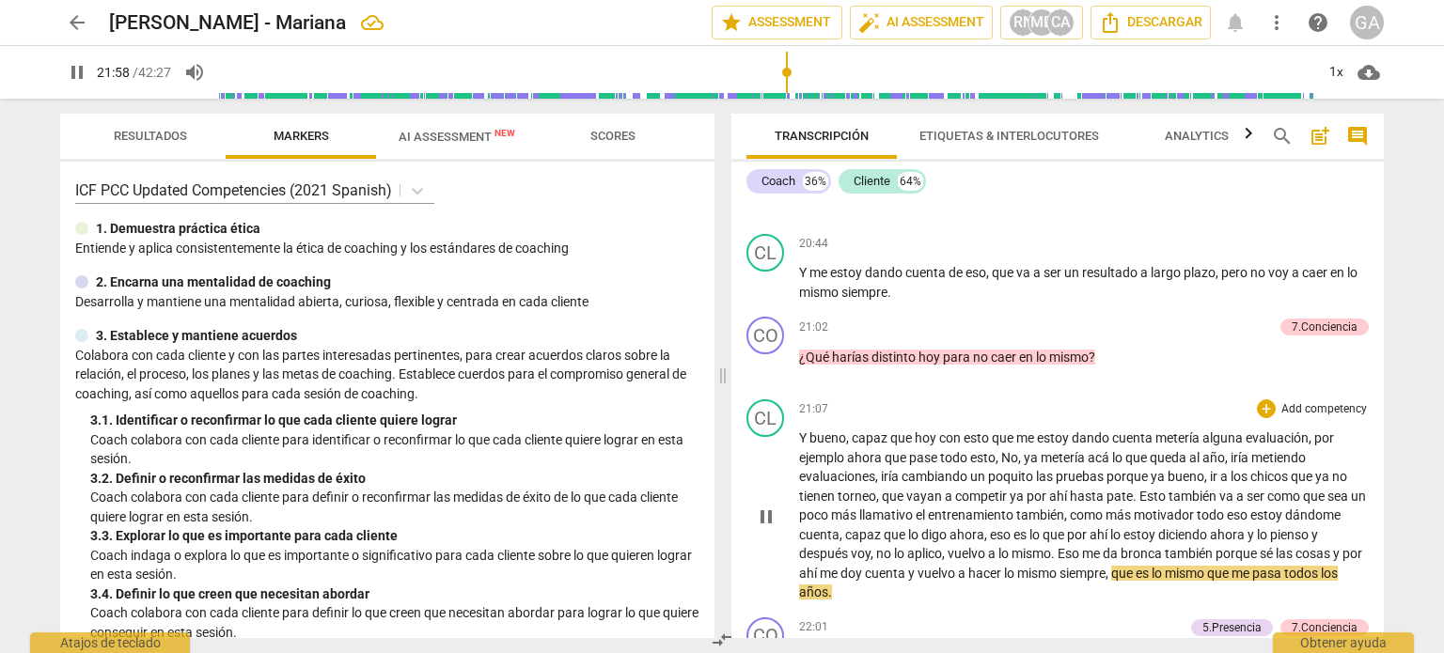
click at [765, 506] on span "pause" at bounding box center [766, 517] width 23 height 23
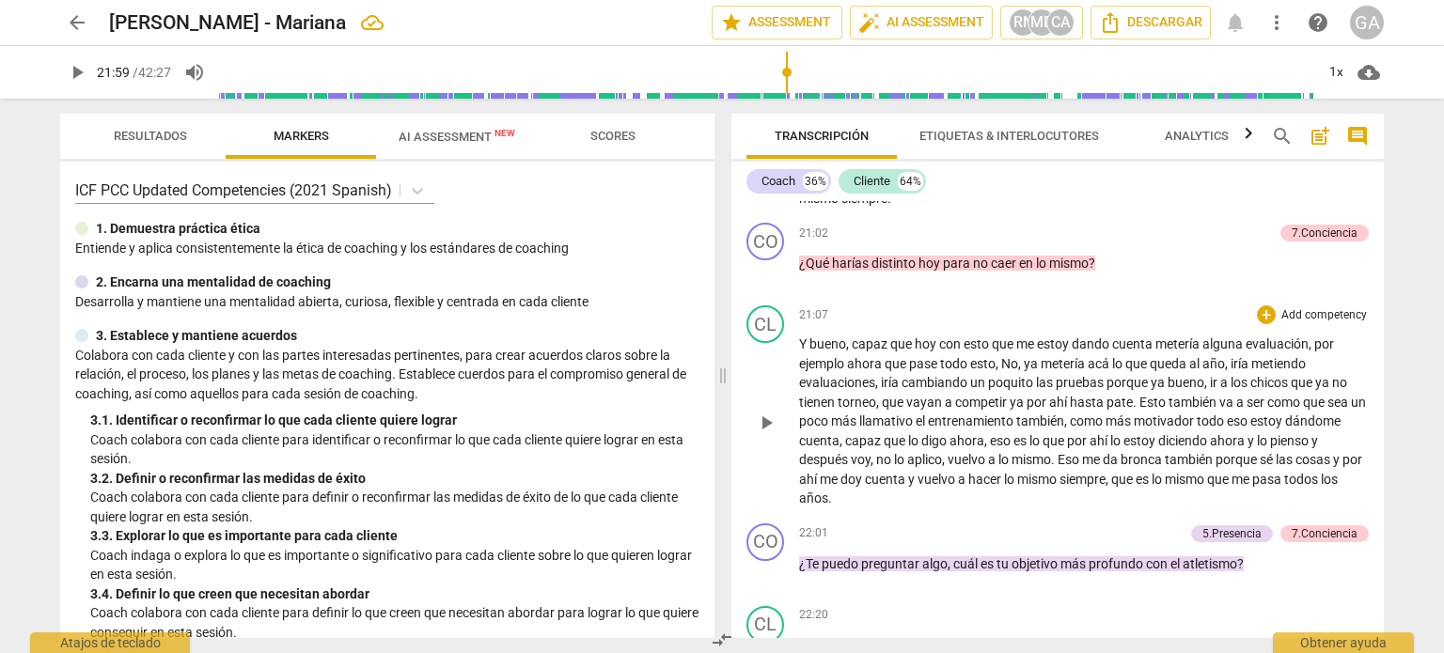
scroll to position [6844, 0]
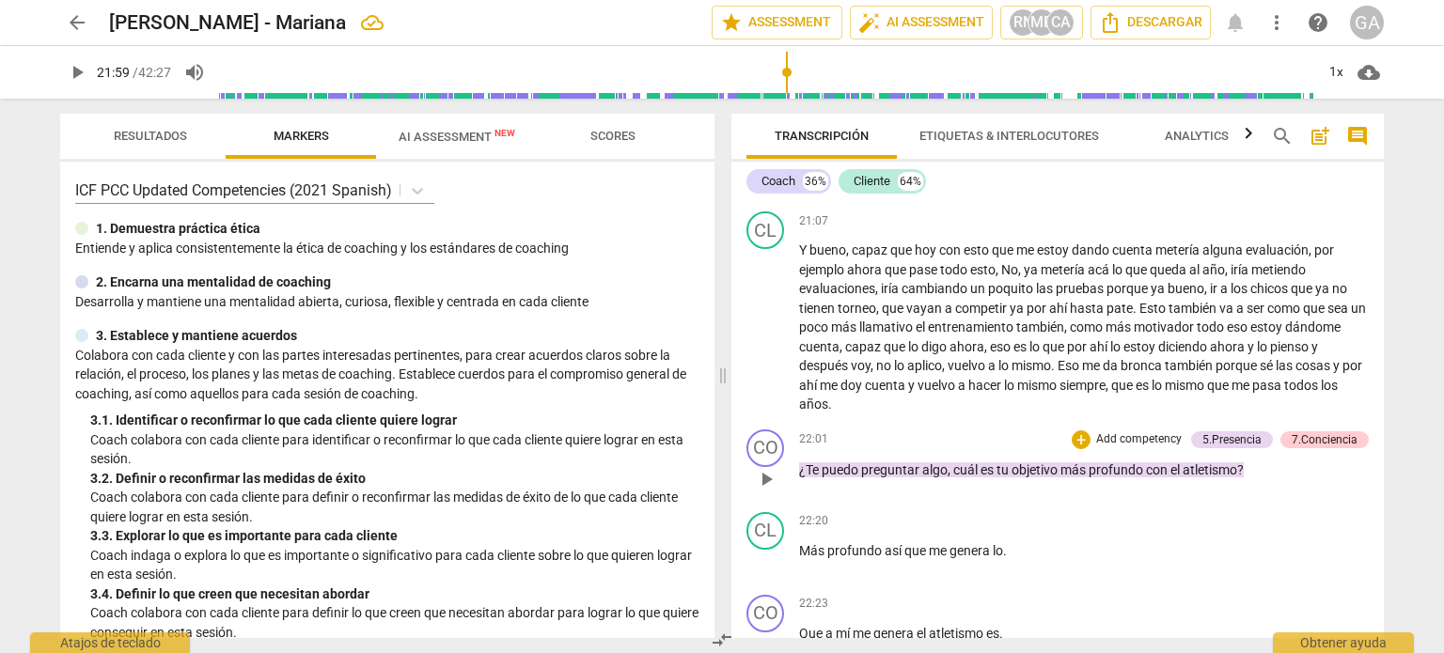
click at [761, 468] on span "play_arrow" at bounding box center [766, 479] width 23 height 23
click at [761, 468] on span "pause" at bounding box center [766, 479] width 23 height 23
click at [766, 551] on span "play_arrow" at bounding box center [766, 562] width 23 height 23
click at [770, 634] on span "pause" at bounding box center [766, 645] width 23 height 23
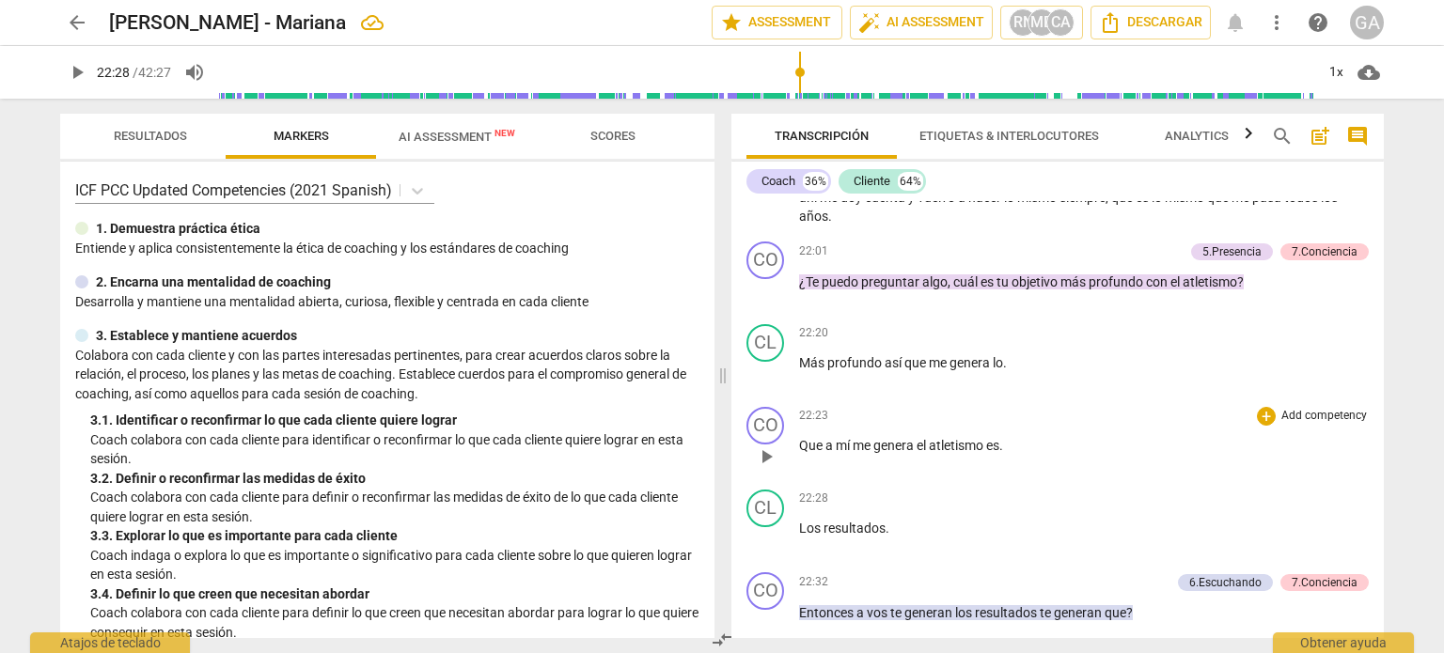
scroll to position [7126, 0]
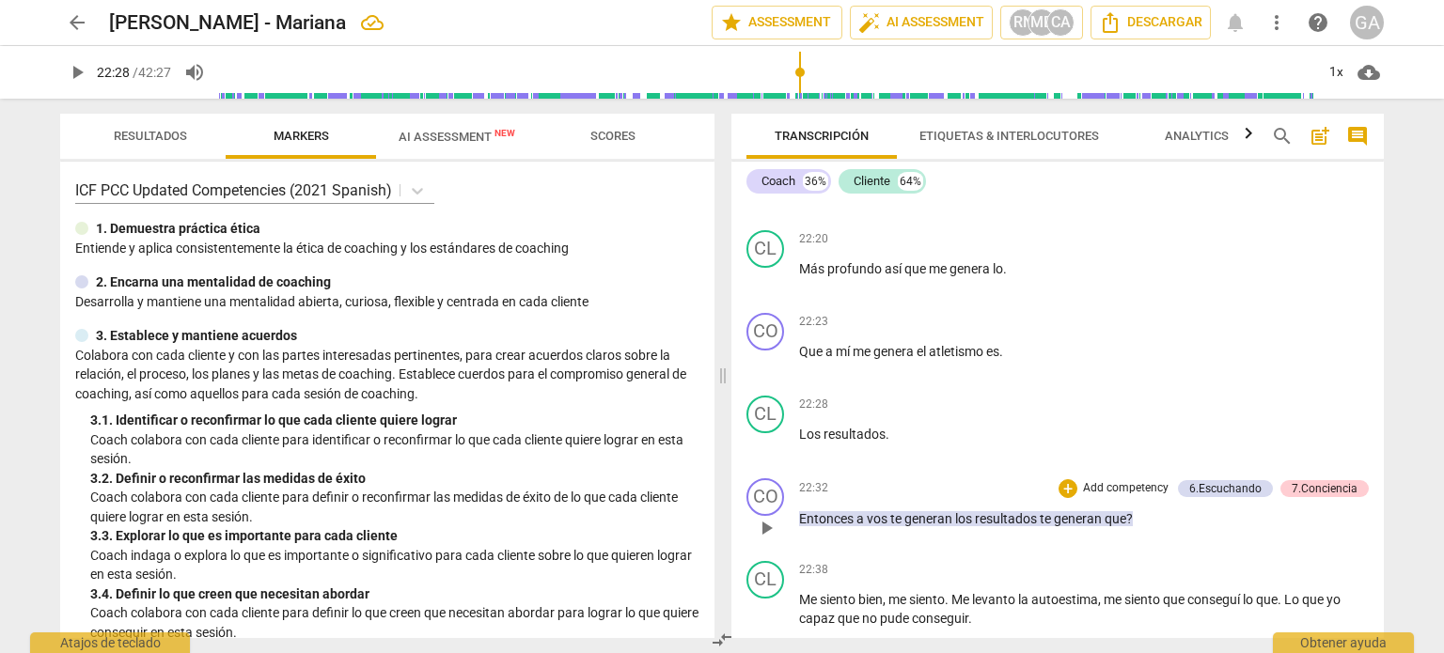
click at [768, 517] on span "play_arrow" at bounding box center [766, 528] width 23 height 23
click at [775, 517] on span "pause" at bounding box center [766, 528] width 23 height 23
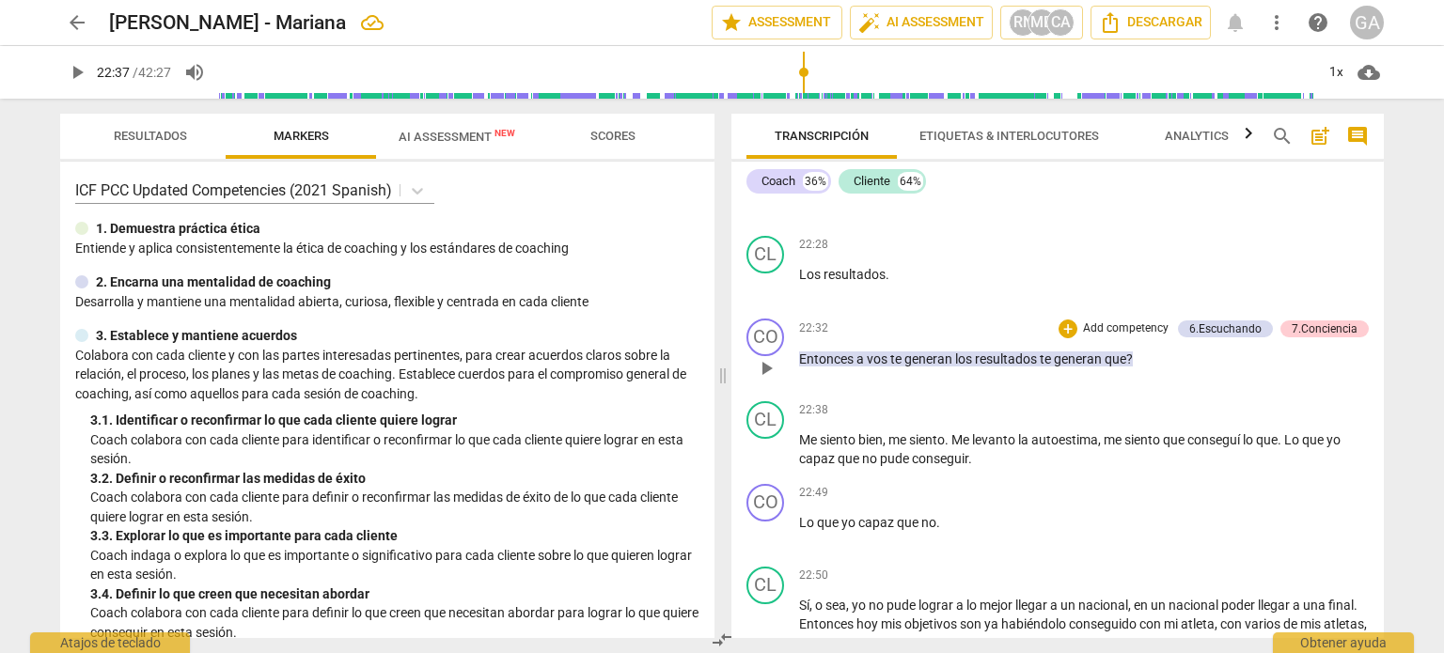
scroll to position [7314, 0]
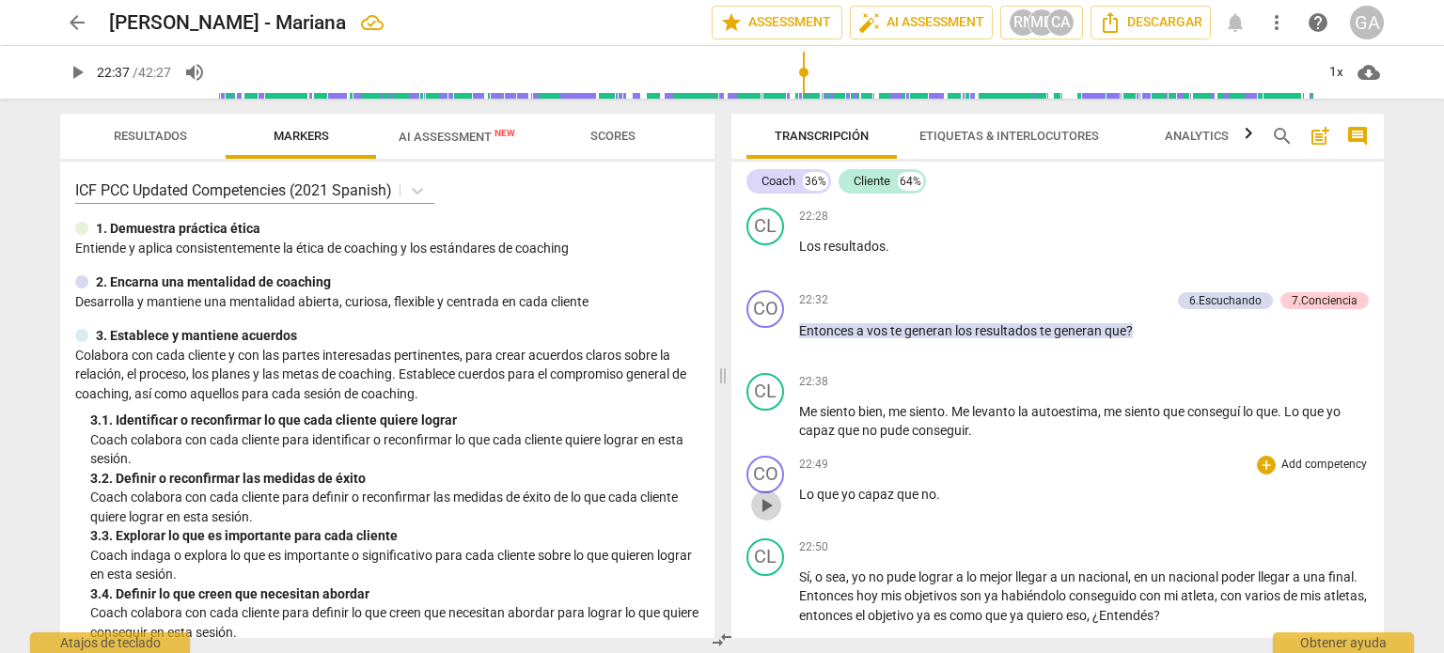
click at [774, 494] on span "play_arrow" at bounding box center [766, 505] width 23 height 23
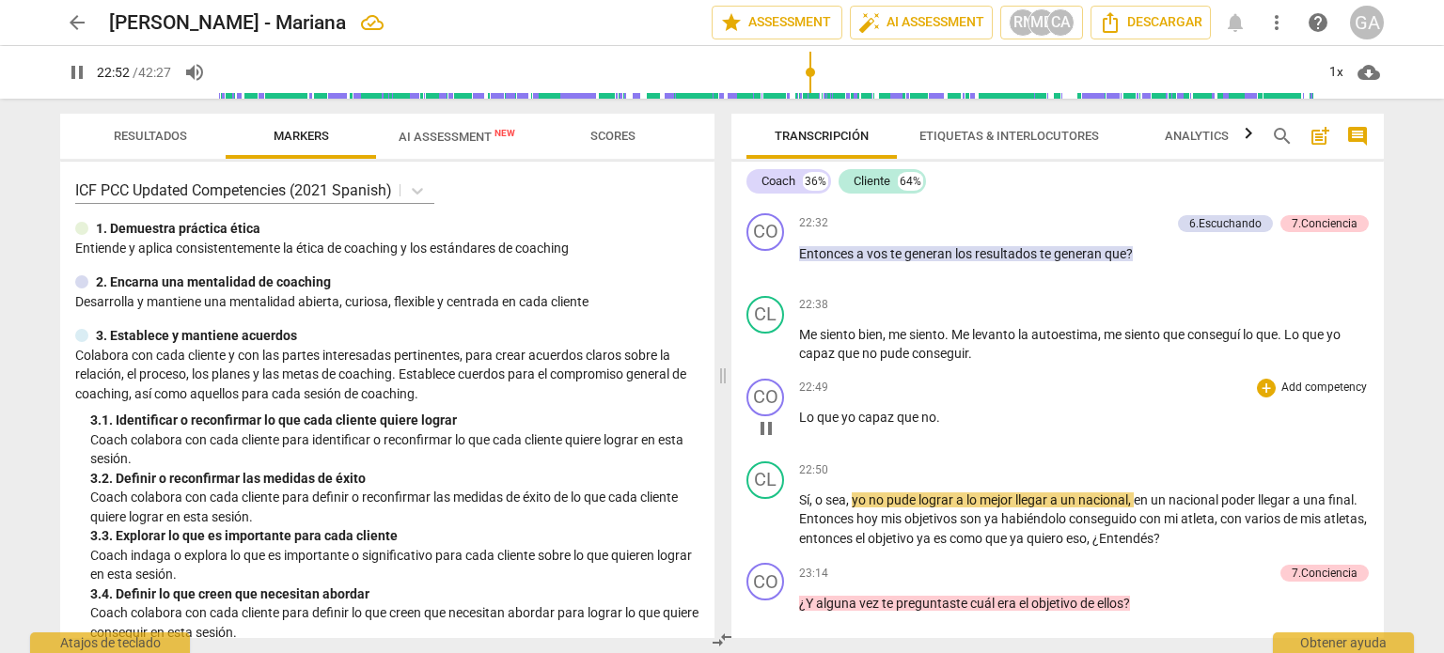
scroll to position [7502, 0]
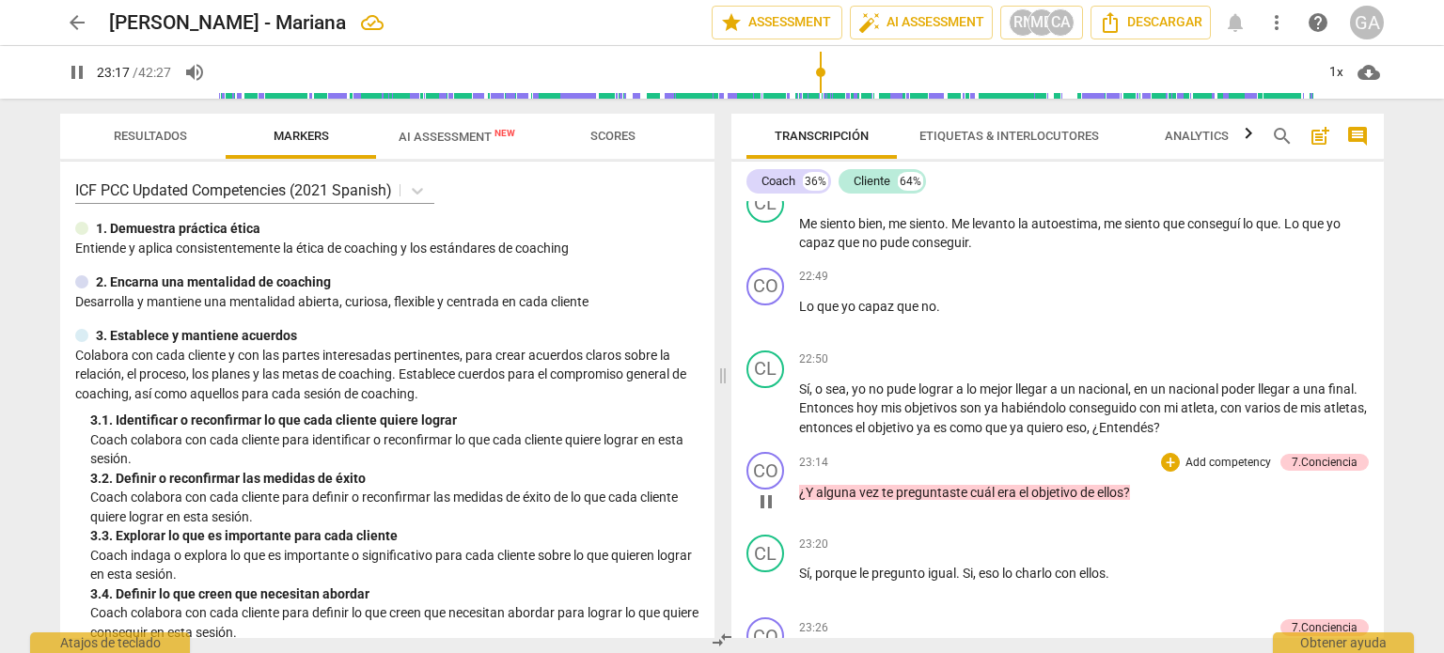
click at [769, 491] on span "pause" at bounding box center [766, 502] width 23 height 23
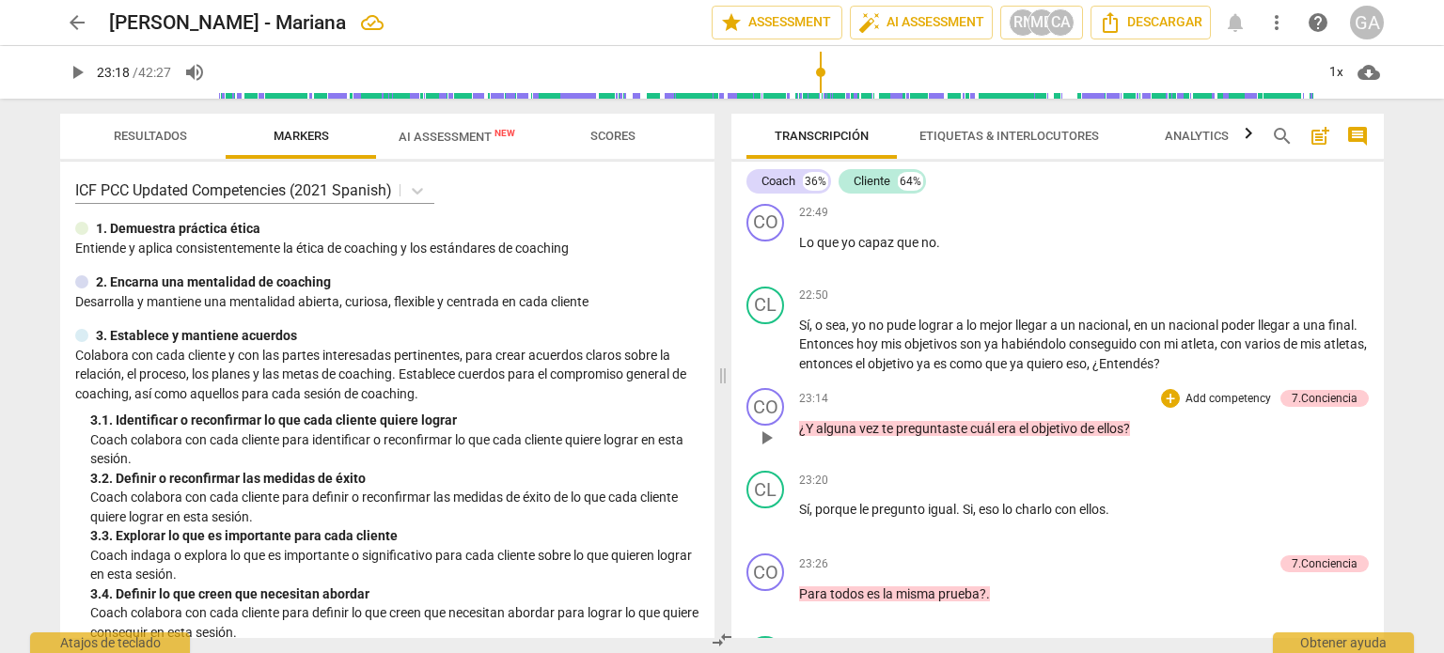
scroll to position [7596, 0]
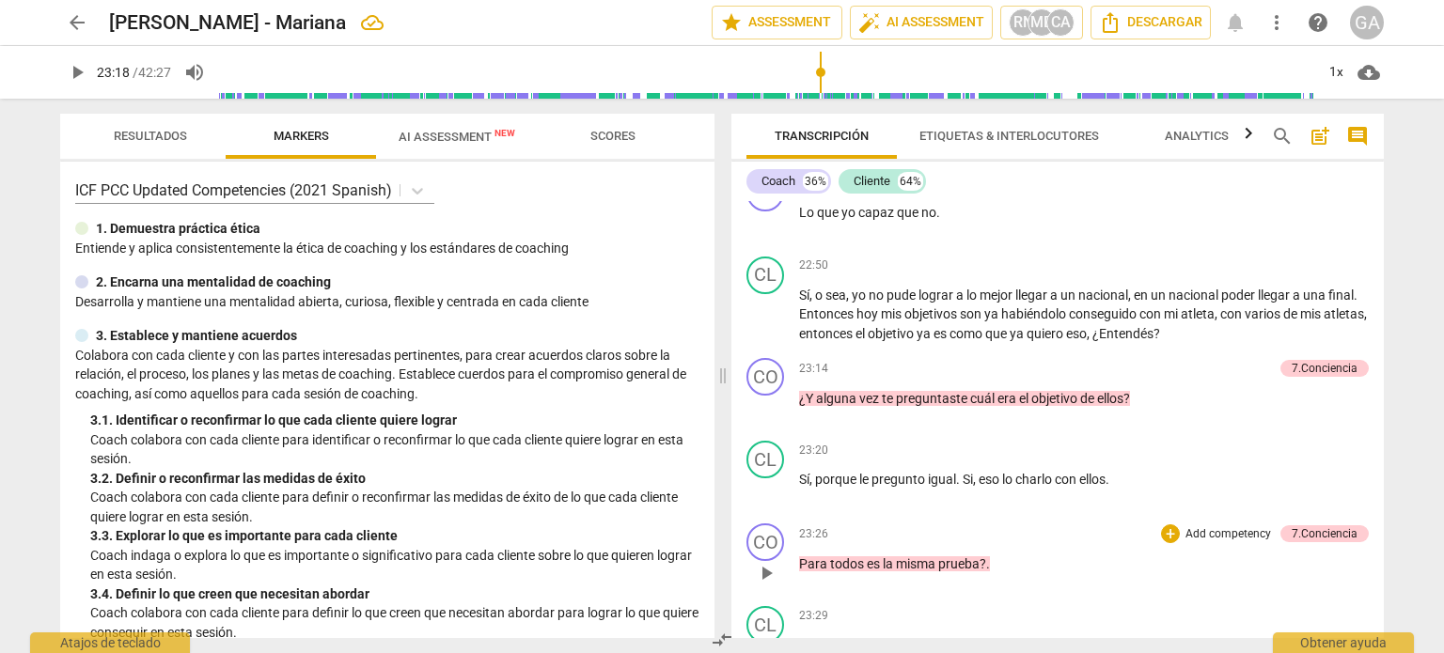
click at [769, 562] on span "play_arrow" at bounding box center [766, 573] width 23 height 23
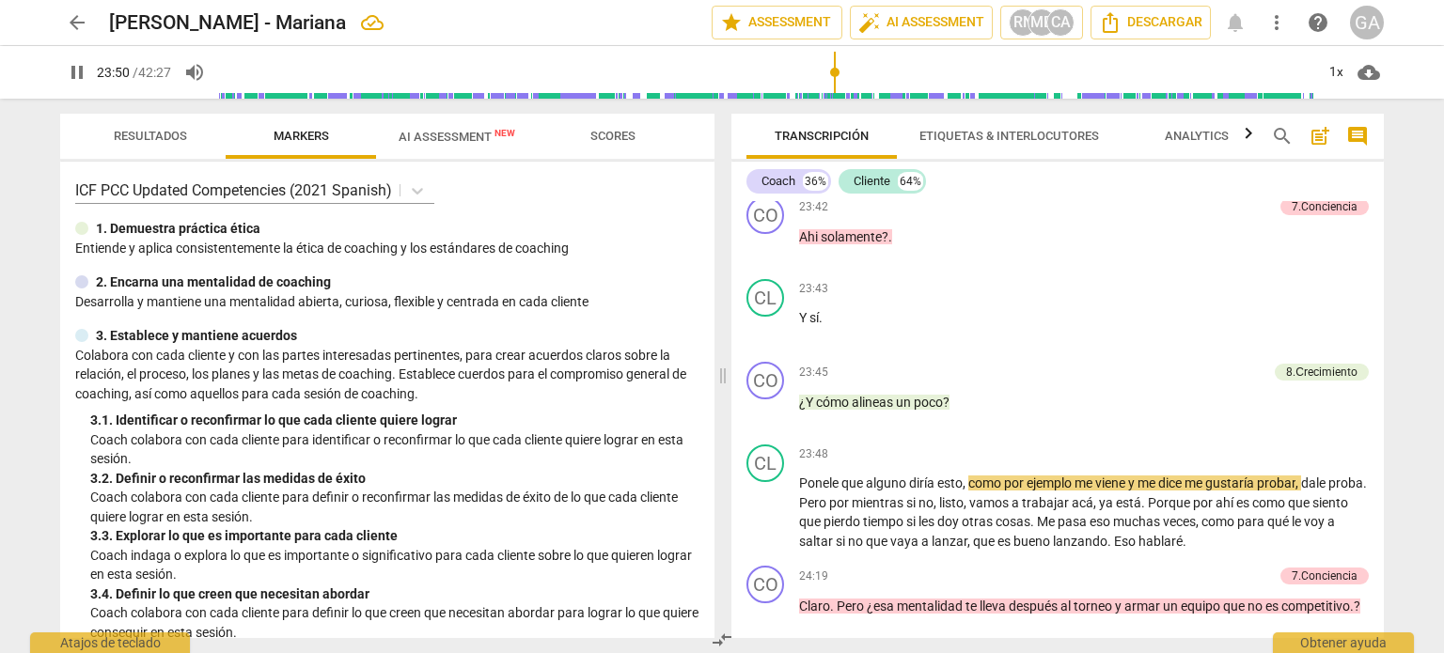
scroll to position [8348, 0]
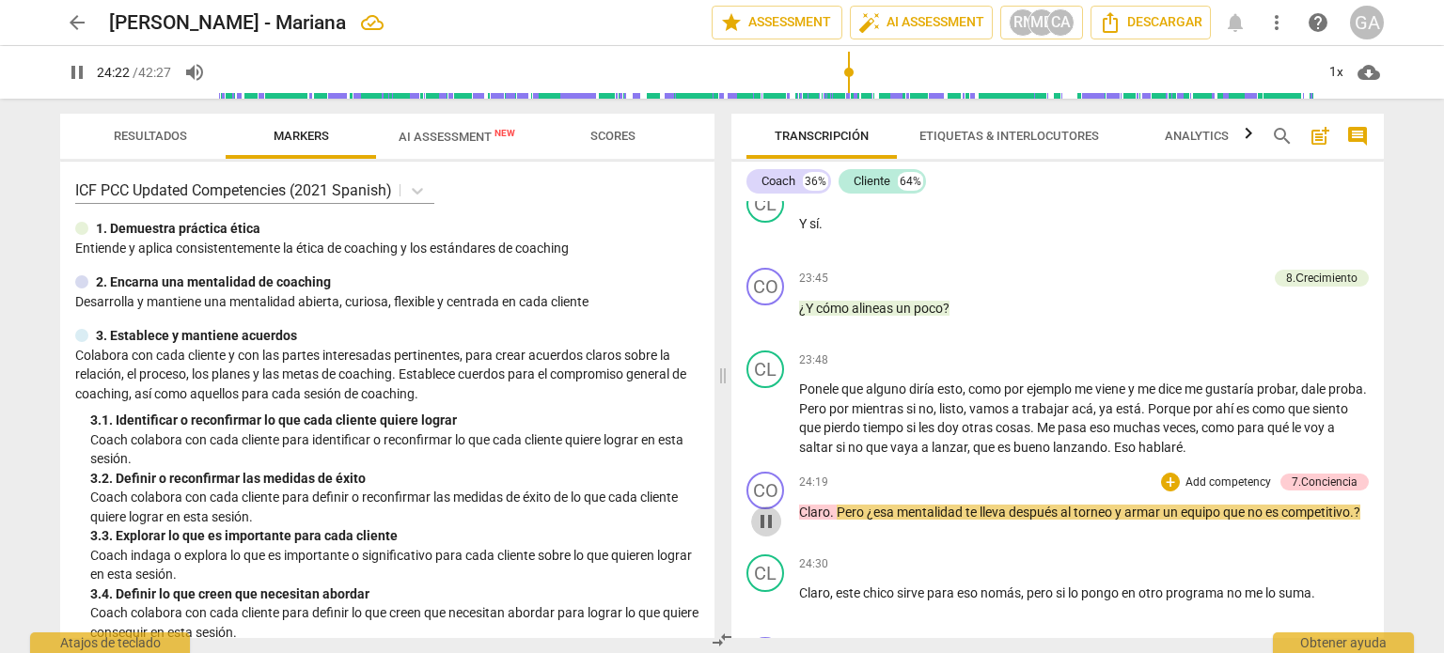
click at [767, 510] on span "pause" at bounding box center [766, 521] width 23 height 23
click at [767, 510] on span "play_arrow" at bounding box center [766, 521] width 23 height 23
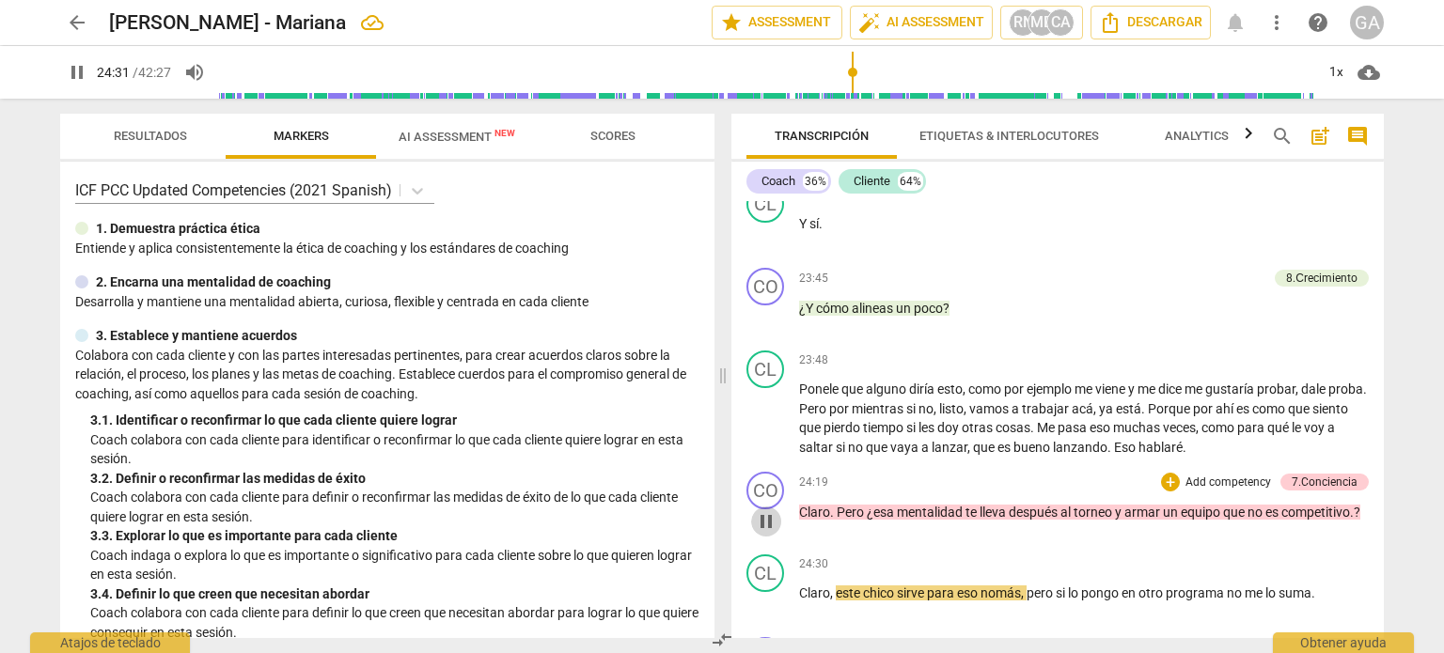
click at [759, 510] on span "pause" at bounding box center [766, 521] width 23 height 23
click at [778, 593] on span "play_arrow" at bounding box center [766, 604] width 30 height 23
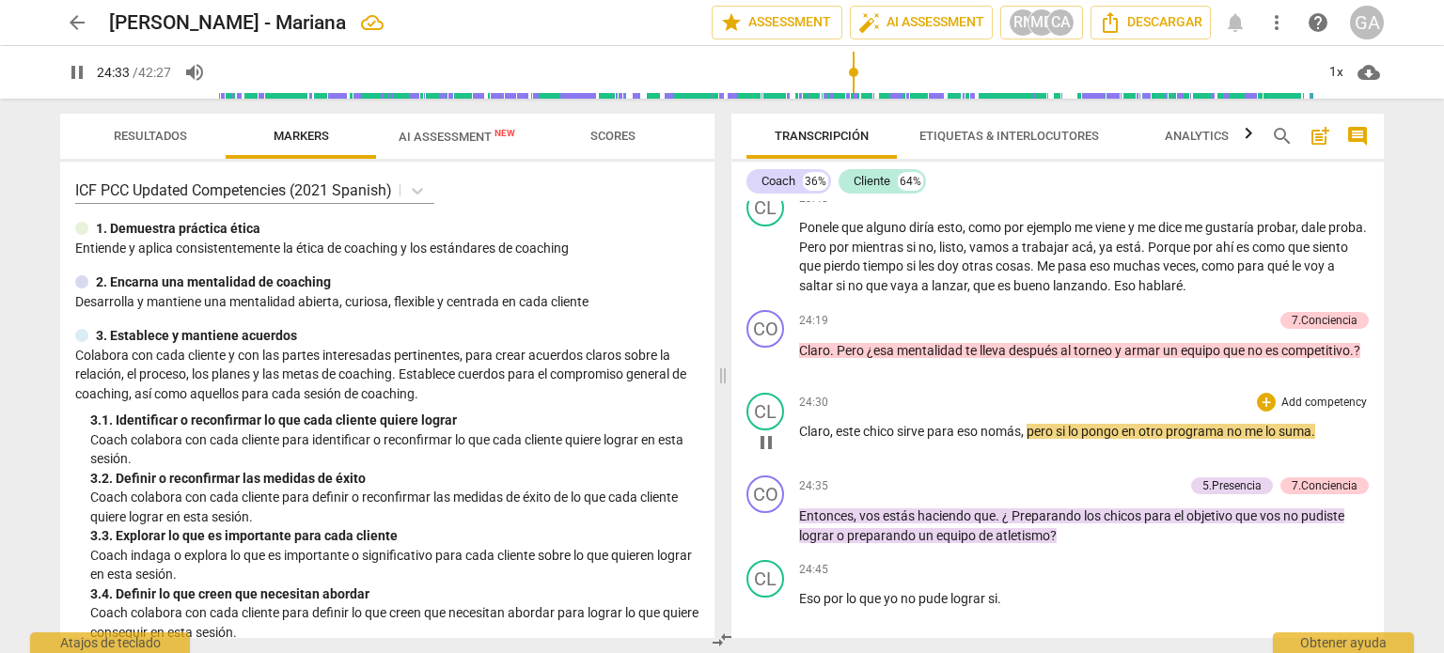
scroll to position [8536, 0]
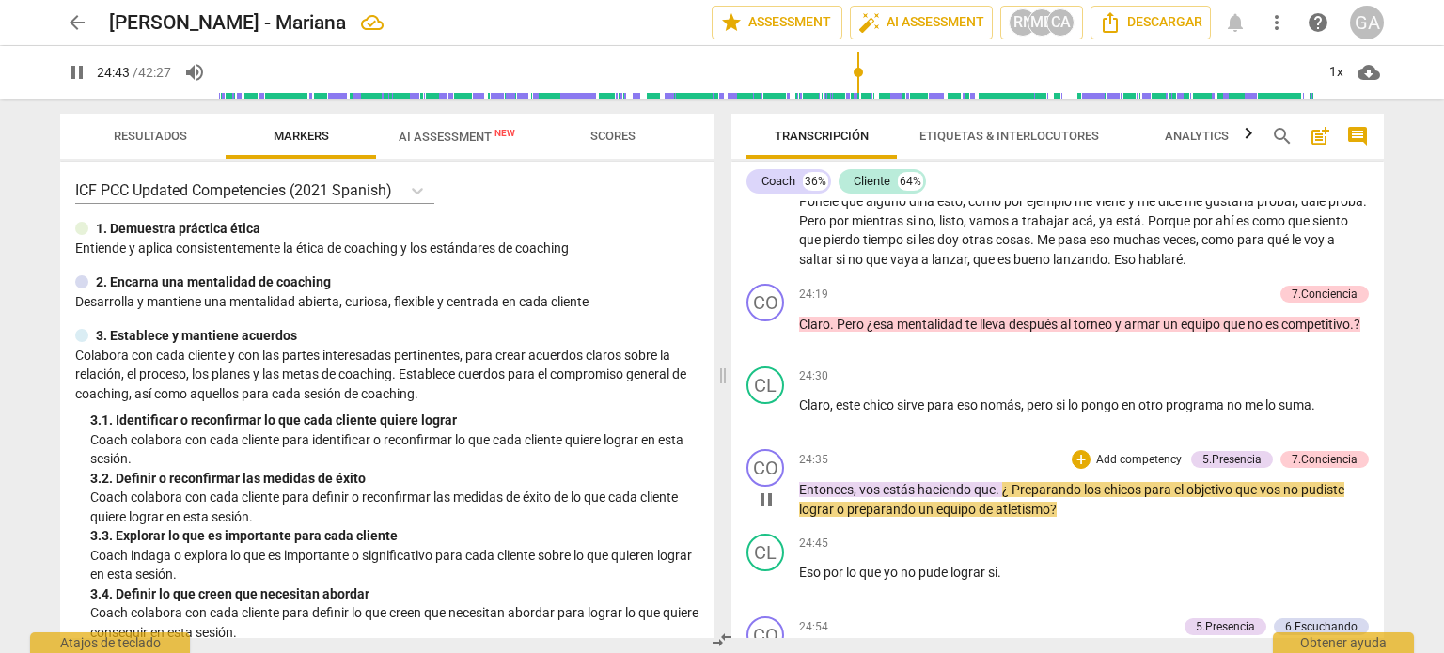
click at [770, 489] on span "pause" at bounding box center [766, 500] width 23 height 23
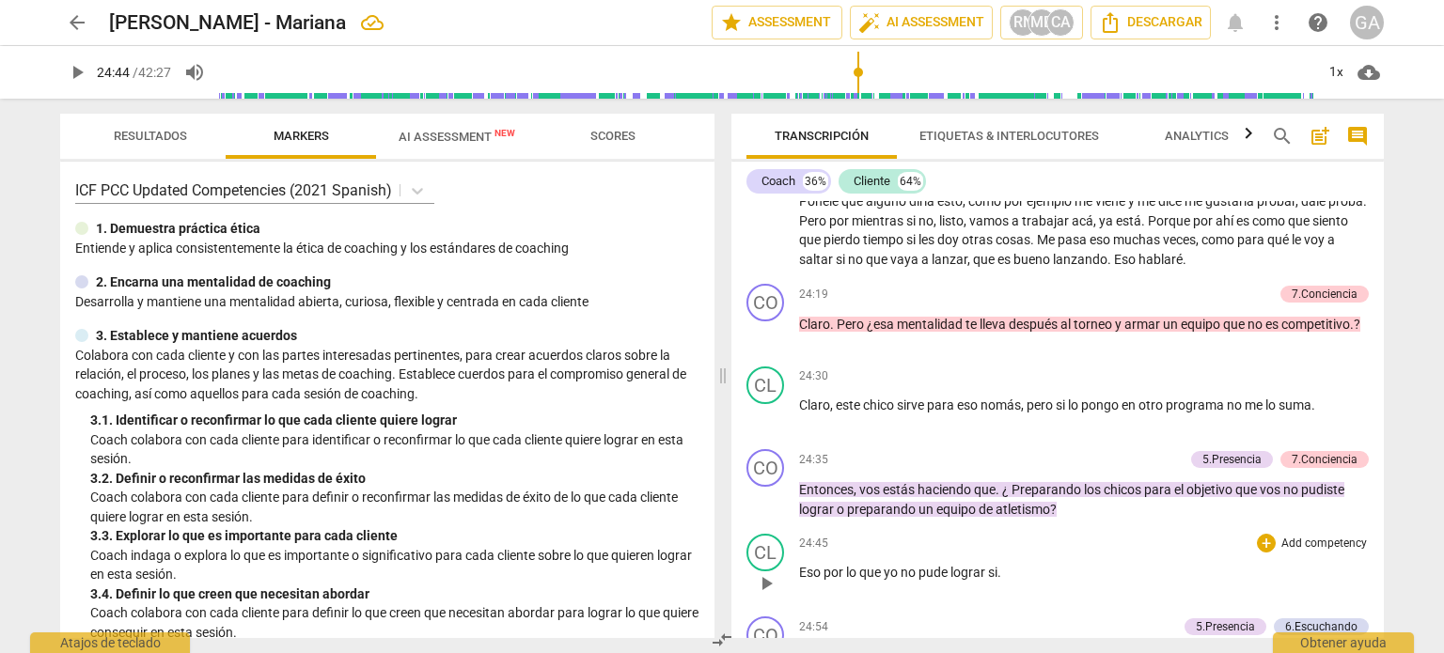
click at [769, 572] on span "play_arrow" at bounding box center [766, 583] width 23 height 23
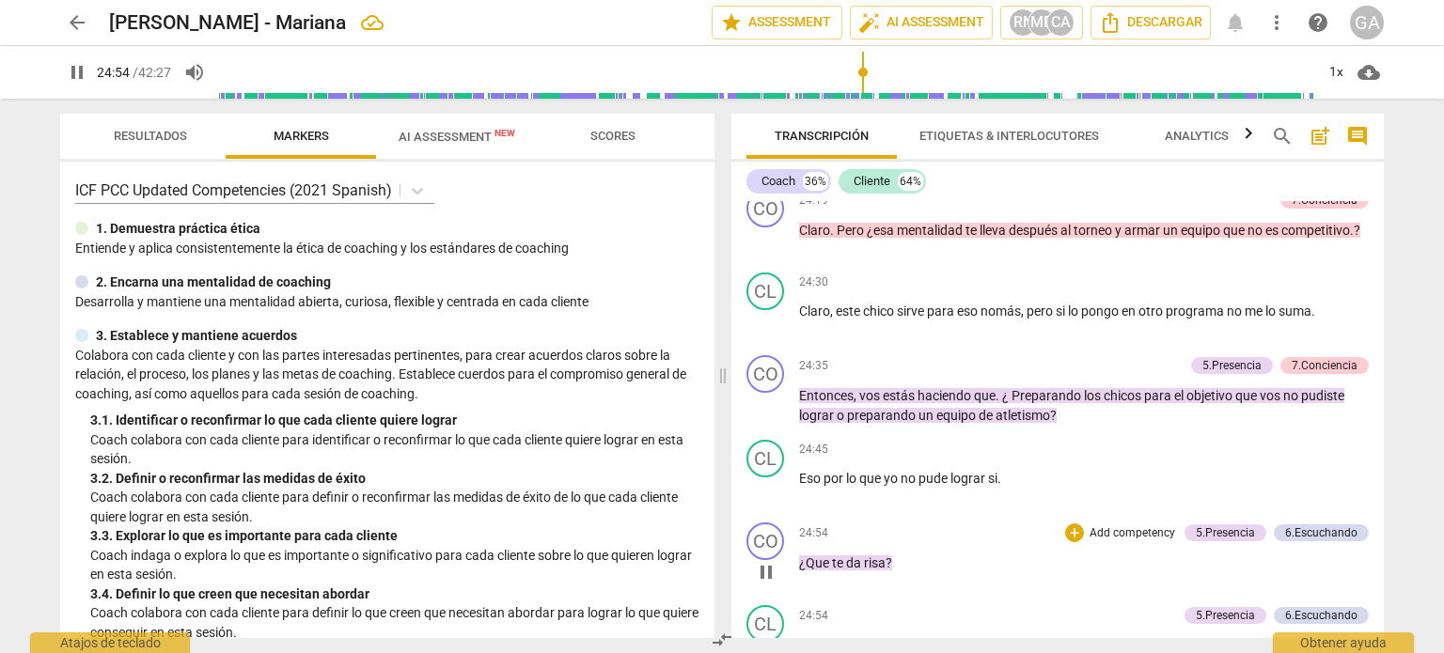
click at [771, 561] on span "pause" at bounding box center [766, 572] width 23 height 23
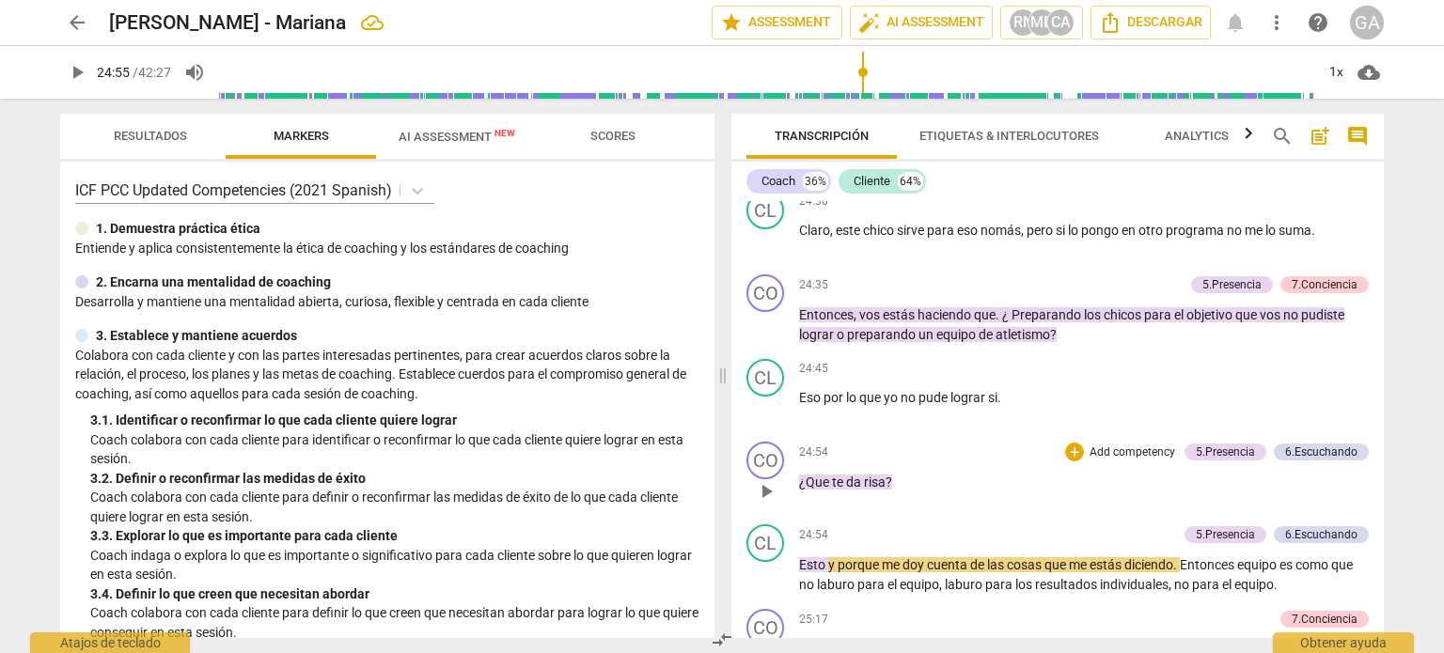
scroll to position [8818, 0]
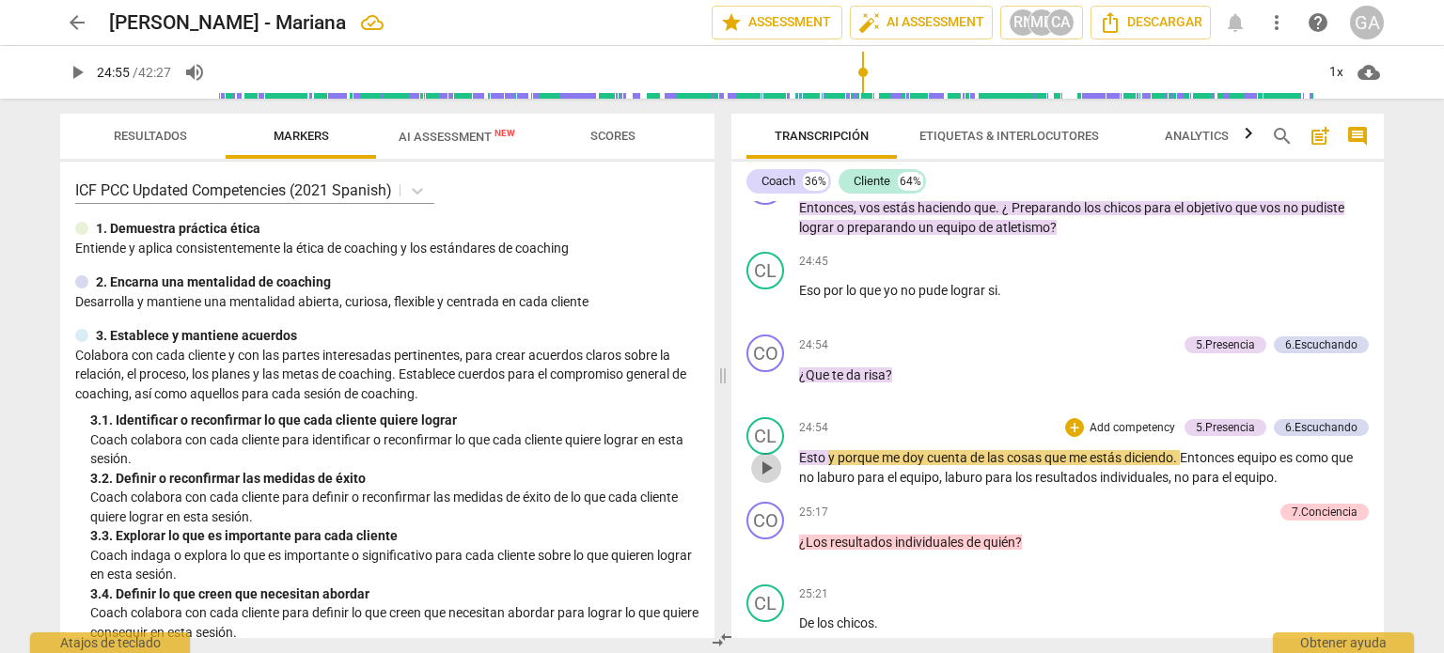
click at [772, 457] on span "play_arrow" at bounding box center [766, 468] width 23 height 23
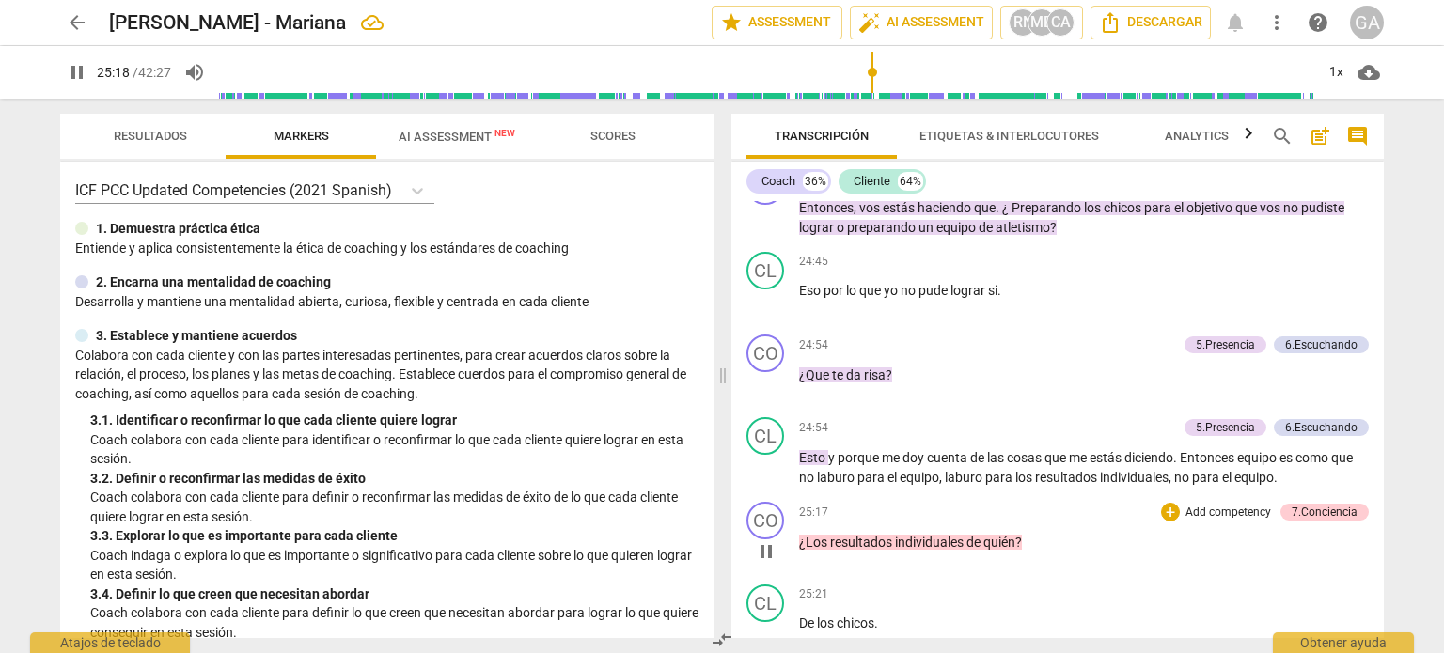
click at [766, 540] on span "pause" at bounding box center [766, 551] width 23 height 23
click at [765, 540] on span "play_arrow" at bounding box center [766, 551] width 23 height 23
click at [765, 540] on span "pause" at bounding box center [766, 551] width 23 height 23
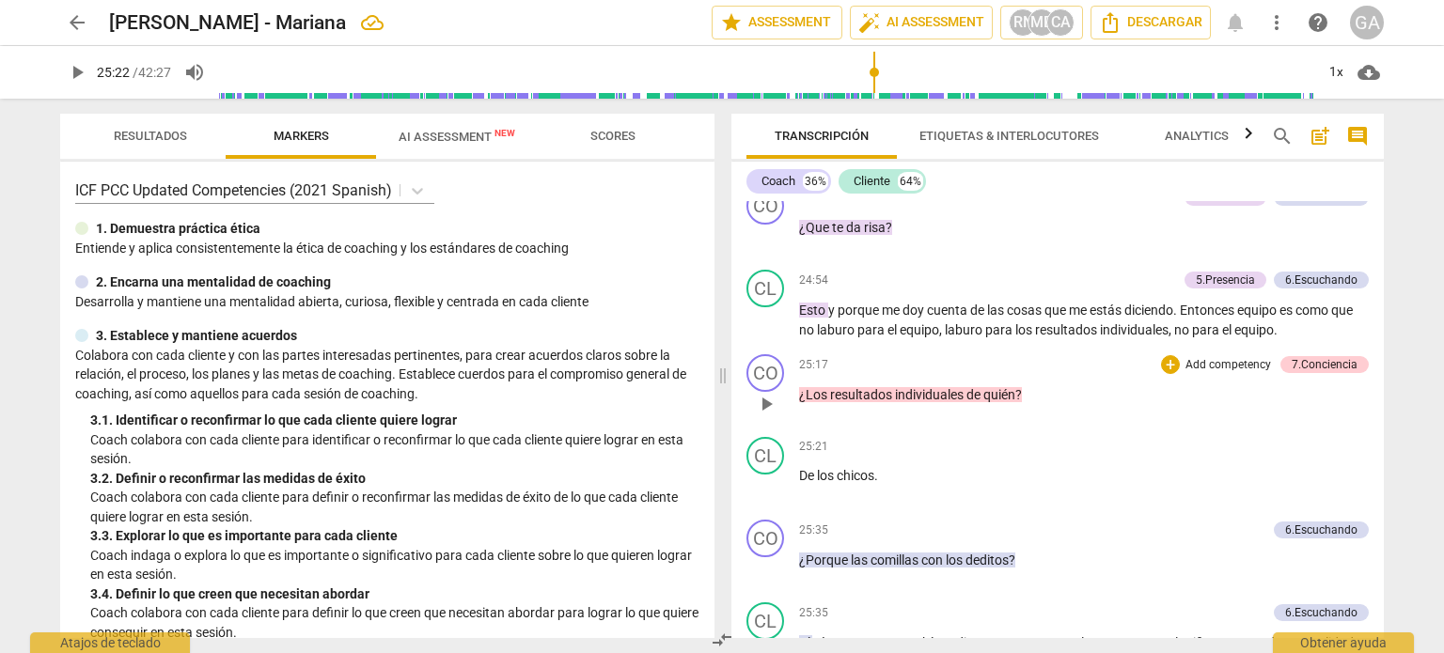
scroll to position [9006, 0]
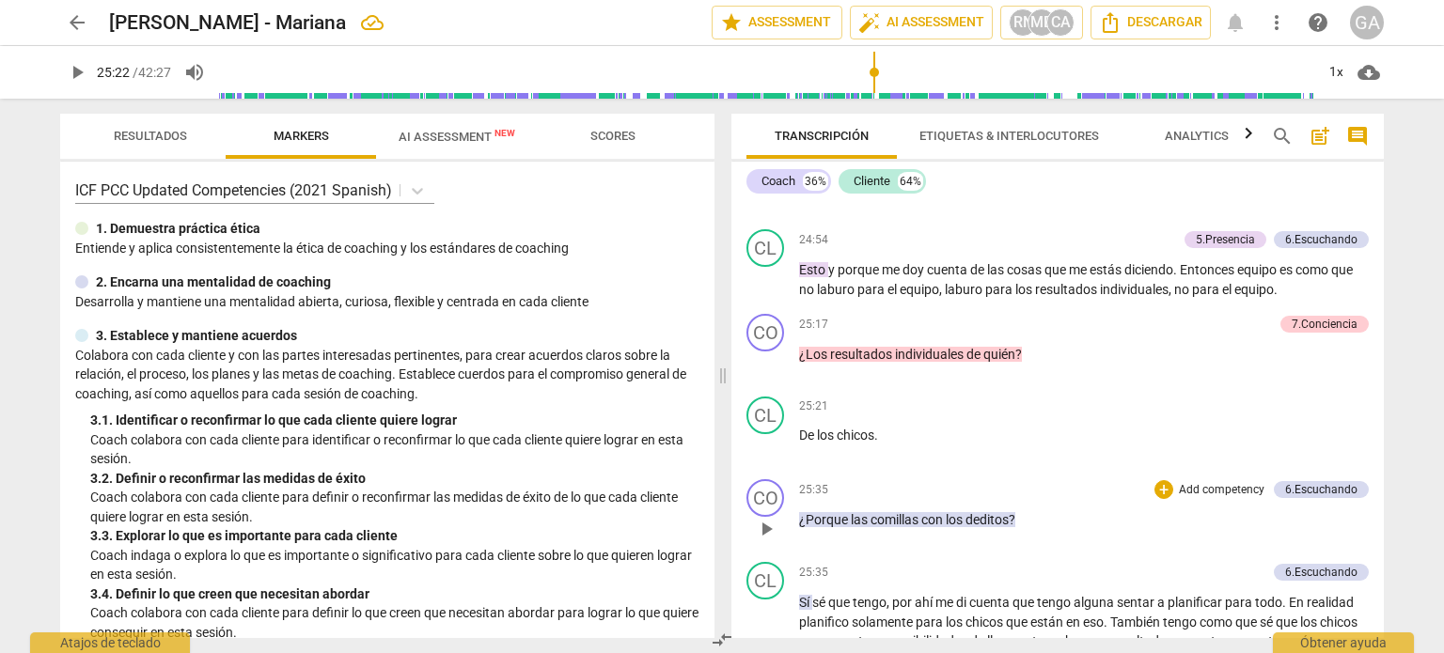
click at [771, 518] on span "play_arrow" at bounding box center [766, 529] width 23 height 23
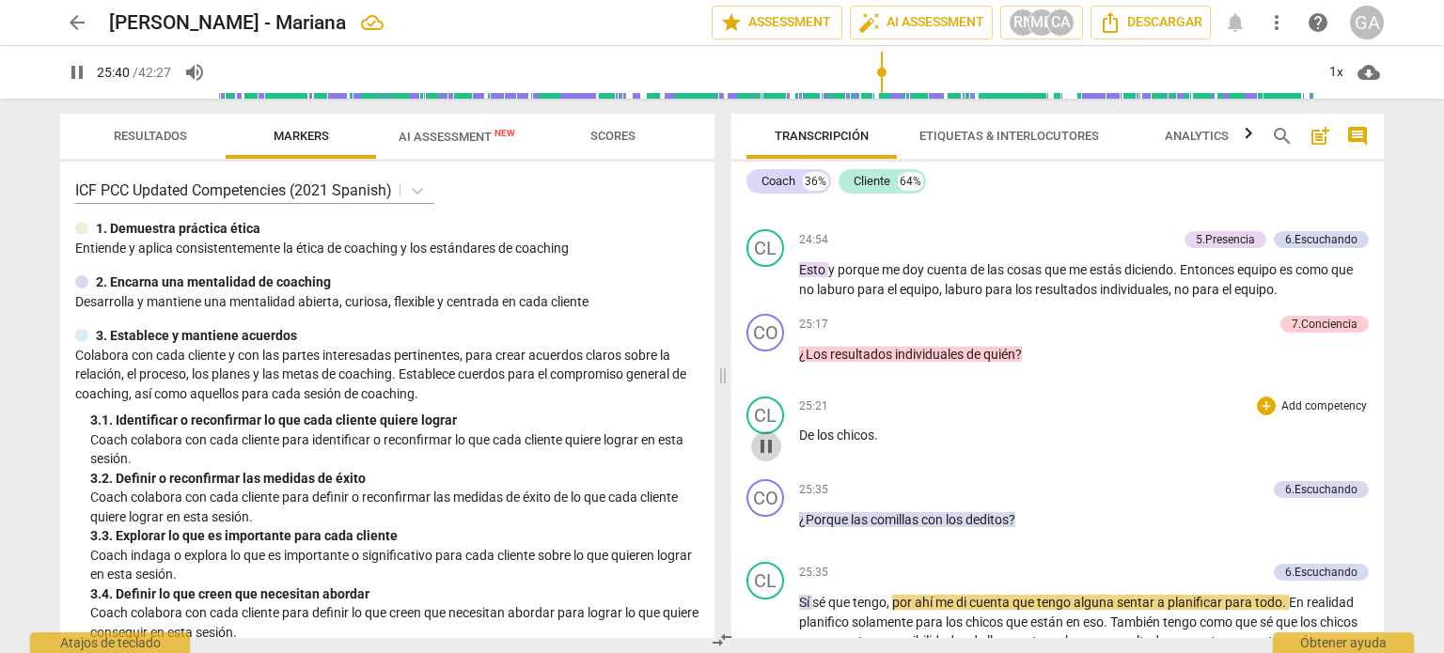
click at [765, 435] on span "pause" at bounding box center [766, 446] width 23 height 23
click at [765, 435] on span "play_arrow" at bounding box center [766, 446] width 23 height 23
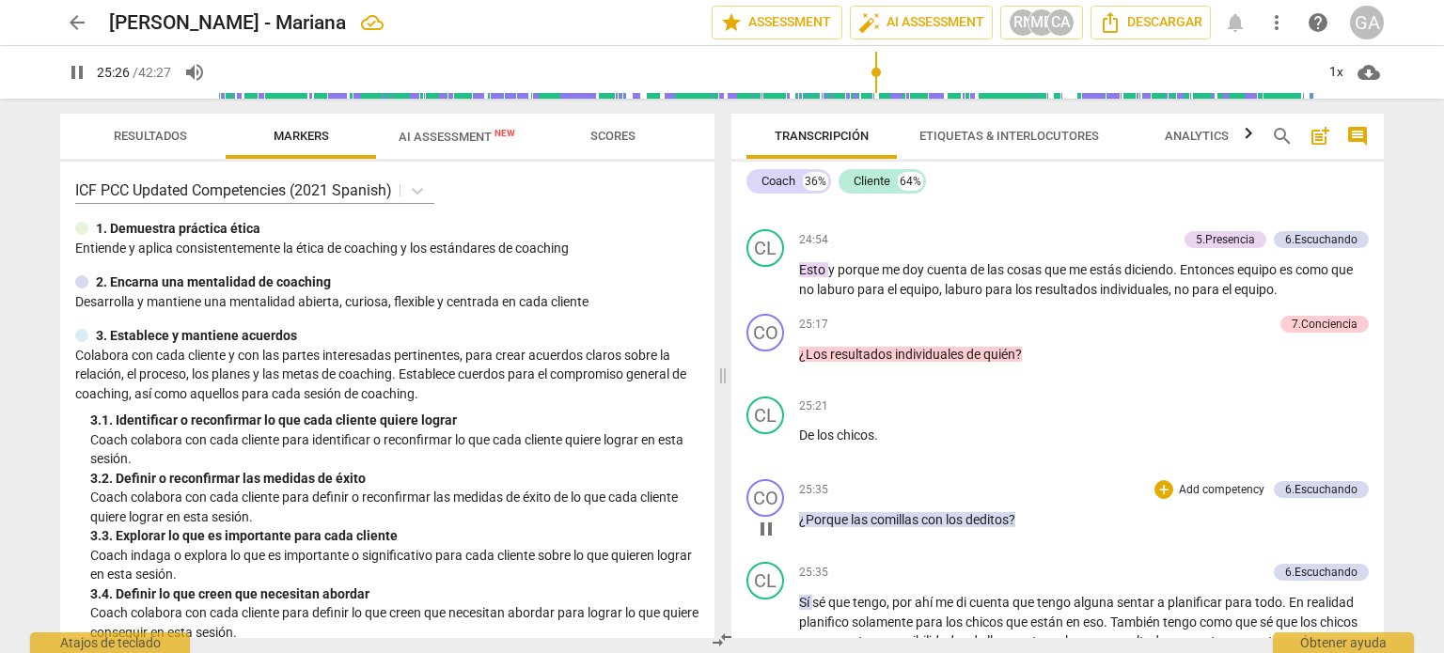
click at [770, 518] on span "pause" at bounding box center [766, 529] width 23 height 23
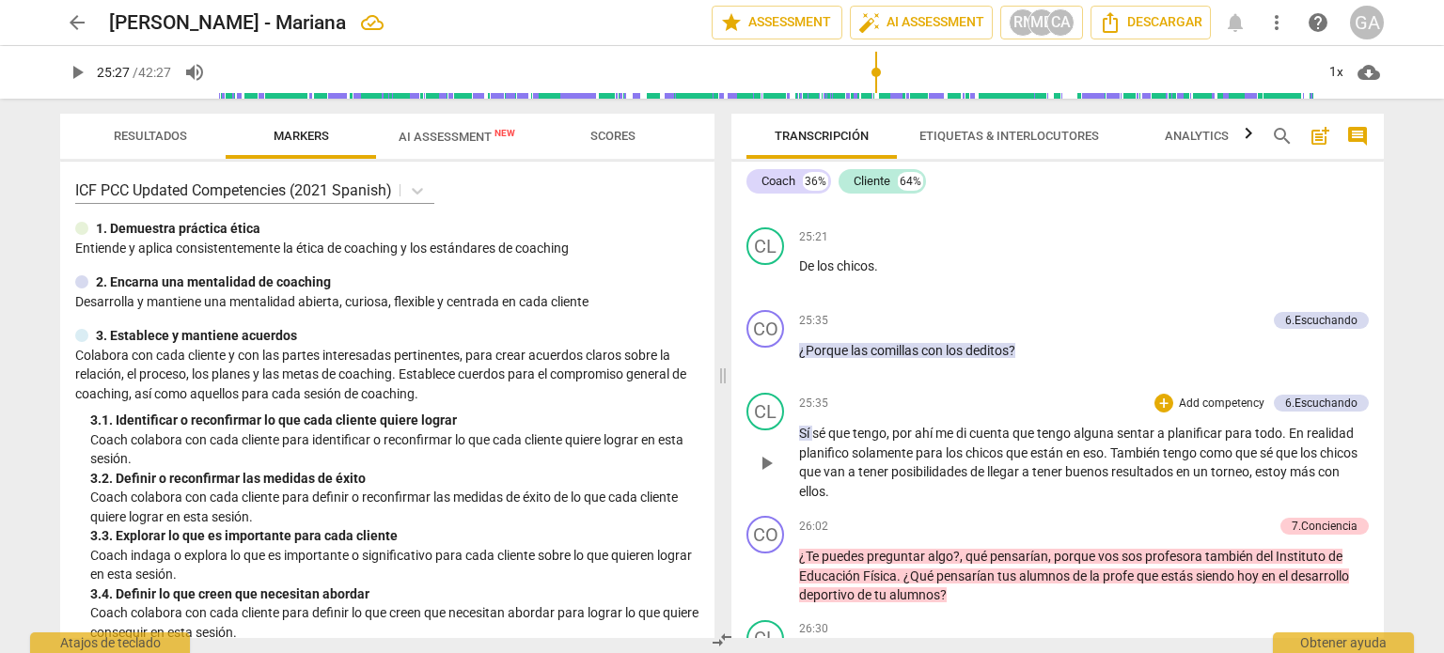
scroll to position [9194, 0]
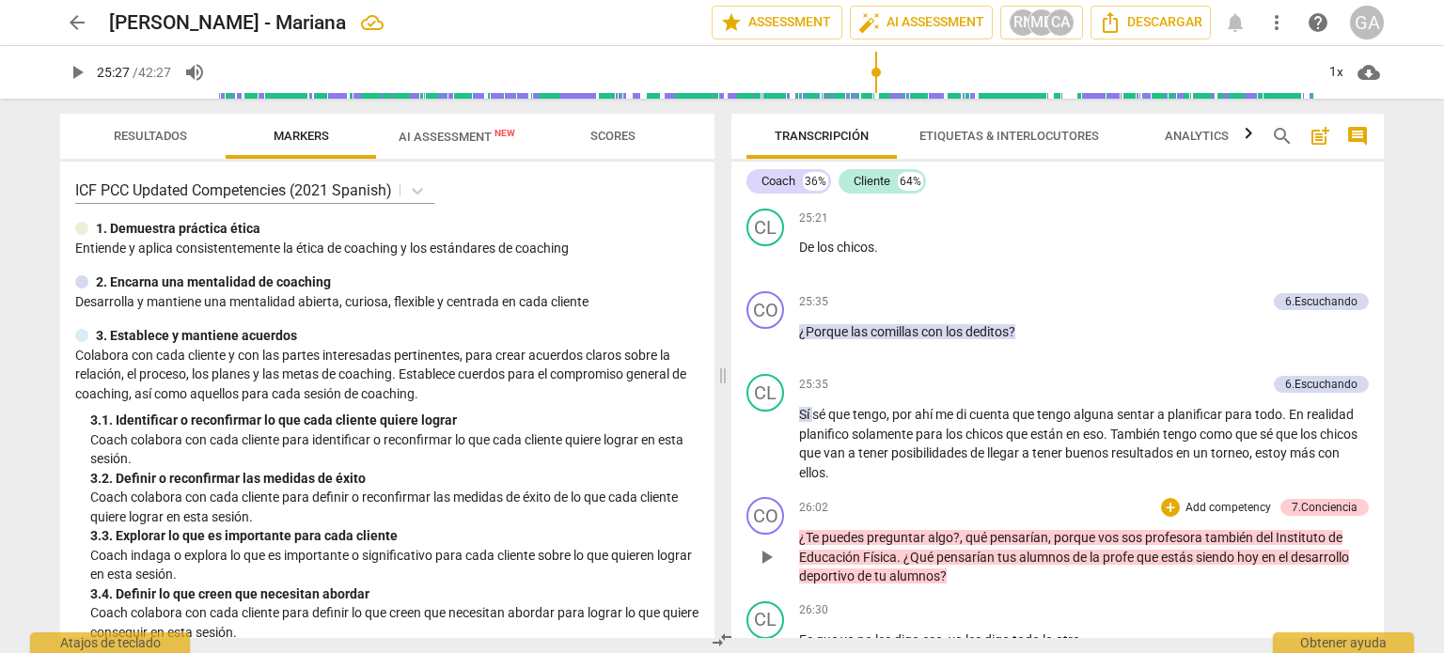
click at [771, 546] on span "play_arrow" at bounding box center [766, 557] width 23 height 23
click at [765, 526] on div "CO play_arrow pause 00:00 + Add competency 4.Seguridad keyboard_arrow_right Bue…" at bounding box center [1057, 419] width 652 height 437
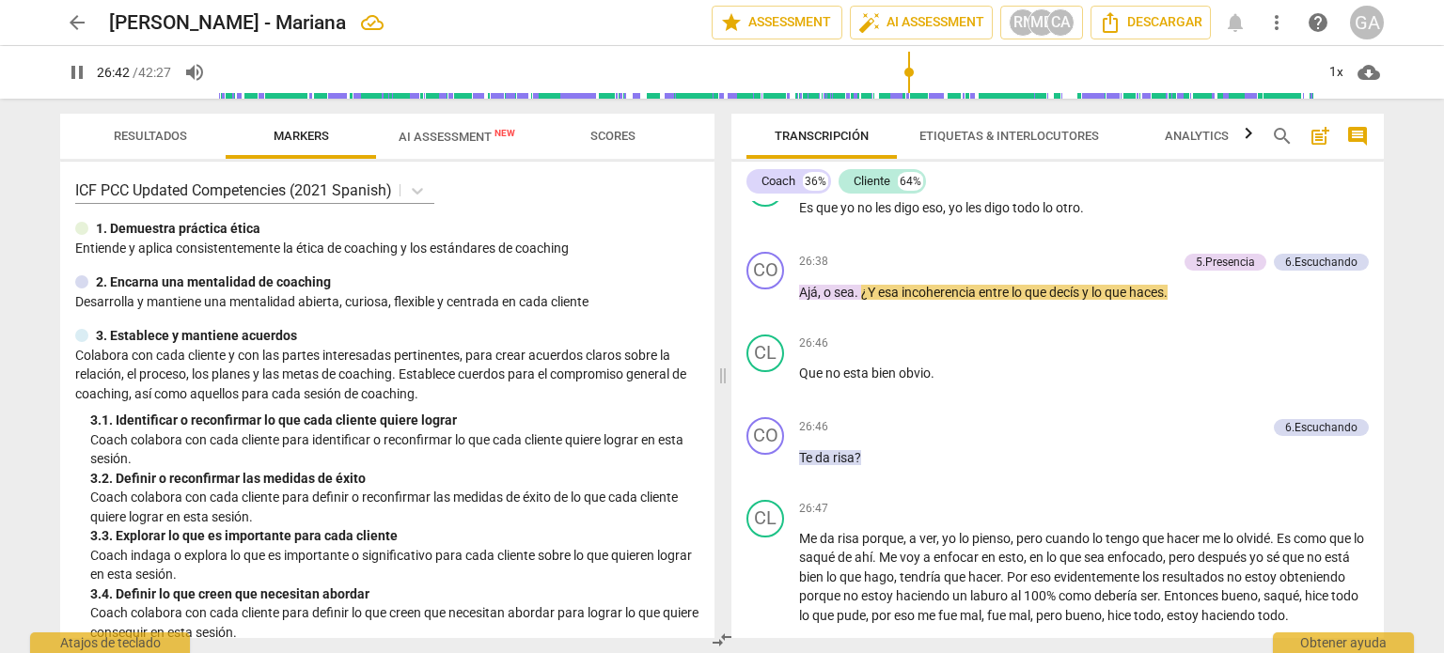
scroll to position [9392, 0]
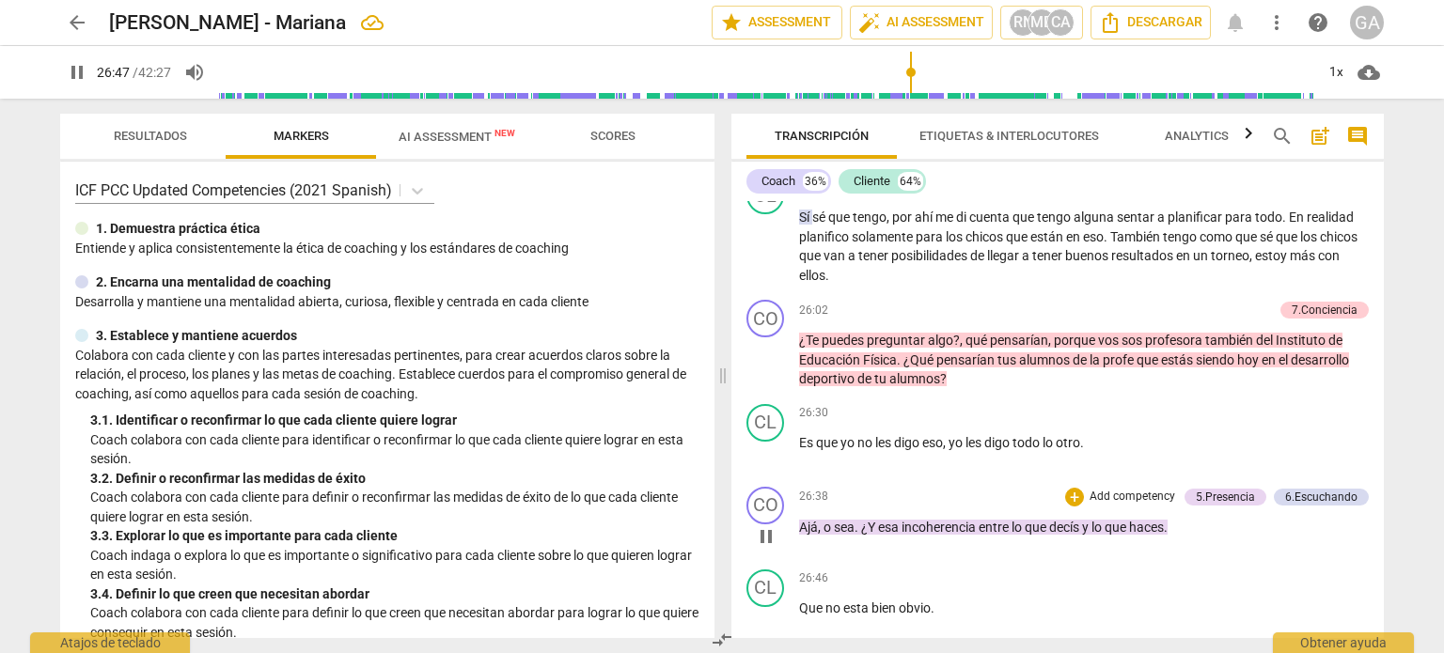
click at [774, 525] on span "pause" at bounding box center [766, 536] width 23 height 23
click at [764, 525] on span "play_arrow" at bounding box center [766, 536] width 23 height 23
click at [764, 525] on span "pause" at bounding box center [766, 536] width 23 height 23
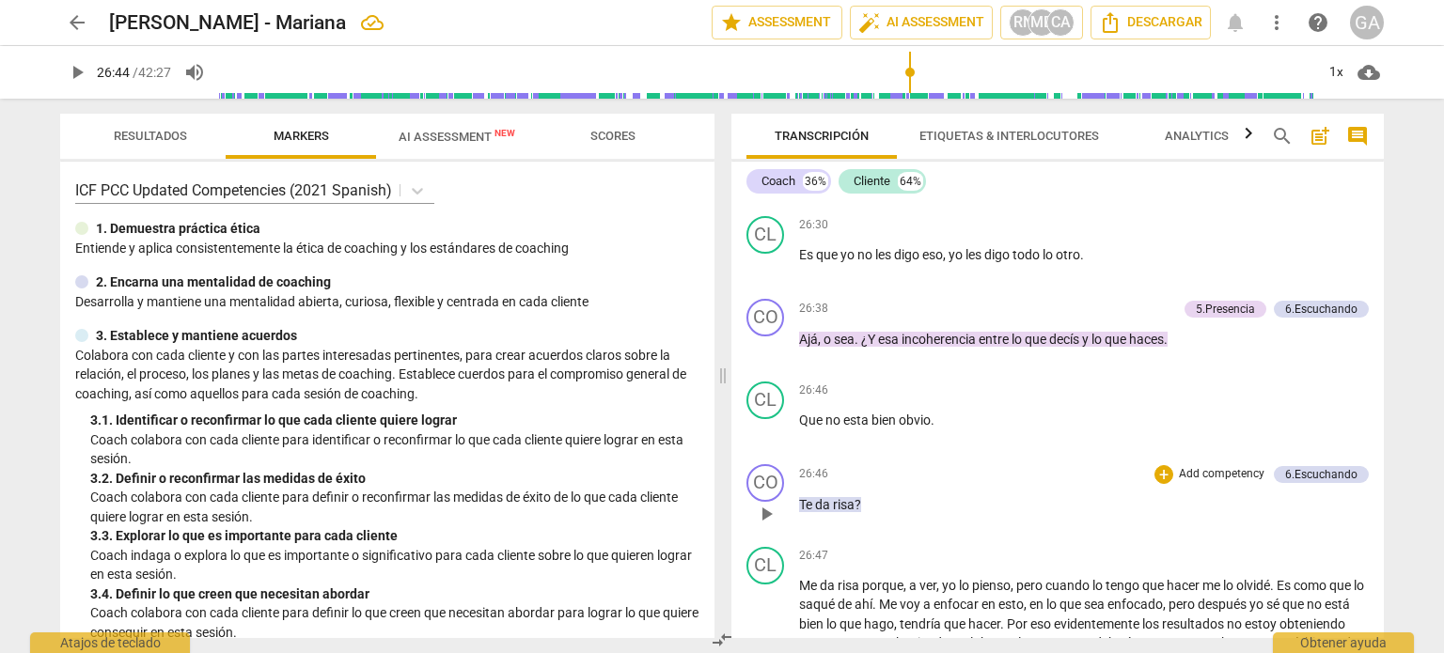
scroll to position [9674, 0]
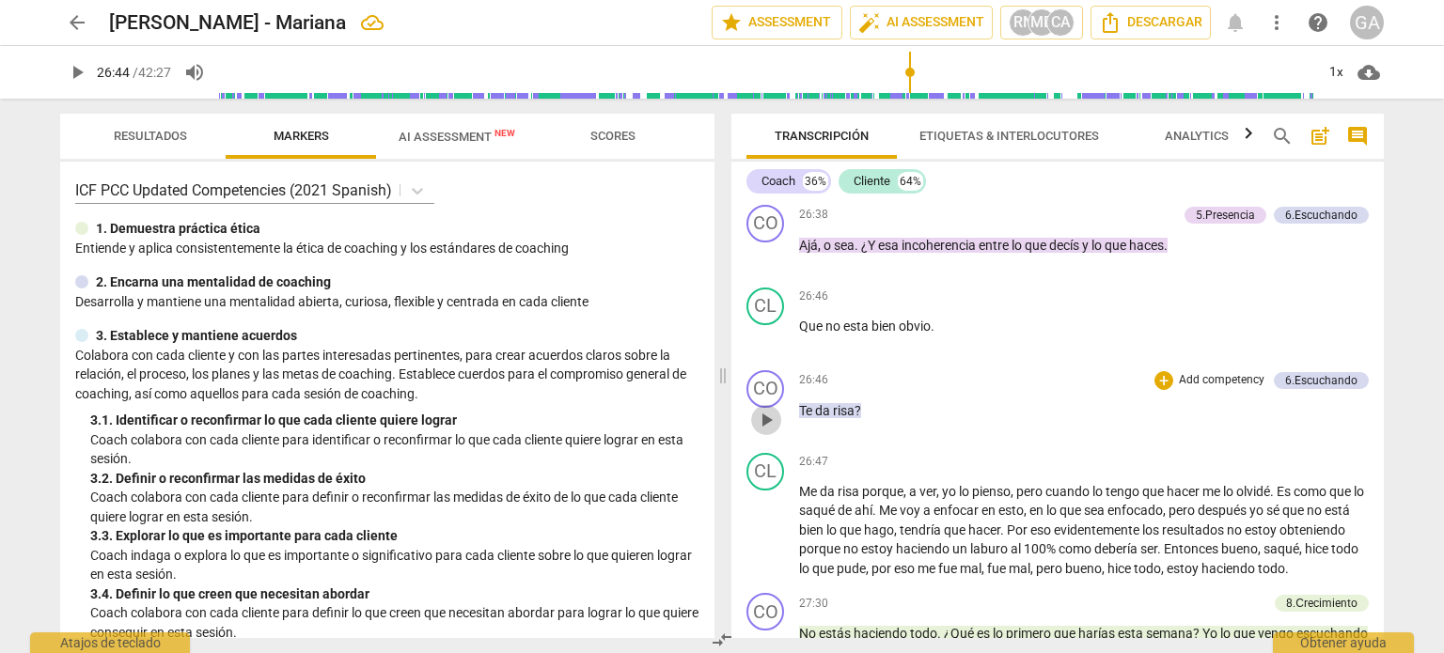
click at [765, 409] on span "play_arrow" at bounding box center [766, 420] width 23 height 23
click at [765, 409] on span "pause" at bounding box center [766, 420] width 23 height 23
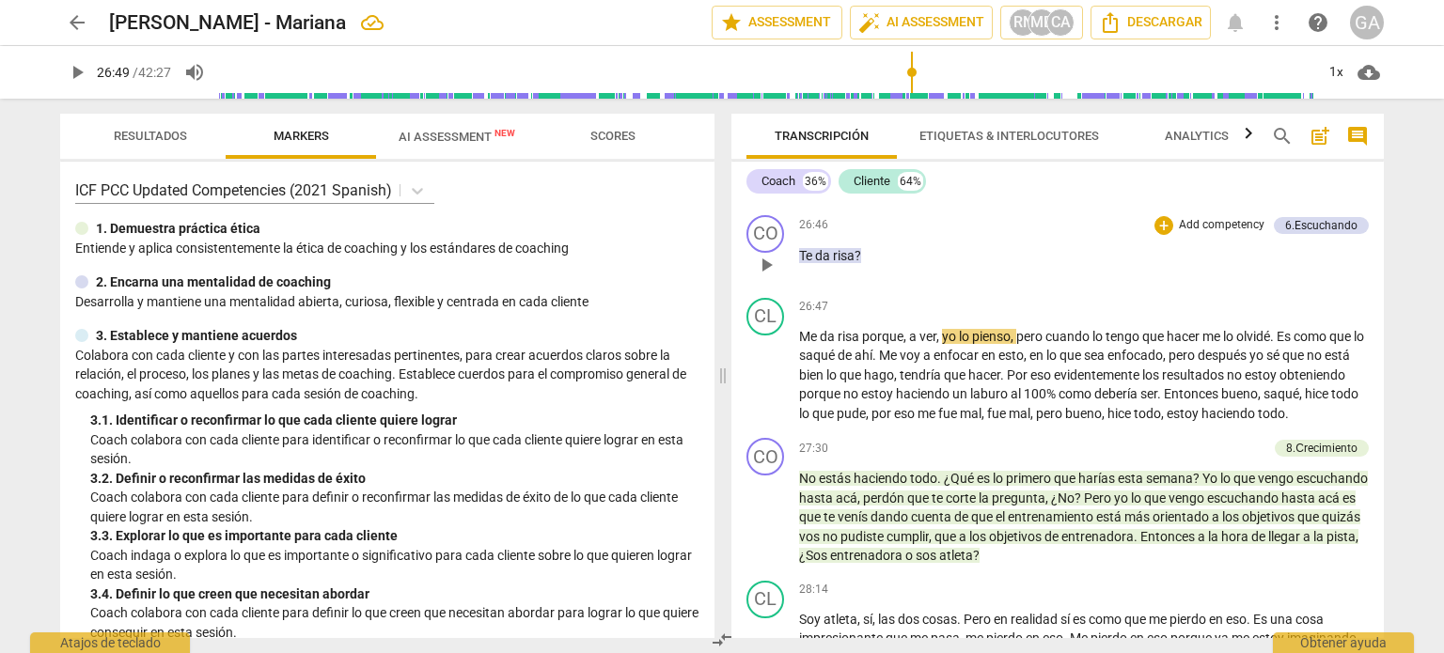
scroll to position [9862, 0]
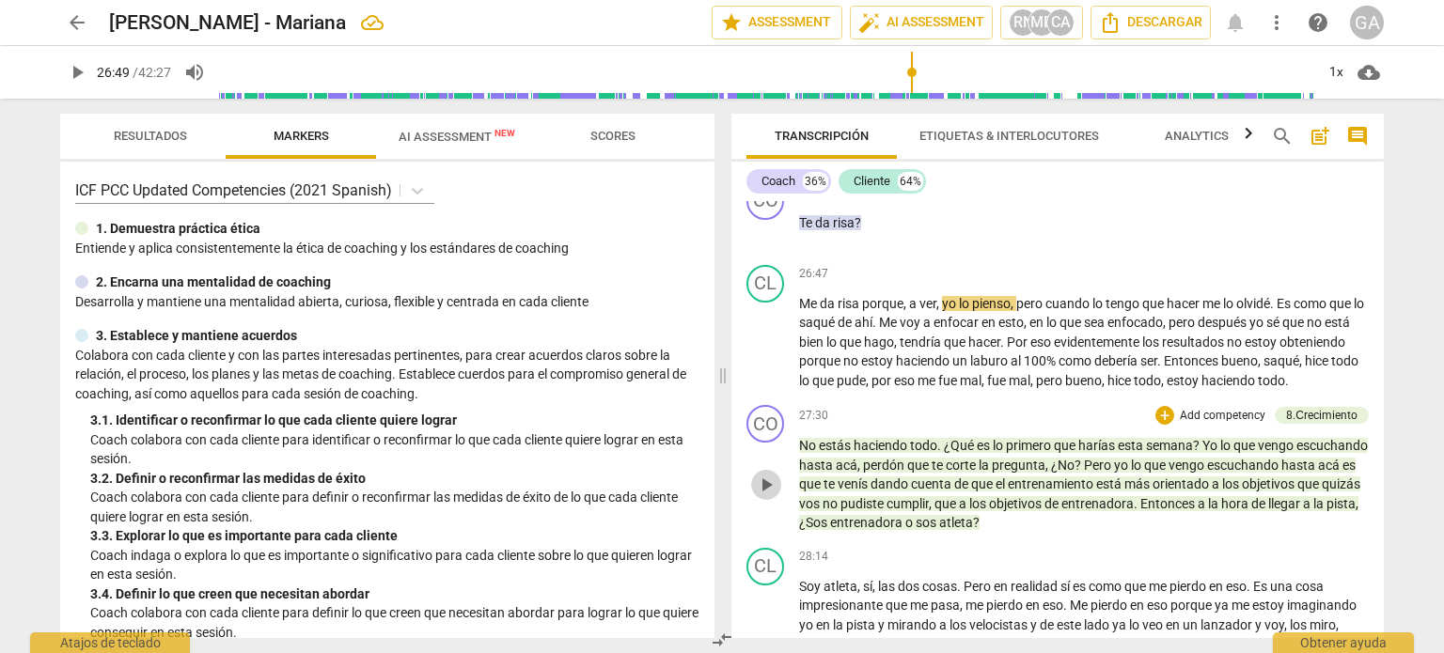
click at [767, 474] on span "play_arrow" at bounding box center [766, 485] width 23 height 23
click at [774, 474] on span "pause" at bounding box center [766, 485] width 23 height 23
click at [772, 474] on span "play_arrow" at bounding box center [766, 485] width 23 height 23
click at [763, 474] on span "pause" at bounding box center [766, 485] width 23 height 23
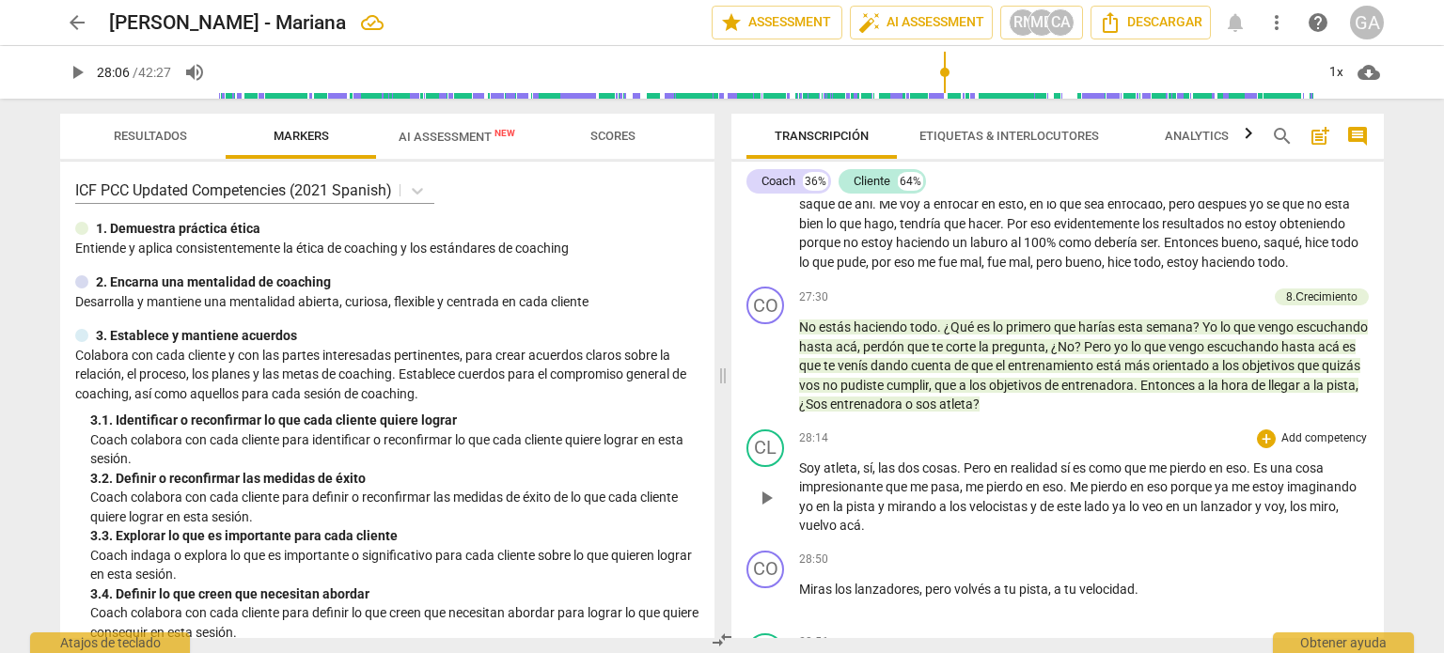
scroll to position [10050, 0]
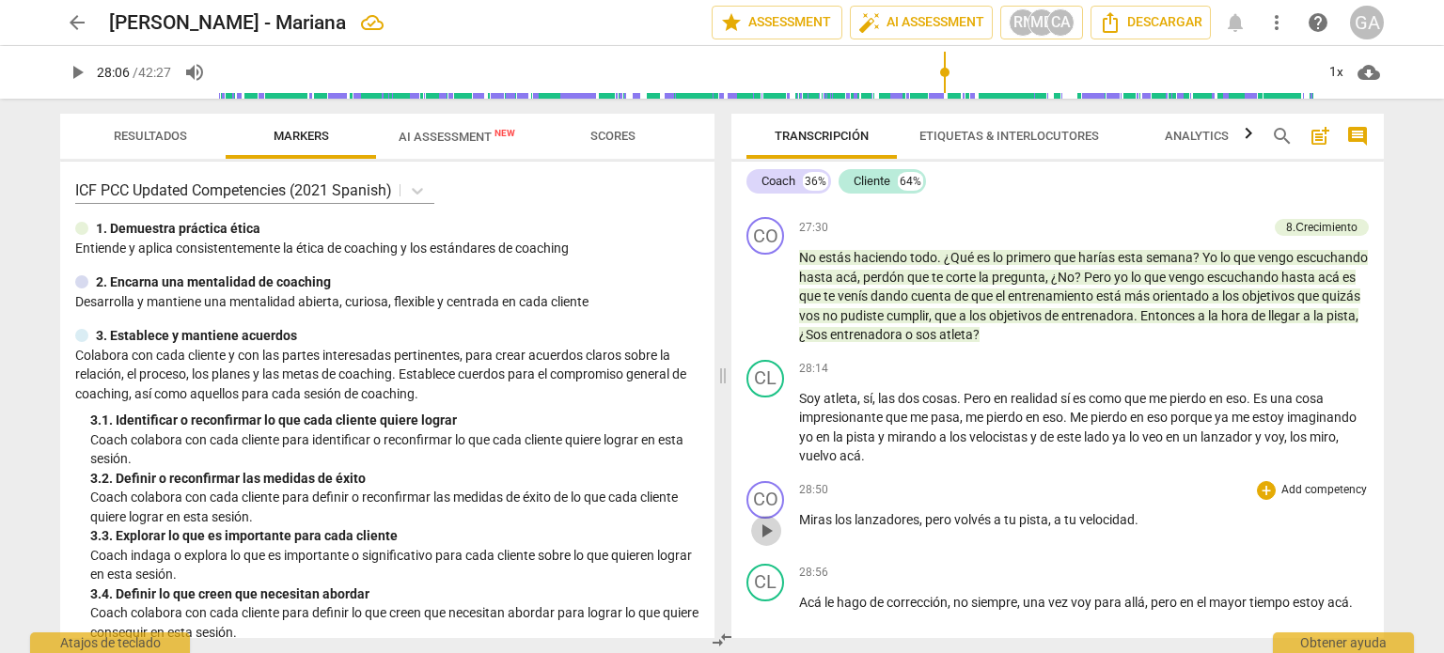
click at [765, 520] on span "play_arrow" at bounding box center [766, 531] width 23 height 23
click at [765, 520] on span "pause" at bounding box center [766, 531] width 23 height 23
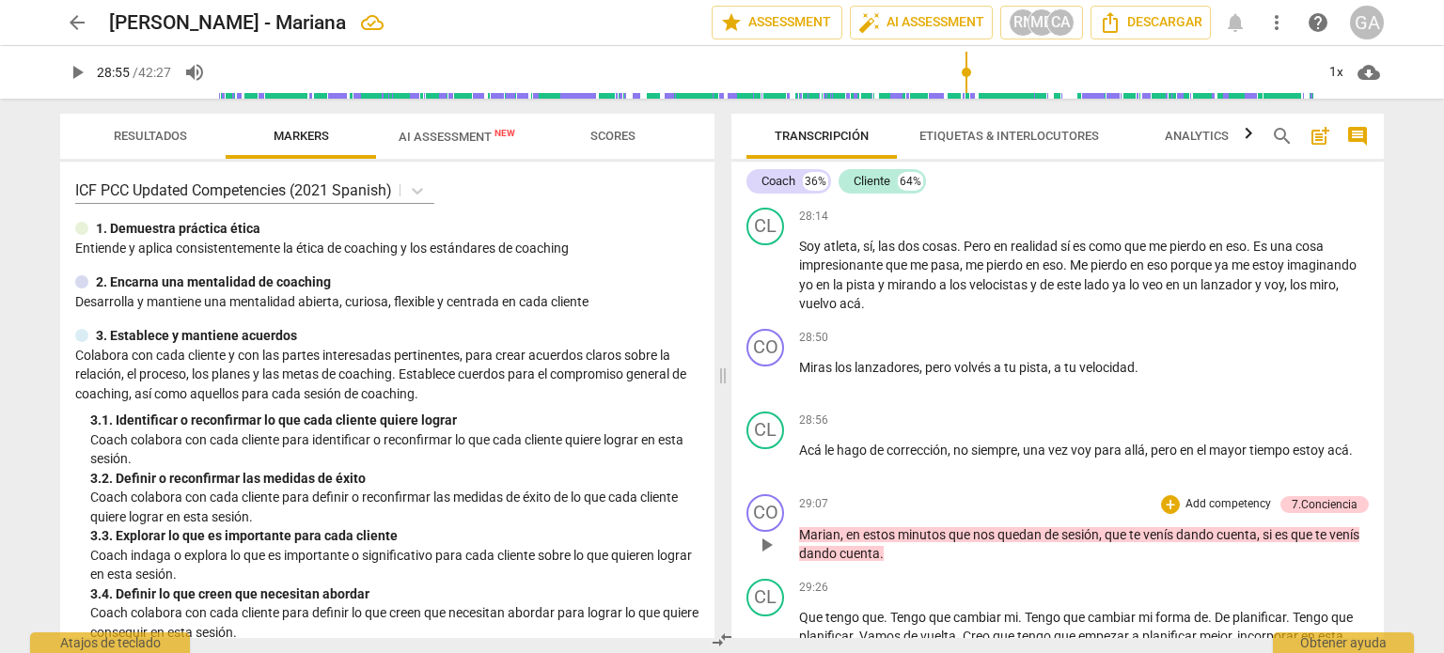
scroll to position [10332, 0]
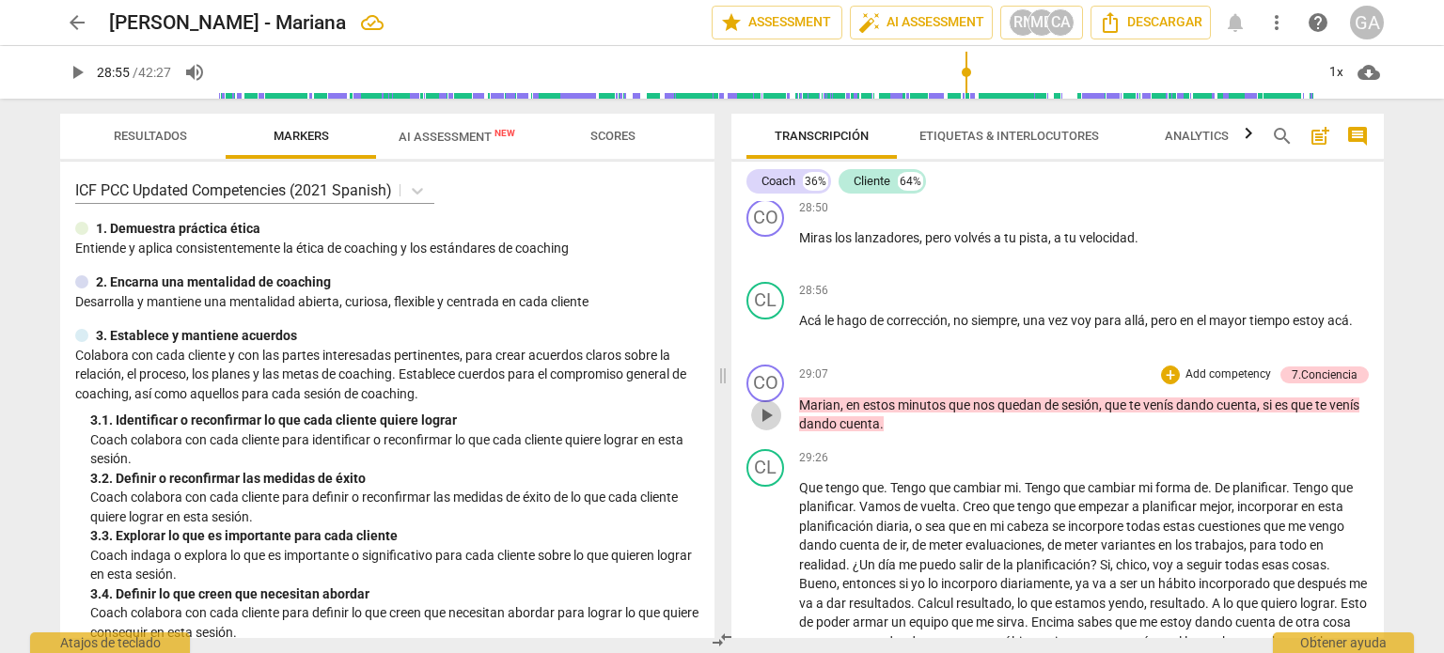
click at [770, 404] on span "play_arrow" at bounding box center [766, 415] width 23 height 23
click at [770, 404] on span "pause" at bounding box center [766, 415] width 23 height 23
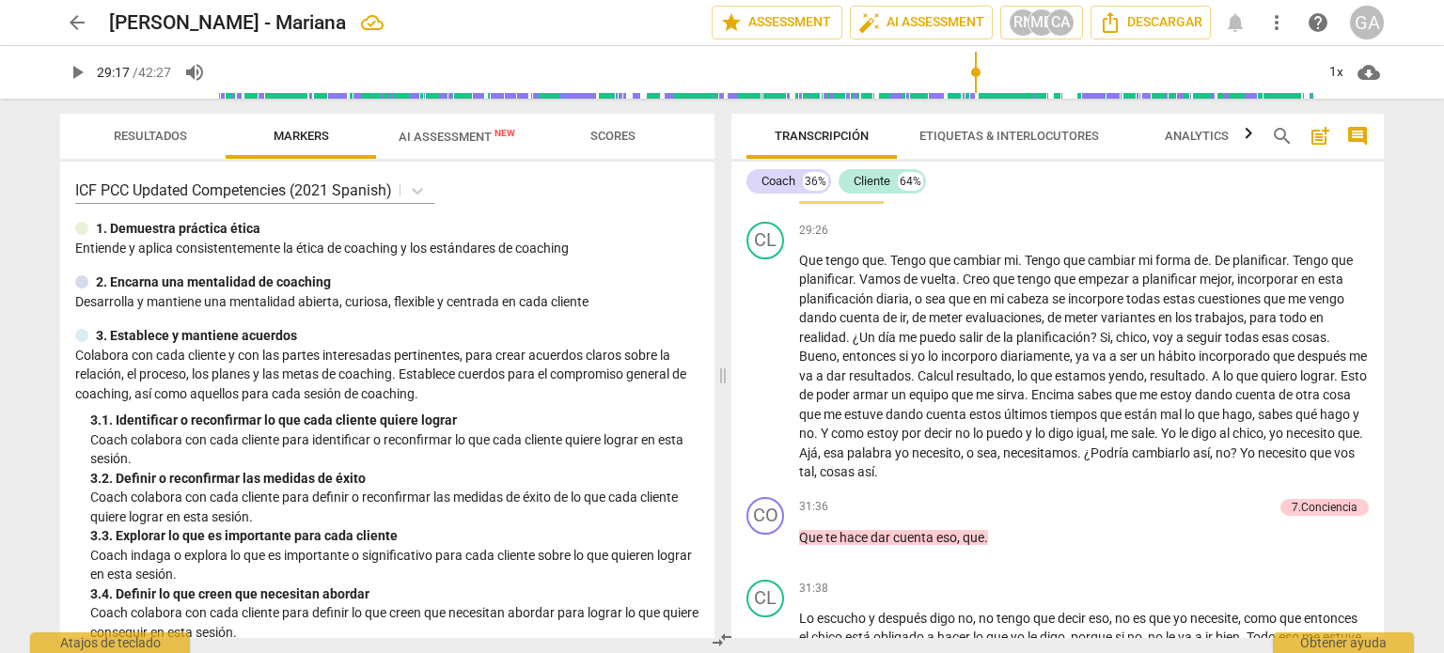
scroll to position [10614, 0]
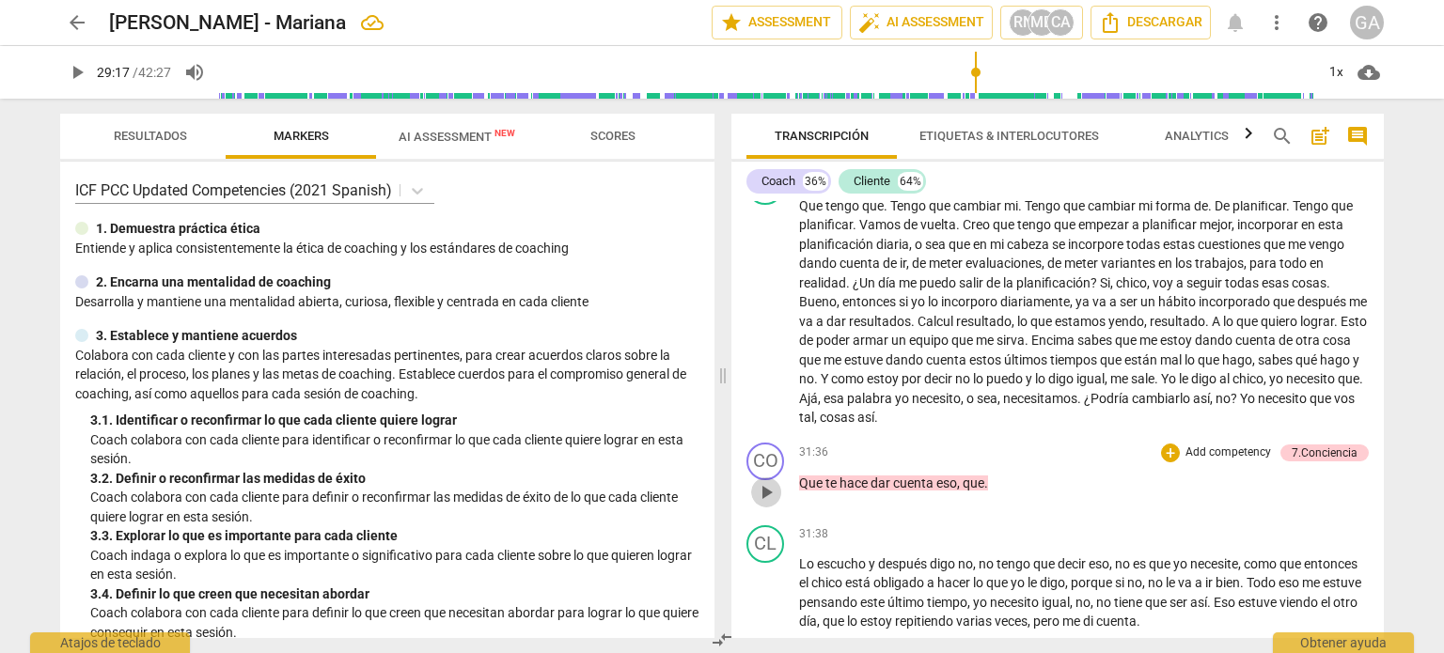
click at [763, 481] on span "play_arrow" at bounding box center [766, 492] width 23 height 23
click at [763, 481] on span "pause" at bounding box center [766, 492] width 23 height 23
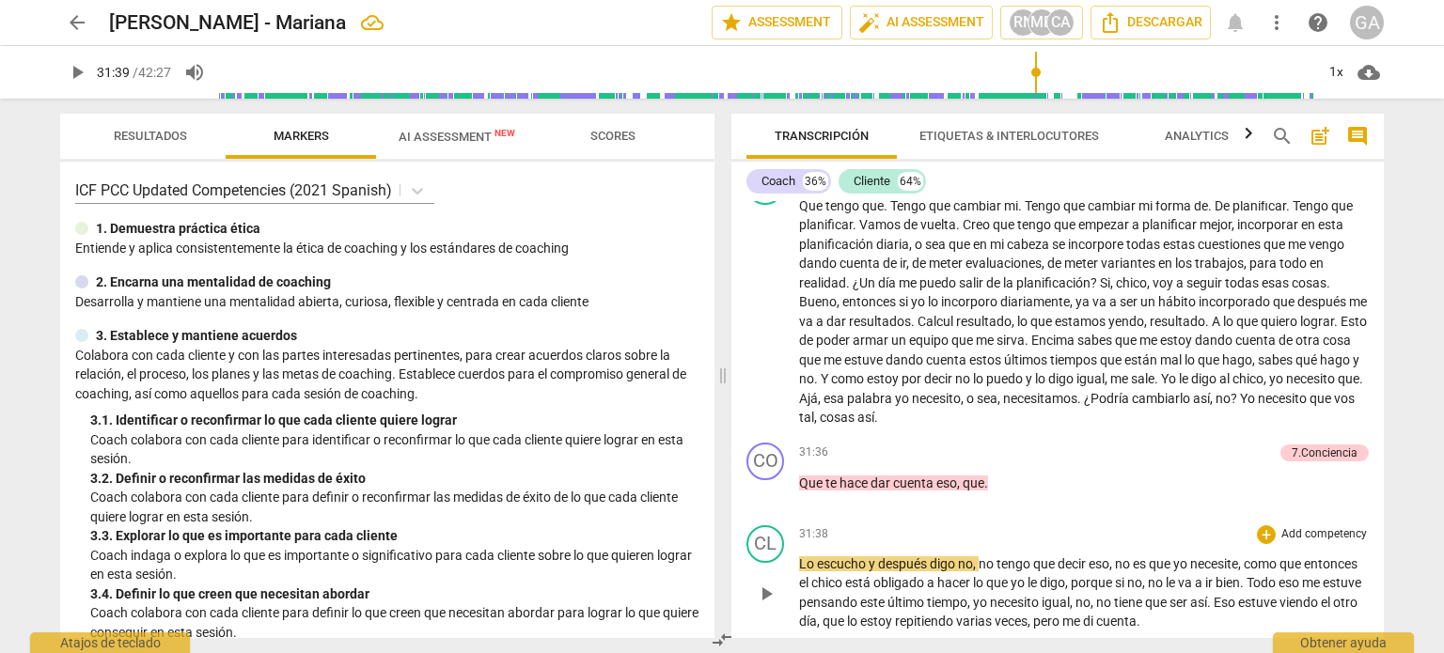
click at [767, 583] on span "play_arrow" at bounding box center [766, 594] width 23 height 23
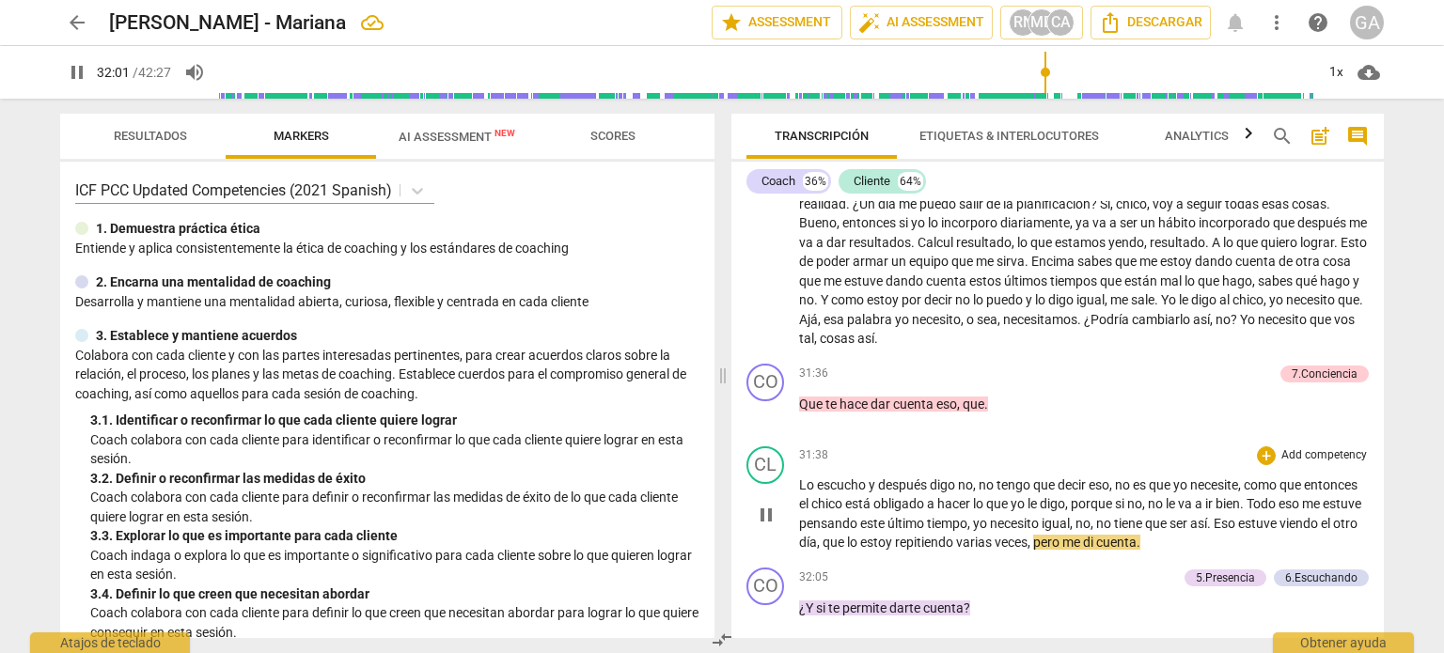
scroll to position [10801, 0]
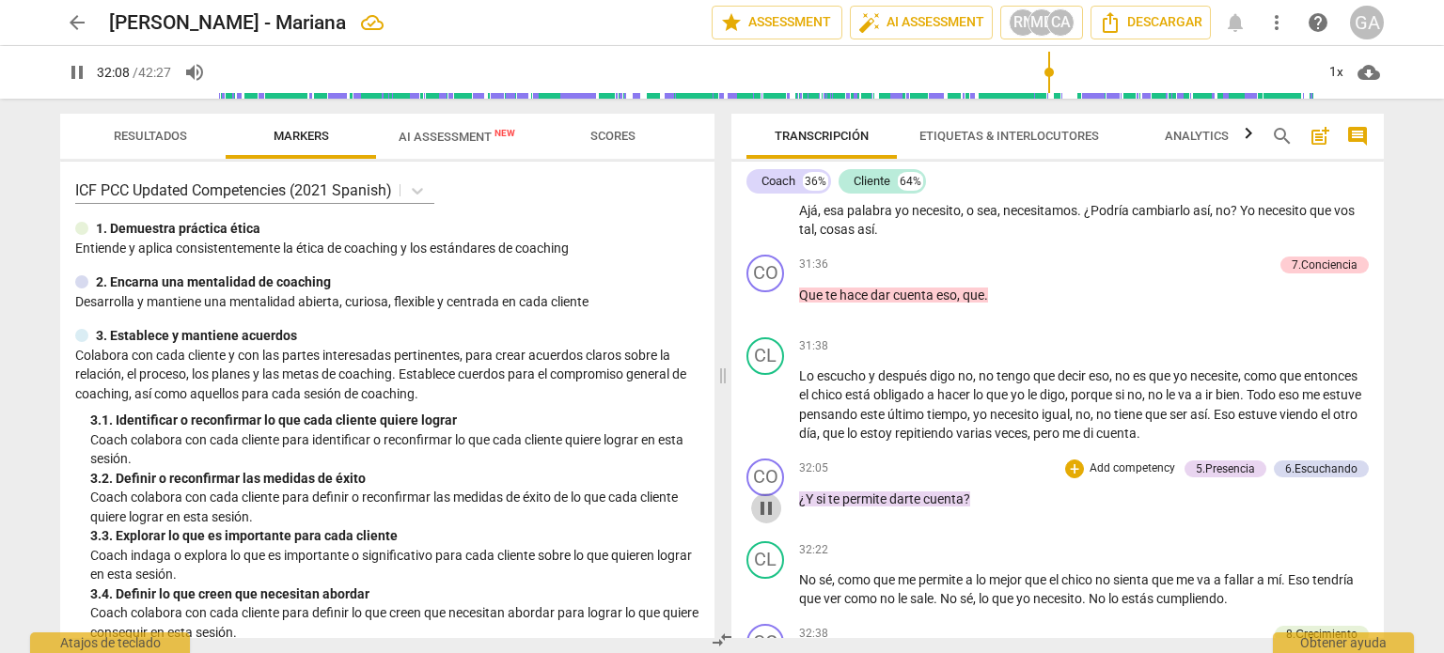
click at [765, 497] on span "pause" at bounding box center [766, 508] width 23 height 23
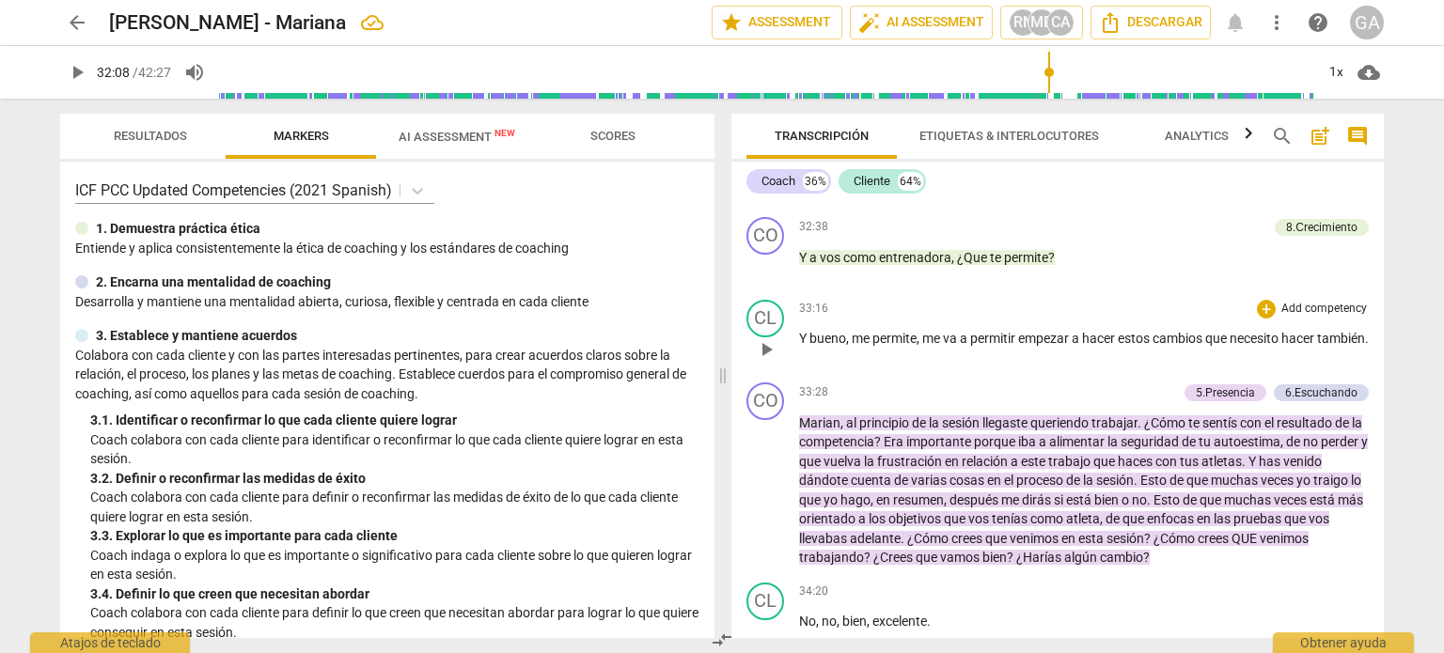
scroll to position [11271, 0]
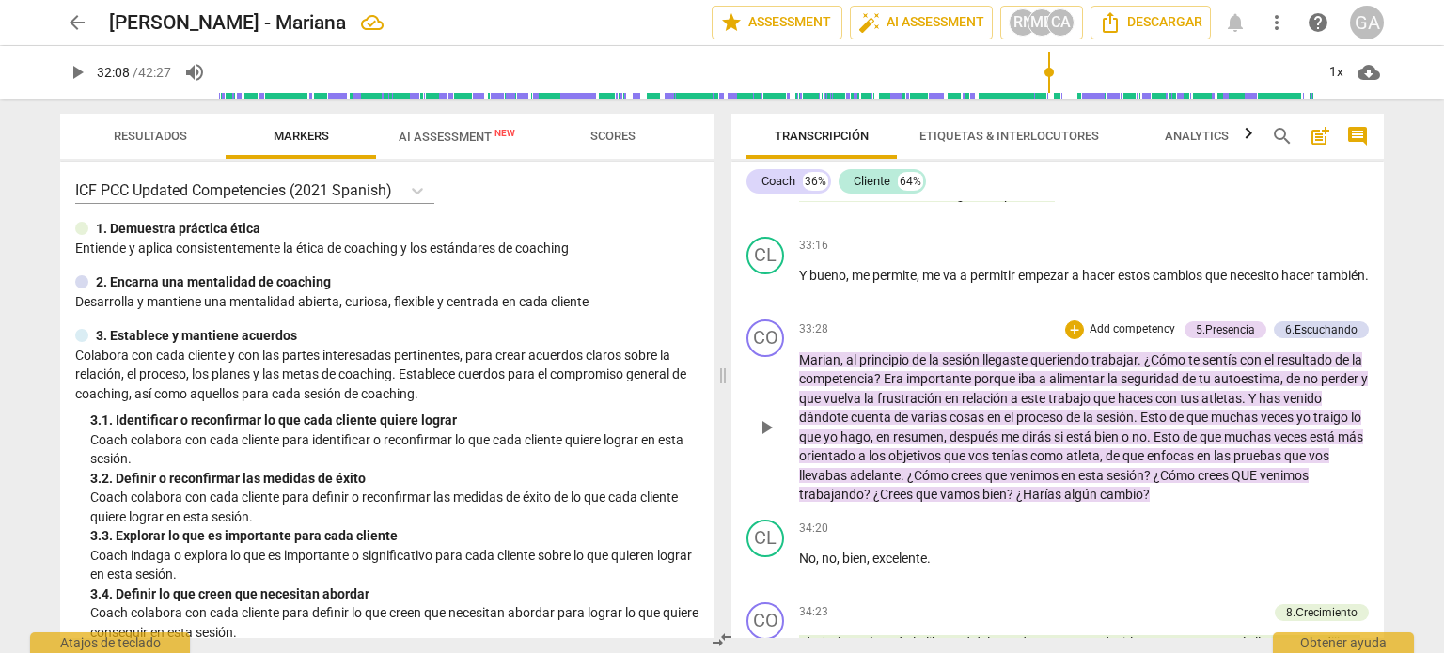
click at [763, 416] on span "play_arrow" at bounding box center [766, 427] width 23 height 23
click at [763, 416] on span "pause" at bounding box center [766, 427] width 23 height 23
click at [763, 416] on span "play_arrow" at bounding box center [766, 427] width 23 height 23
click at [763, 416] on span "pause" at bounding box center [766, 427] width 23 height 23
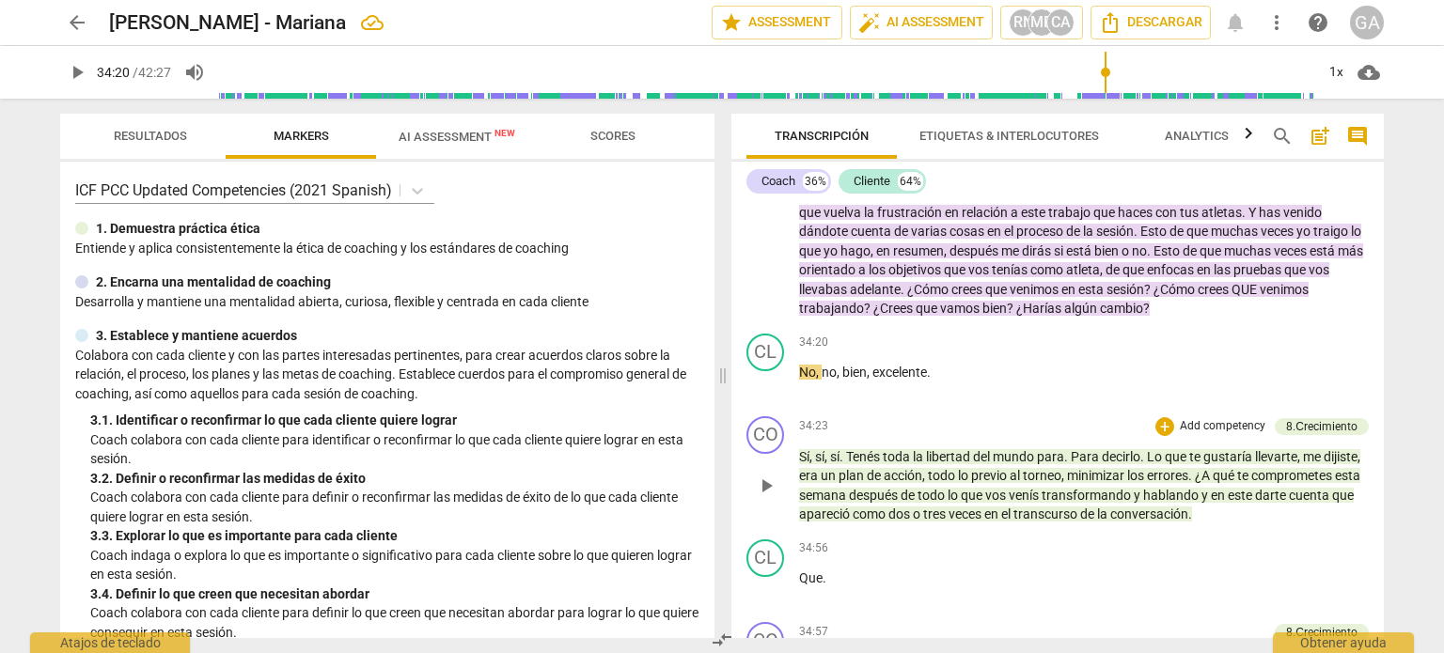
scroll to position [11459, 0]
click at [771, 473] on span "play_arrow" at bounding box center [766, 484] width 23 height 23
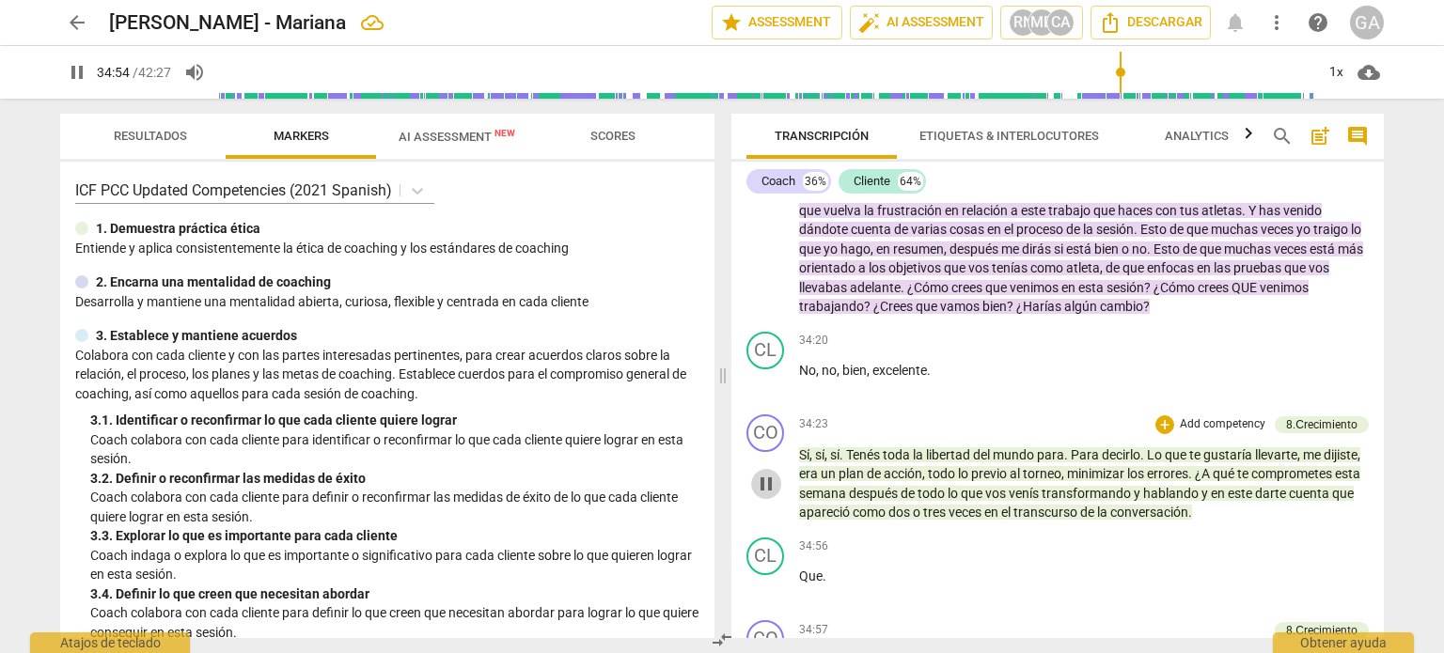
click at [768, 473] on span "pause" at bounding box center [766, 484] width 23 height 23
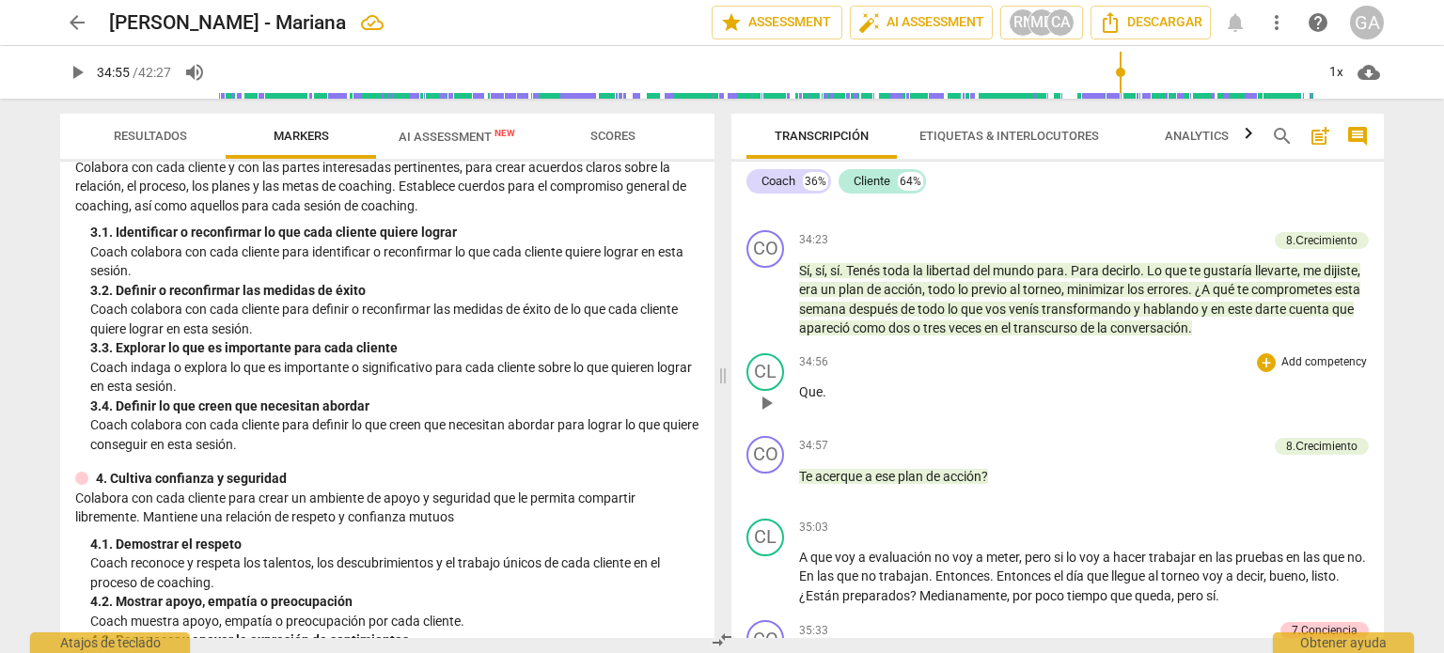
scroll to position [11647, 0]
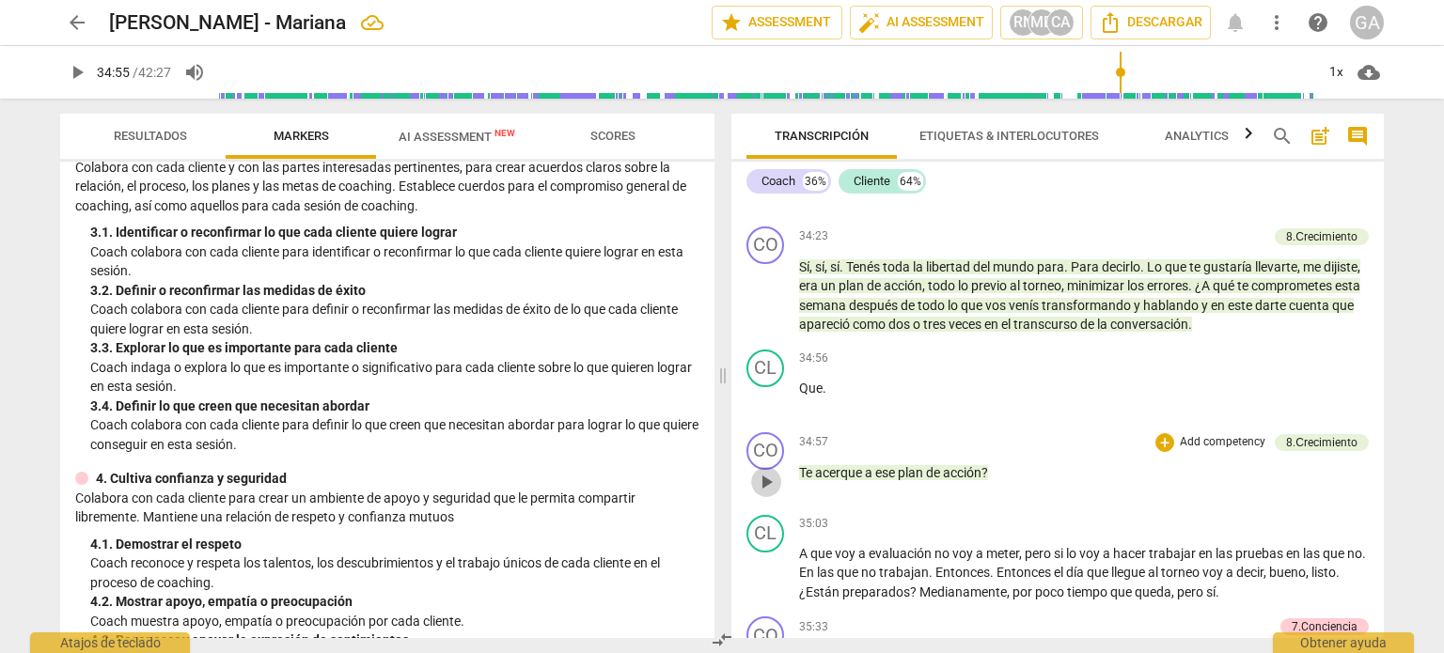
click at [767, 471] on span "play_arrow" at bounding box center [766, 482] width 23 height 23
click at [767, 471] on span "pause" at bounding box center [766, 482] width 23 height 23
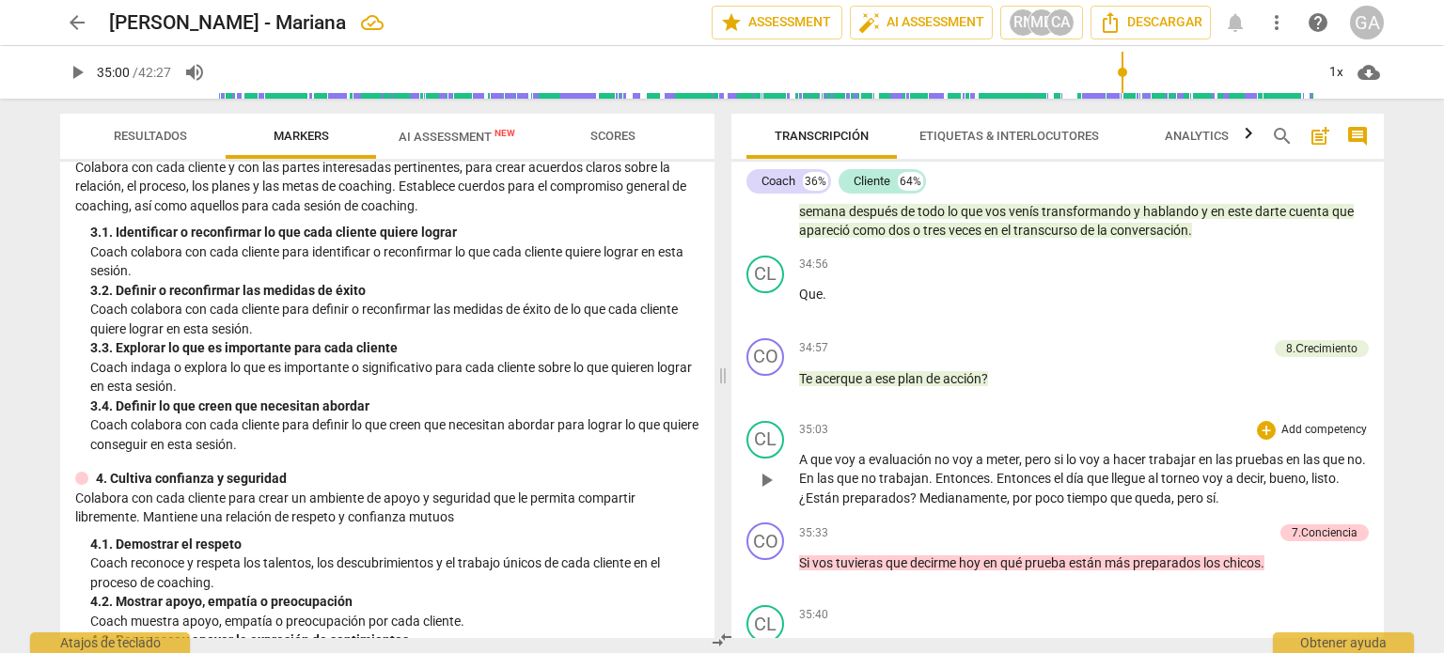
click at [771, 469] on span "play_arrow" at bounding box center [766, 480] width 23 height 23
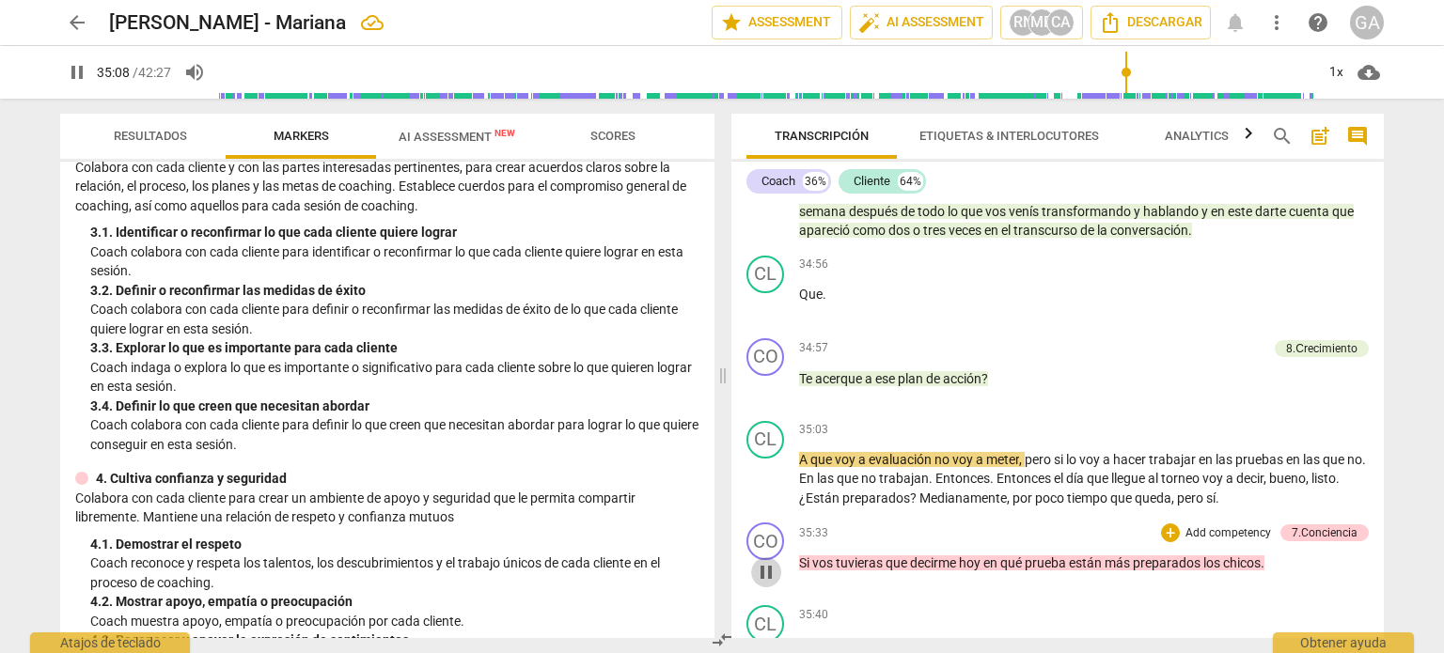
click at [774, 561] on span "pause" at bounding box center [766, 572] width 23 height 23
click at [774, 561] on span "play_arrow" at bounding box center [766, 572] width 23 height 23
click at [774, 561] on span "pause" at bounding box center [766, 572] width 23 height 23
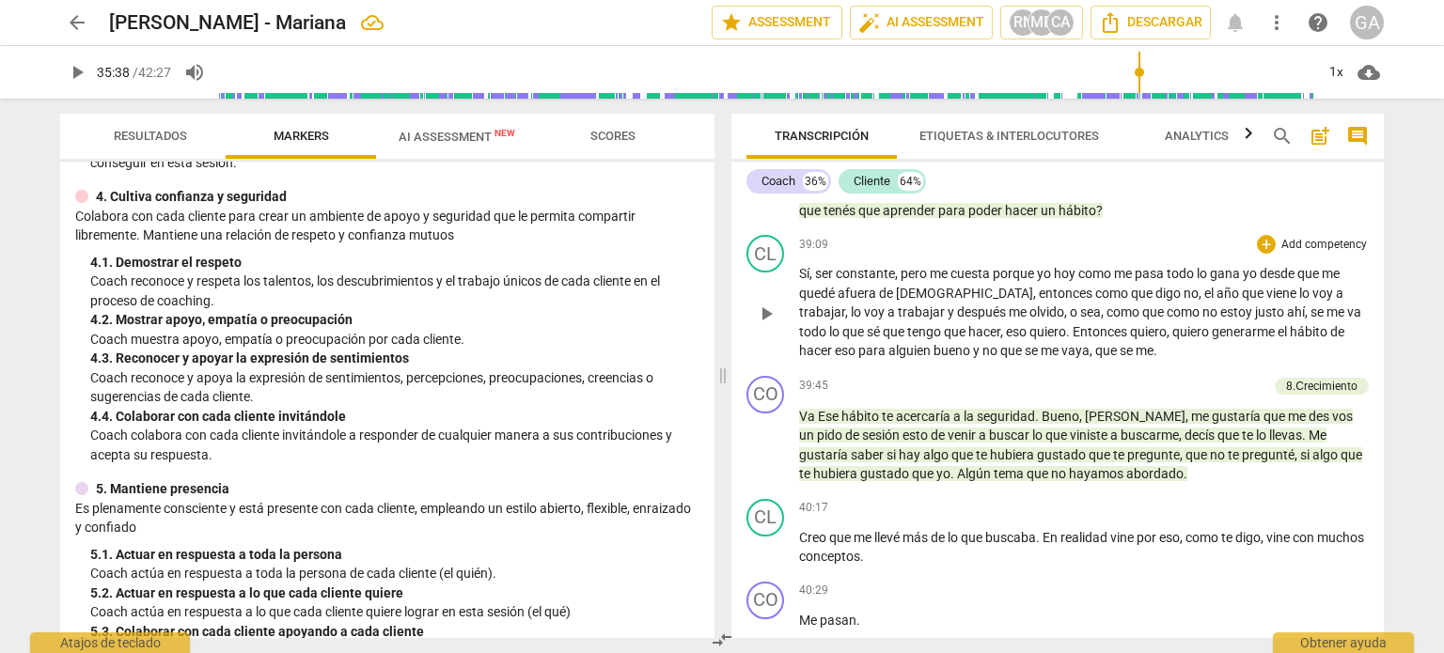
scroll to position [13433, 0]
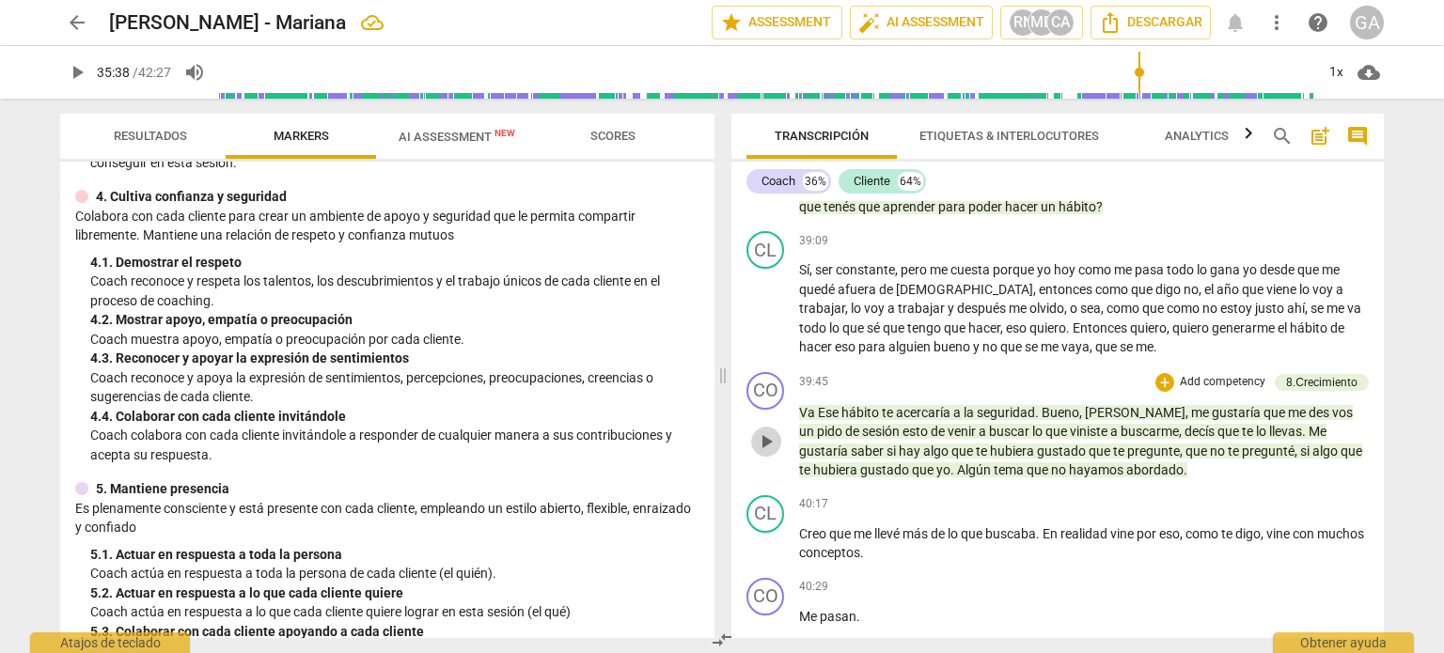
click at [770, 430] on span "play_arrow" at bounding box center [766, 441] width 23 height 23
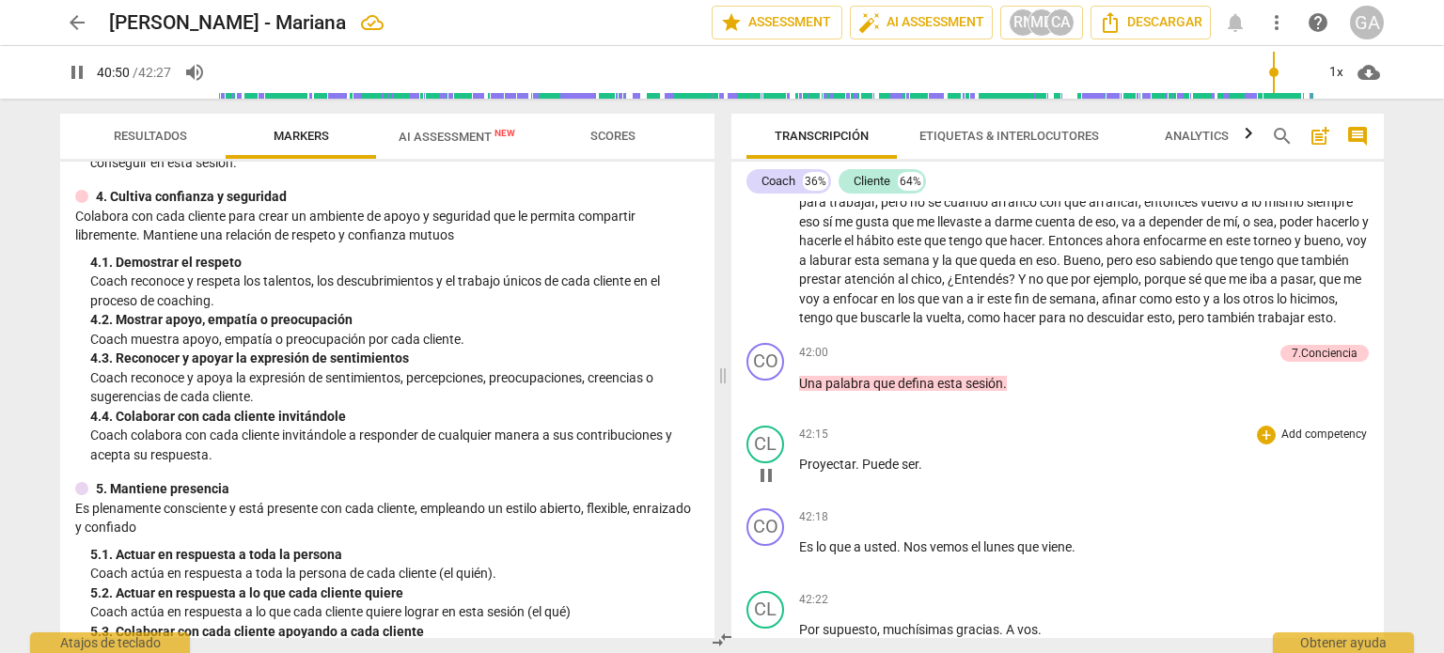
scroll to position [14008, 0]
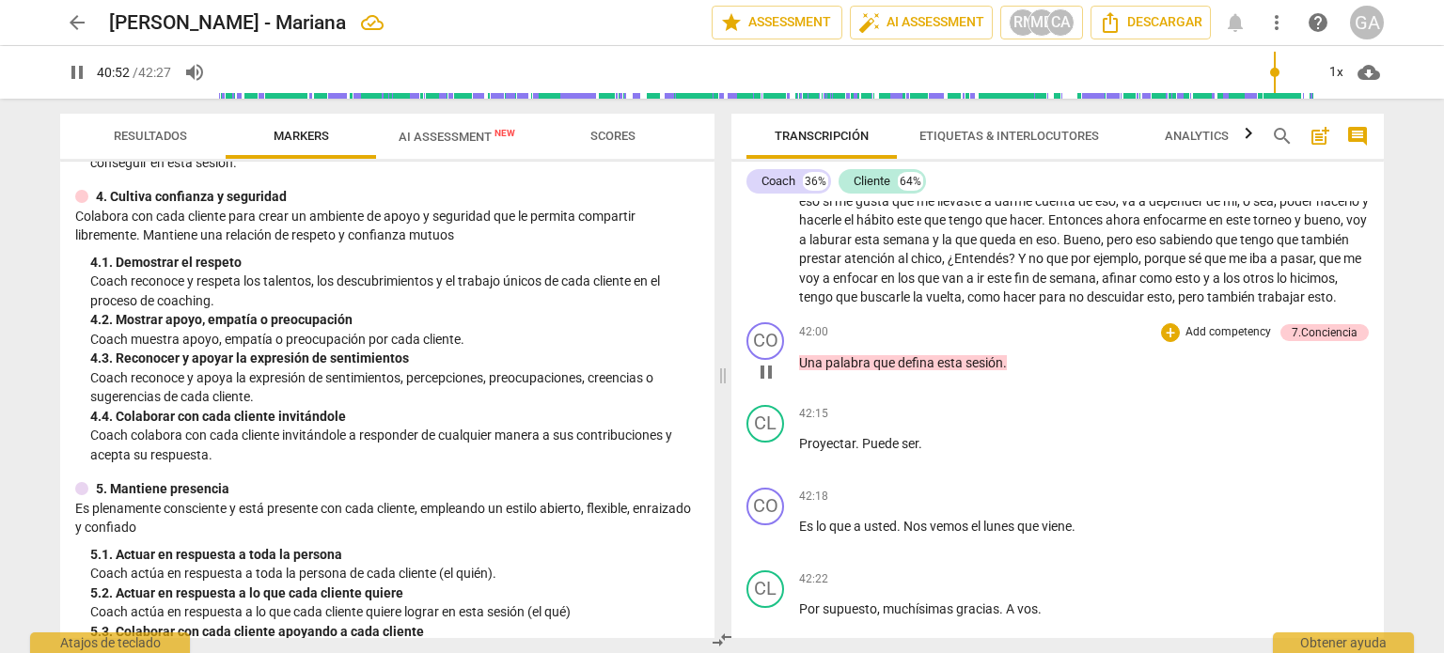
click at [770, 362] on span "pause" at bounding box center [766, 372] width 23 height 23
click at [770, 362] on span "play_arrow" at bounding box center [766, 372] width 23 height 23
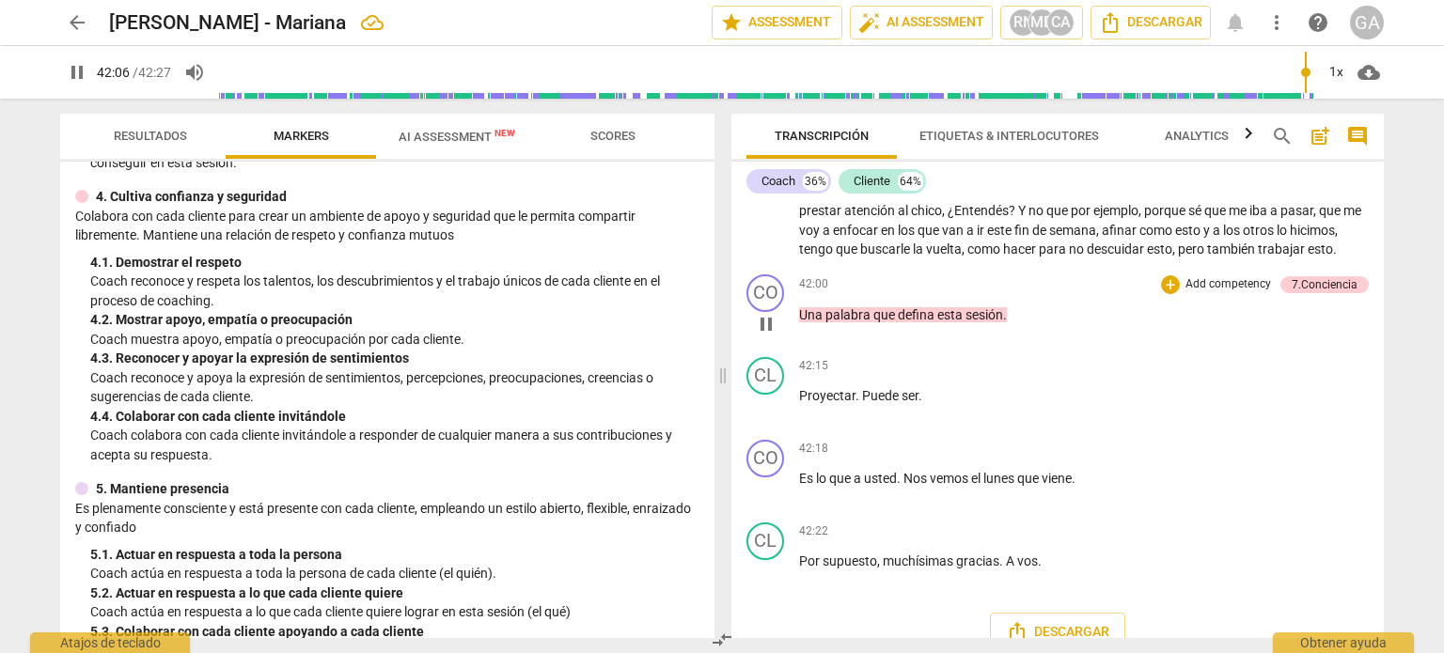
scroll to position [14070, 0]
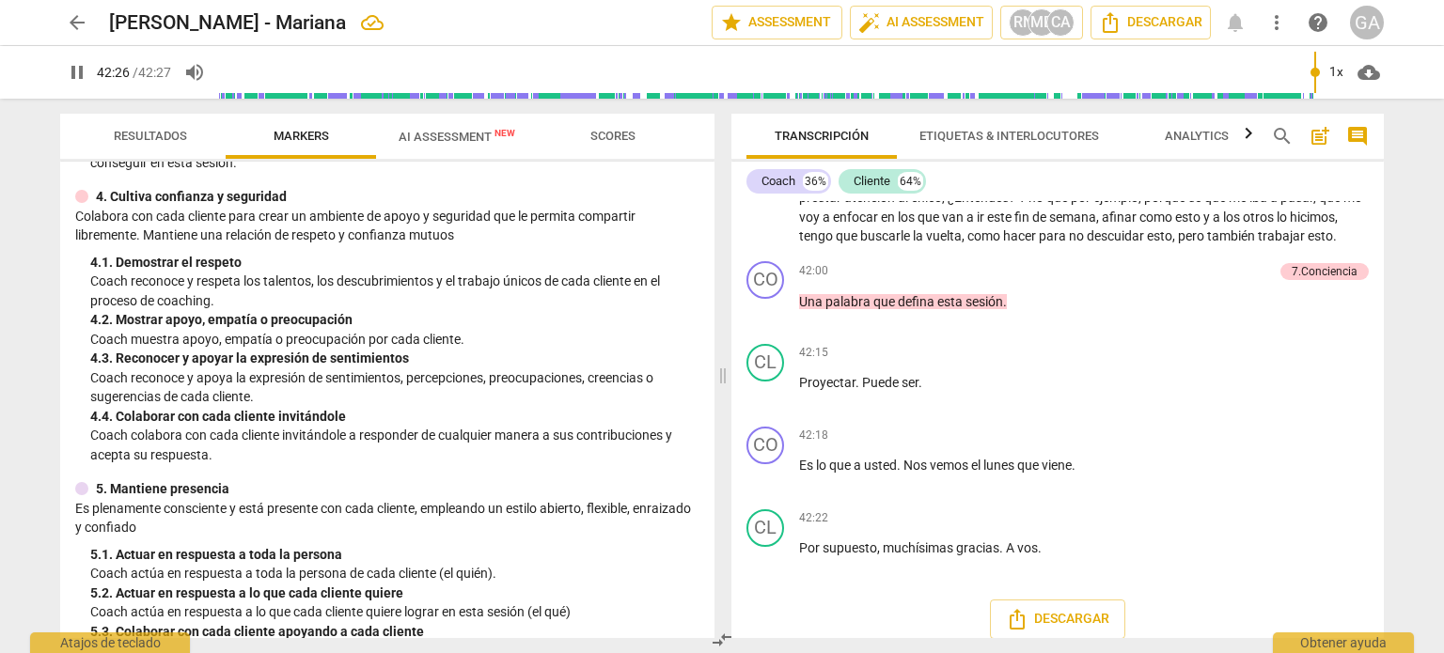
type input "2547"
